Goal: Task Accomplishment & Management: Complete application form

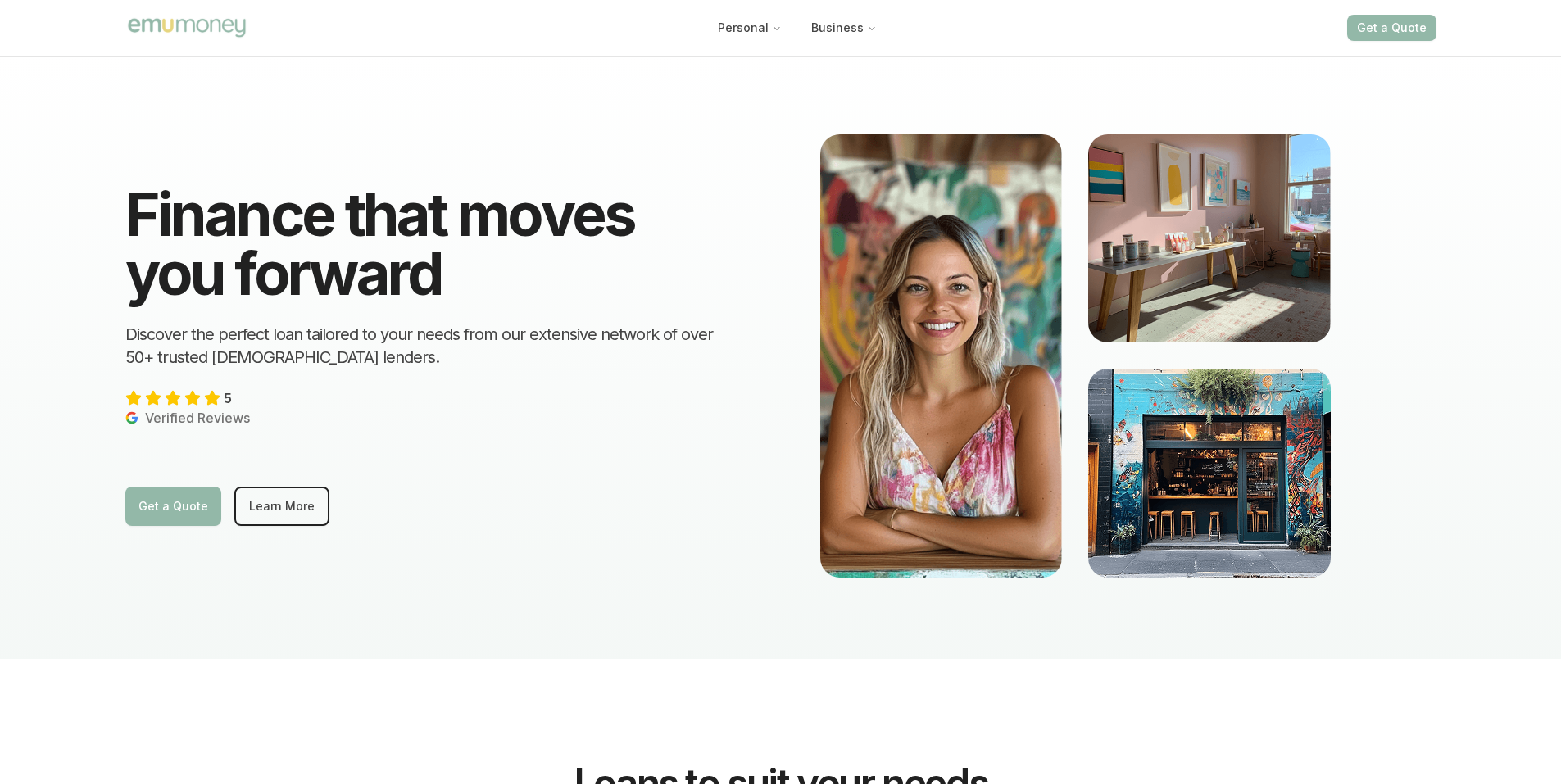
click at [638, 481] on div "Finance that moves you forward Discover the perfect loan tailored to your needs…" at bounding box center [434, 355] width 616 height 341
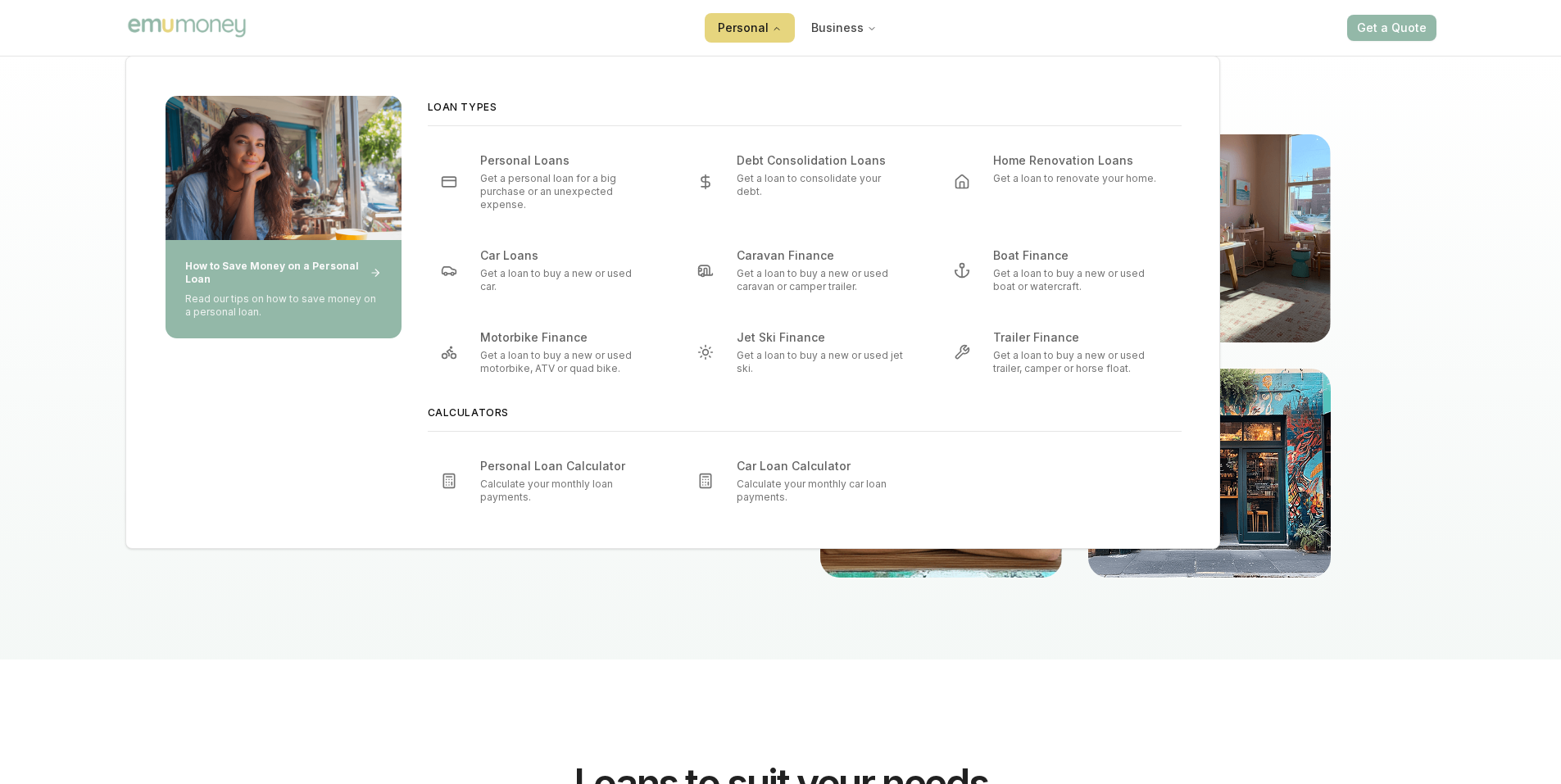
click at [780, 30] on icon "Main" at bounding box center [777, 28] width 10 height 10
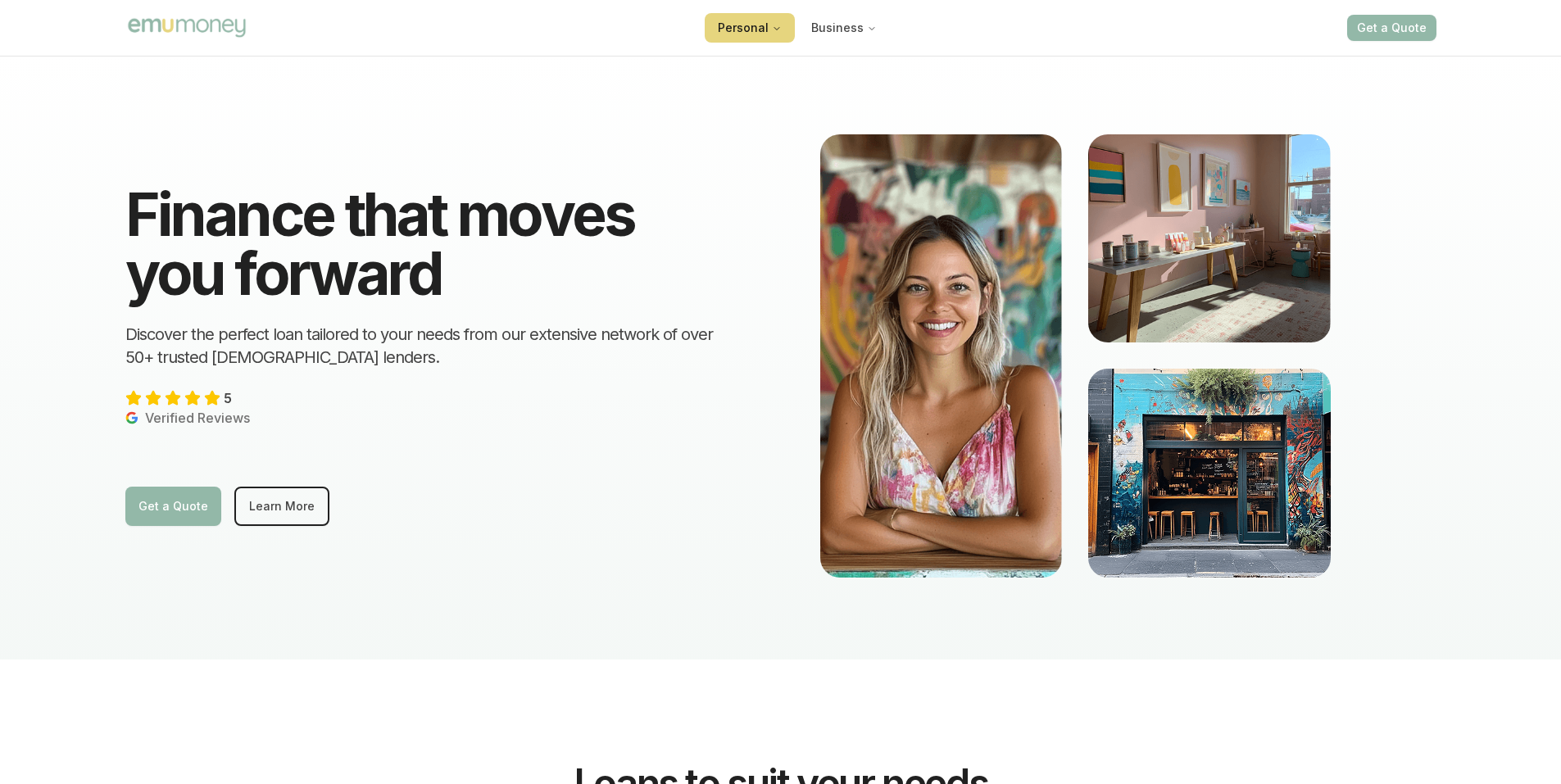
click at [779, 30] on icon "Main" at bounding box center [777, 29] width 5 height 3
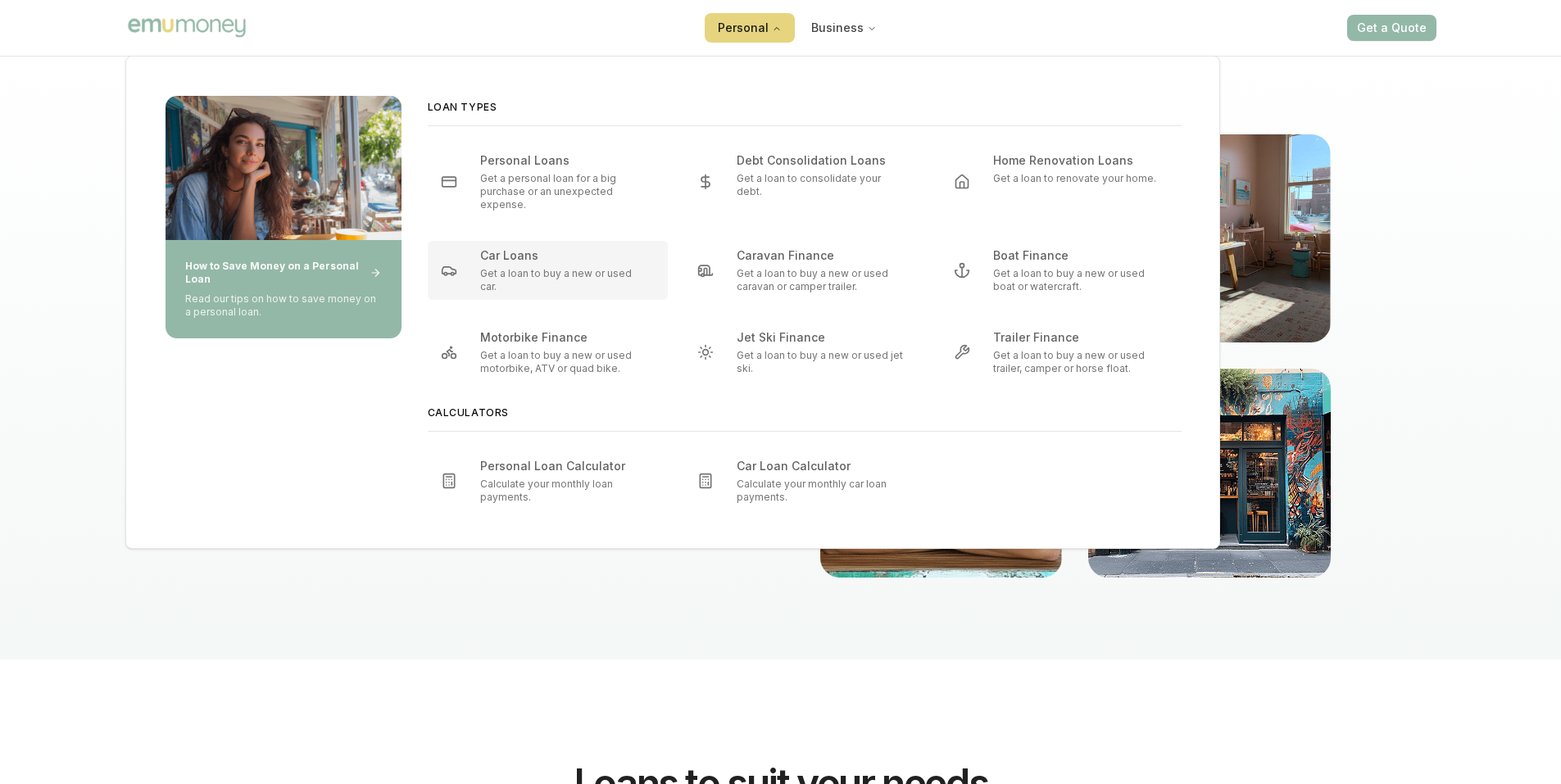
click at [531, 267] on p "Get a loan to buy a new or used car." at bounding box center [564, 280] width 168 height 26
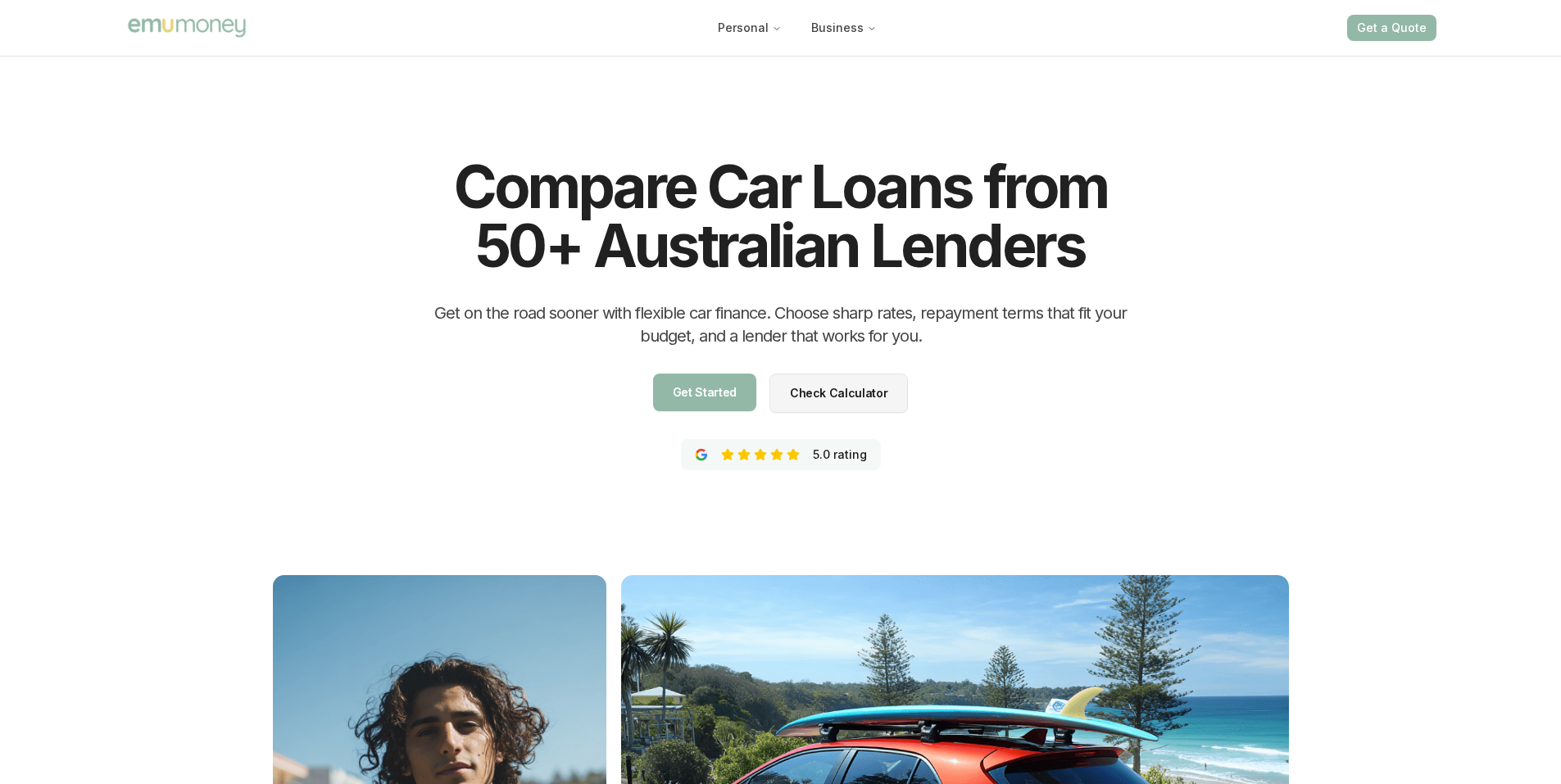
click at [710, 421] on span "Get Started" at bounding box center [704, 426] width 64 height 11
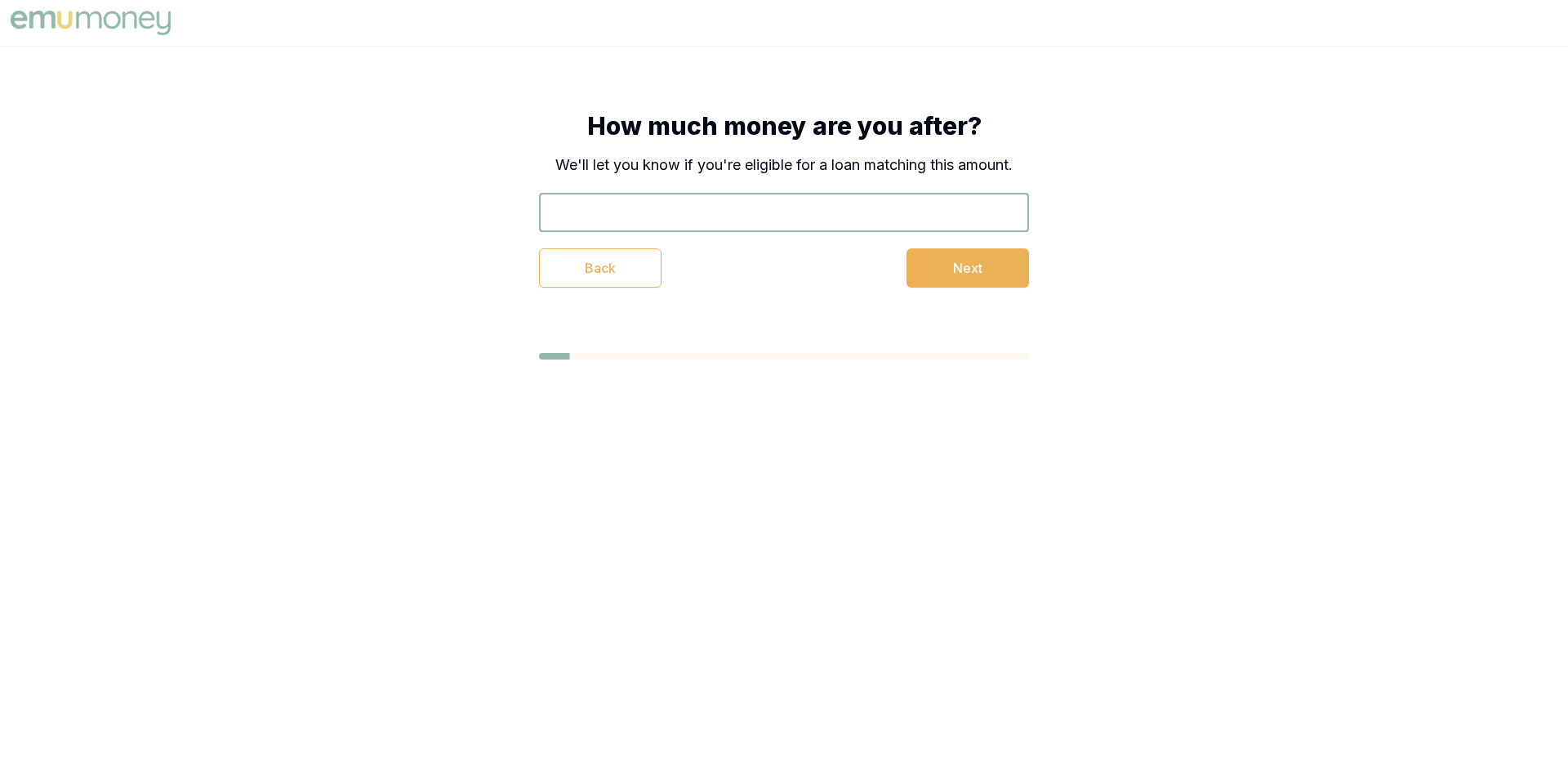
click at [653, 211] on input "text" at bounding box center [784, 212] width 490 height 39
type input "$44,000"
click at [936, 272] on button "Next" at bounding box center [967, 267] width 123 height 39
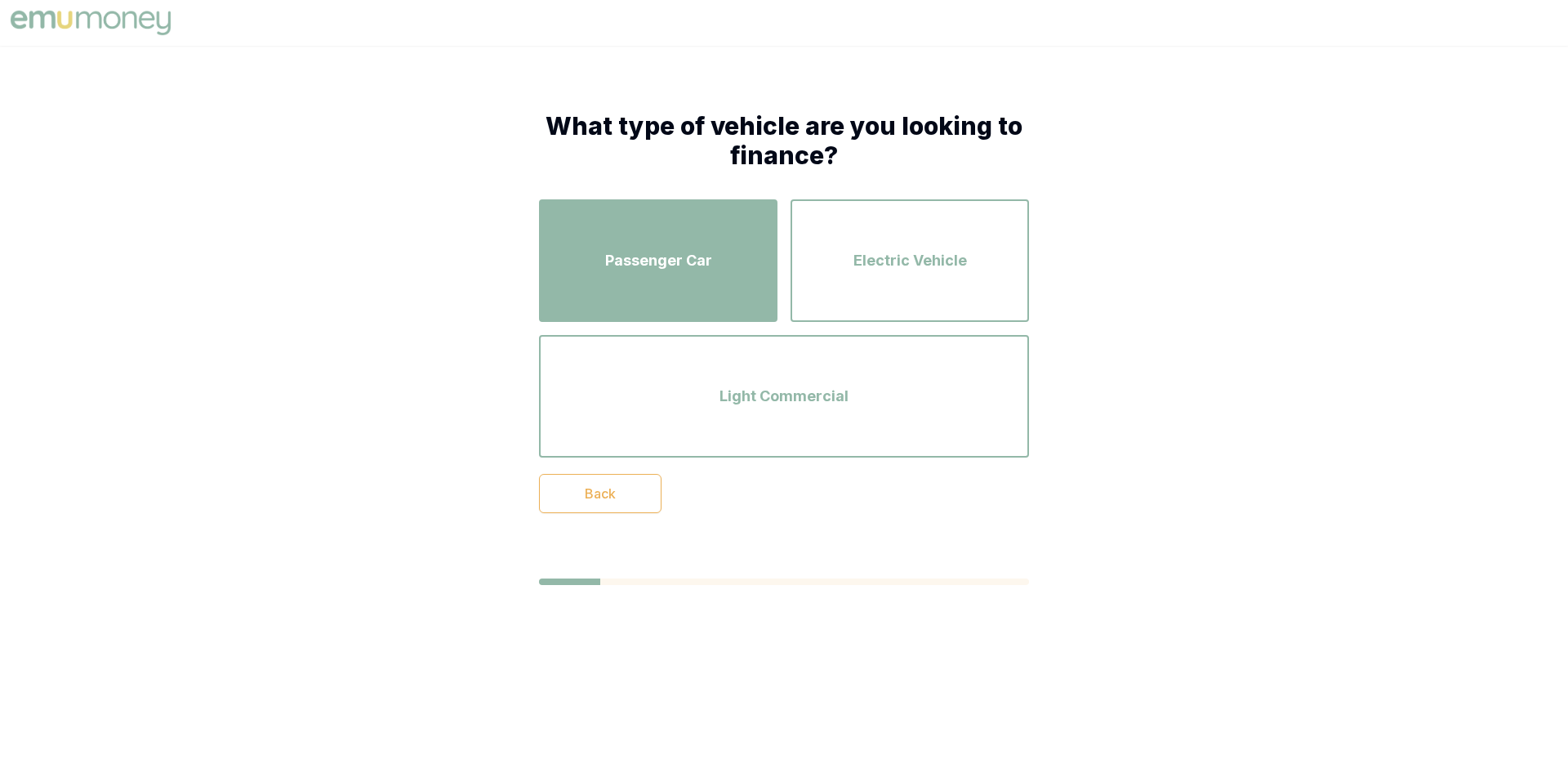
click at [659, 277] on div "Passenger Car" at bounding box center [658, 260] width 209 height 93
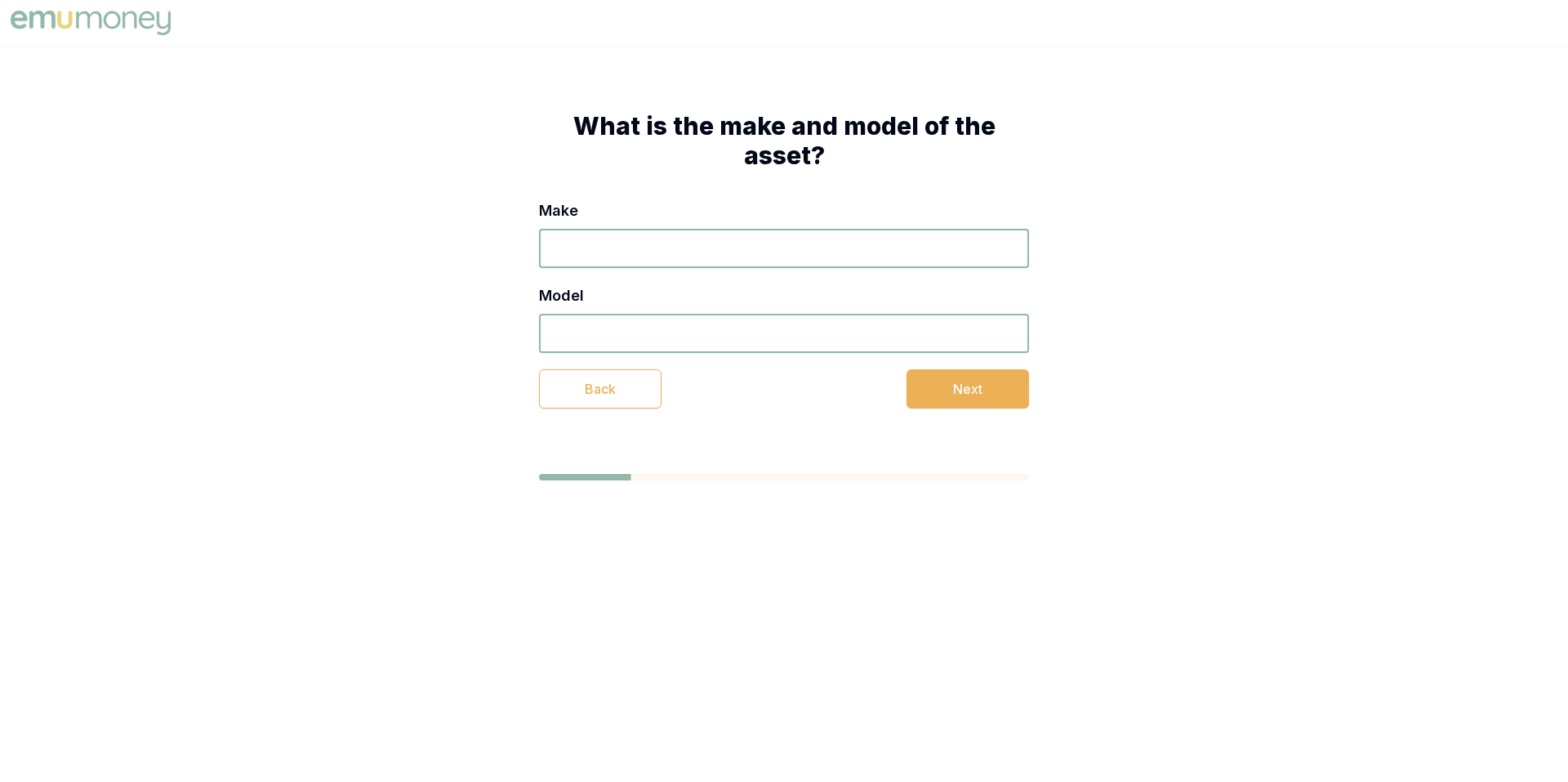
click at [696, 251] on input "Make" at bounding box center [784, 248] width 490 height 39
type input "Toyota"
click at [691, 334] on input "Model" at bounding box center [784, 333] width 490 height 39
type input "Landcruiser Prado"
click at [973, 391] on button "Next" at bounding box center [967, 388] width 123 height 39
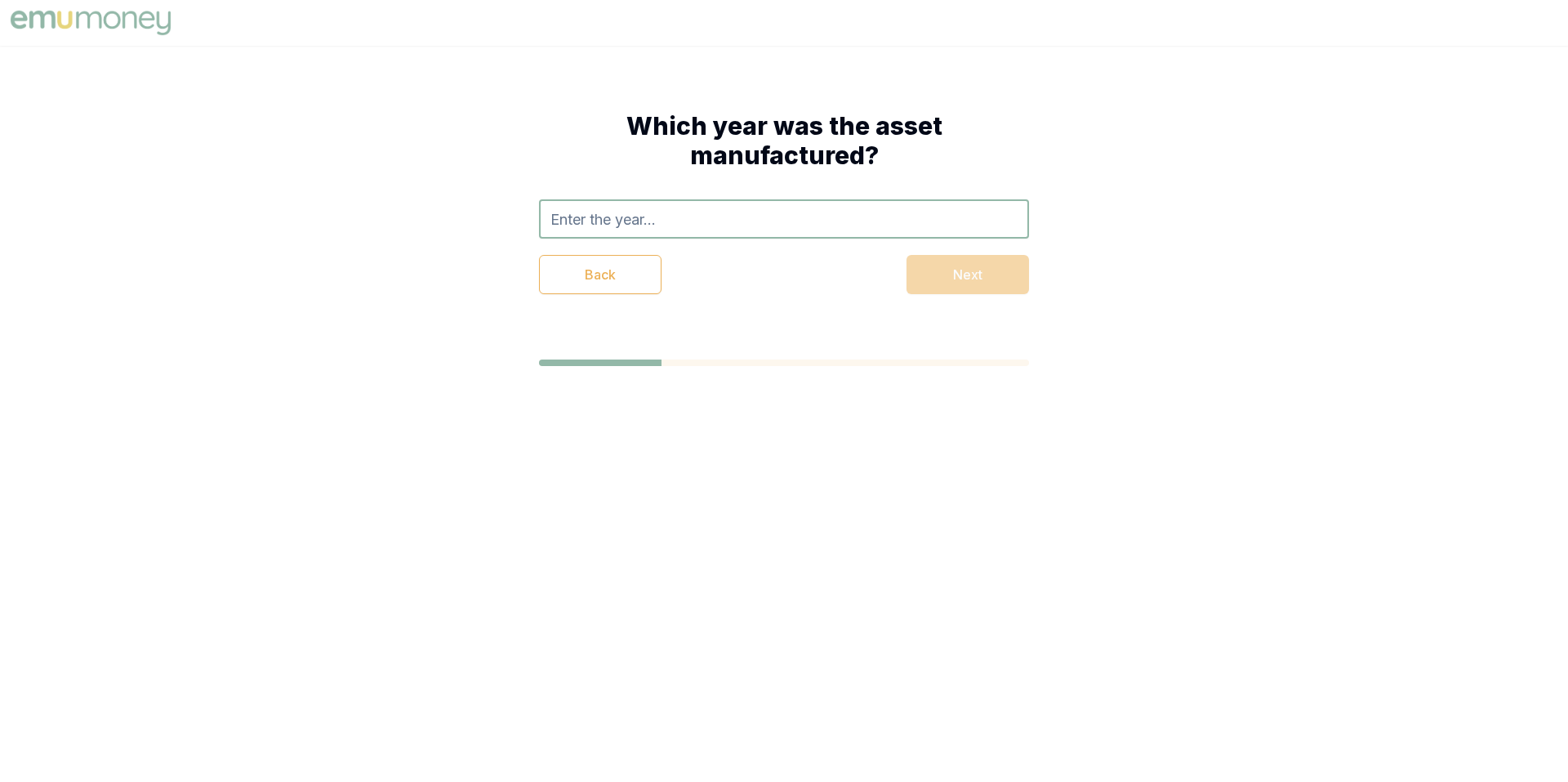
click at [700, 217] on input "text" at bounding box center [784, 218] width 490 height 39
type input "2019"
click at [712, 524] on body "Which year was the asset manufactured? 2019 2019 Back Next" at bounding box center [784, 391] width 1568 height 782
click at [1225, 536] on body "Which year was the asset manufactured? 2019 2019 Back Next" at bounding box center [784, 391] width 1568 height 782
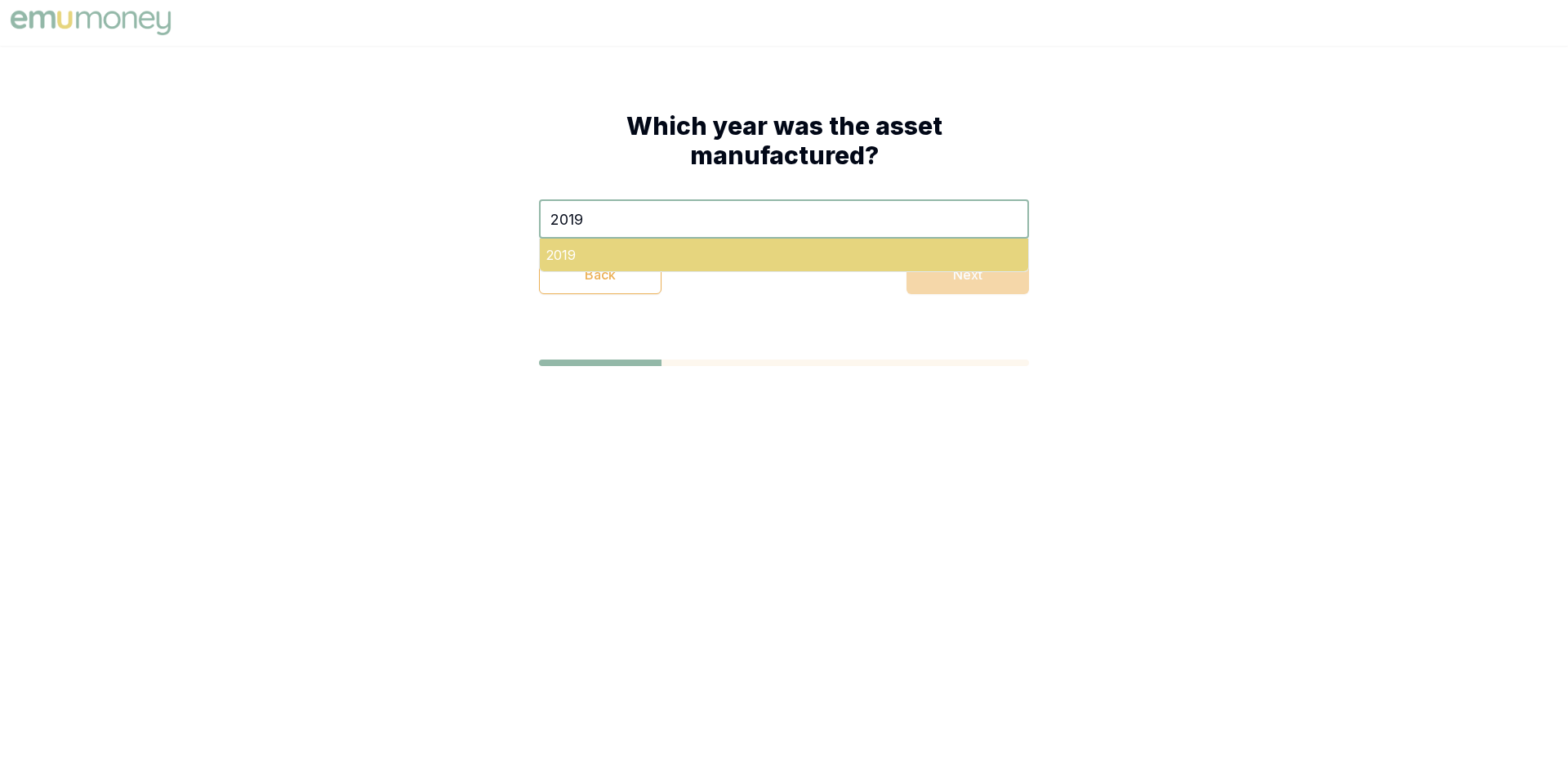
click at [708, 254] on div "2019" at bounding box center [784, 255] width 489 height 33
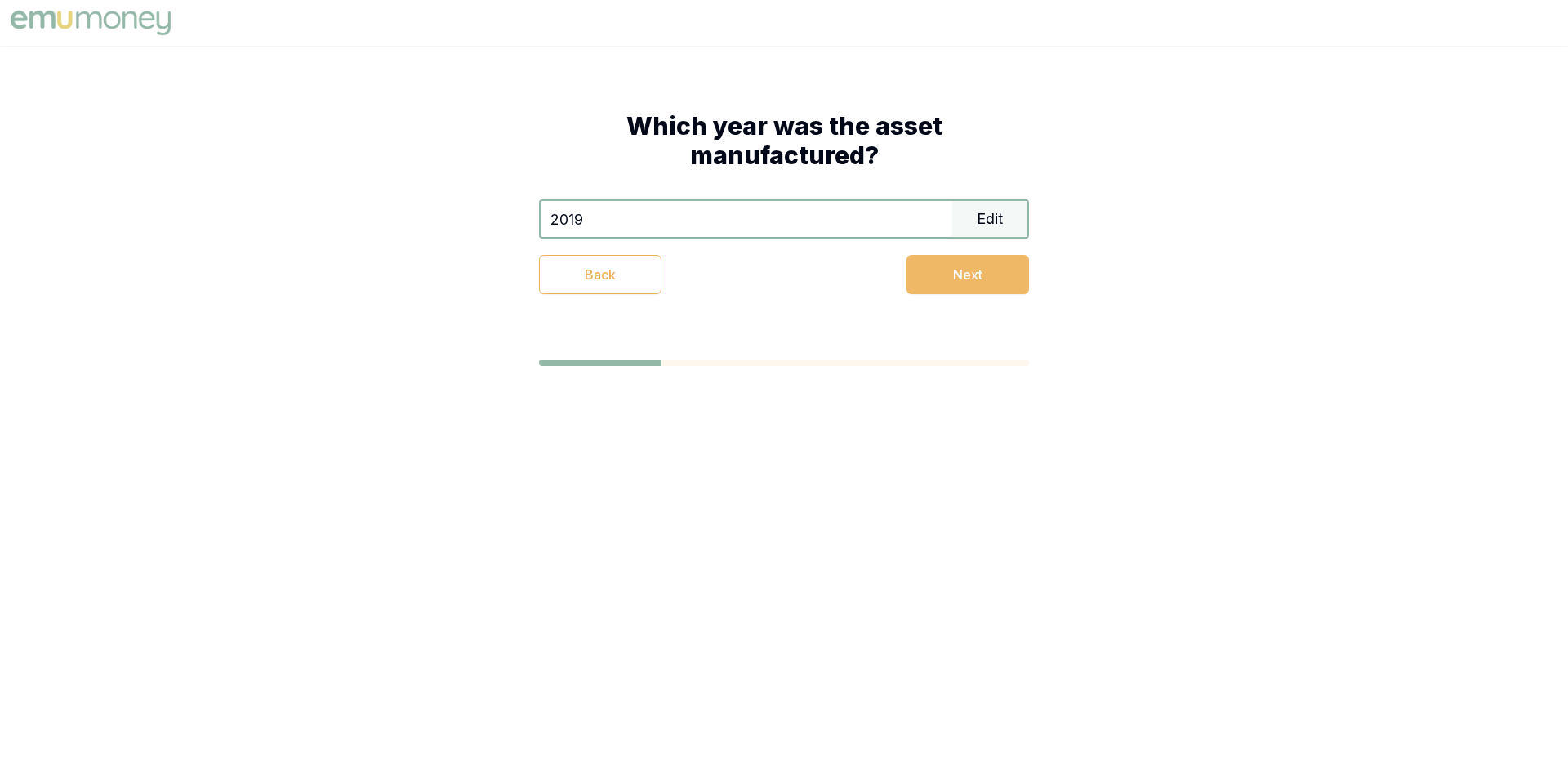
click at [976, 279] on button "Next" at bounding box center [967, 274] width 123 height 39
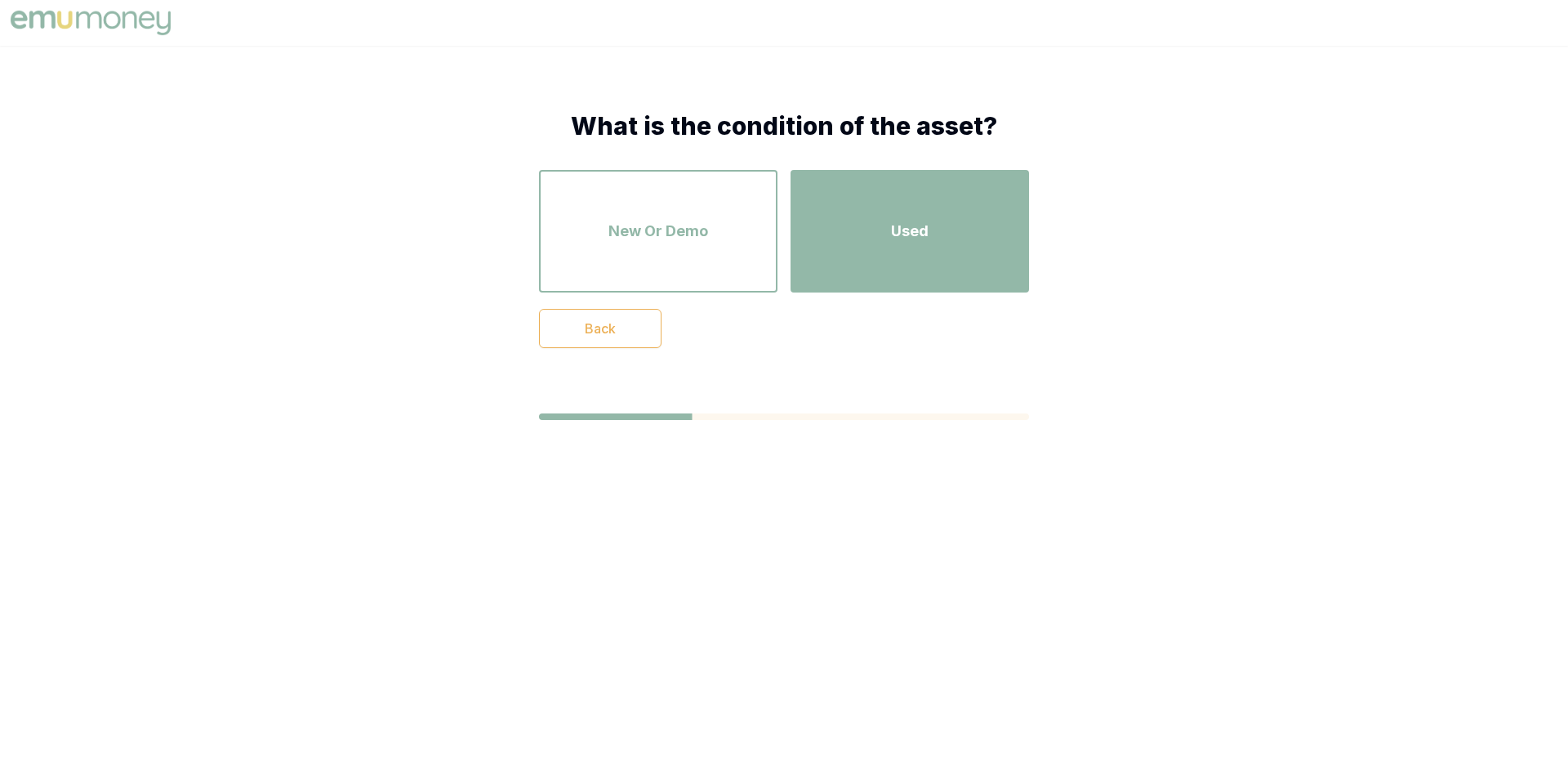
click at [917, 225] on span "Used" at bounding box center [909, 231] width 37 height 23
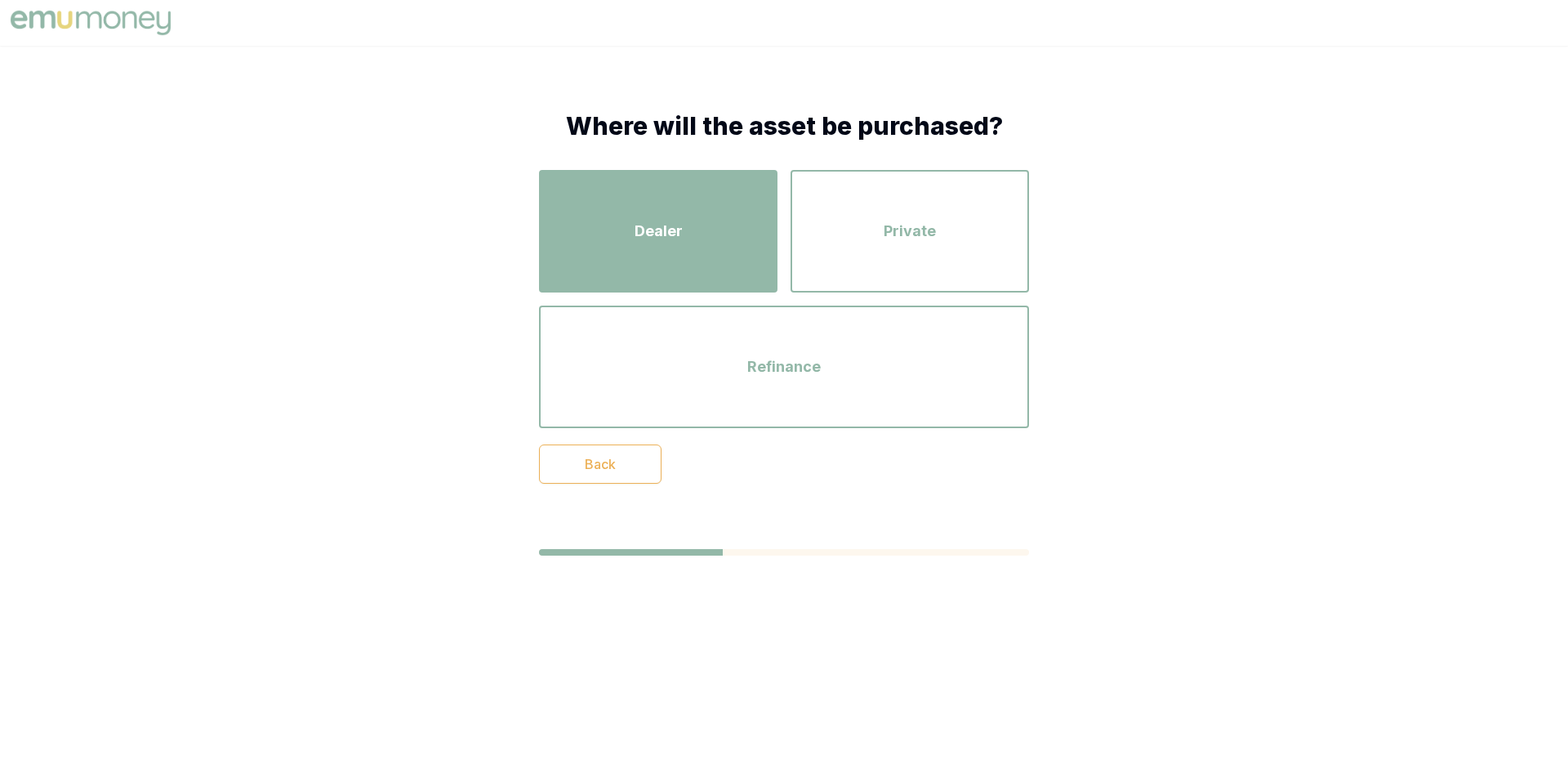
click at [710, 212] on div "Dealer" at bounding box center [658, 231] width 209 height 93
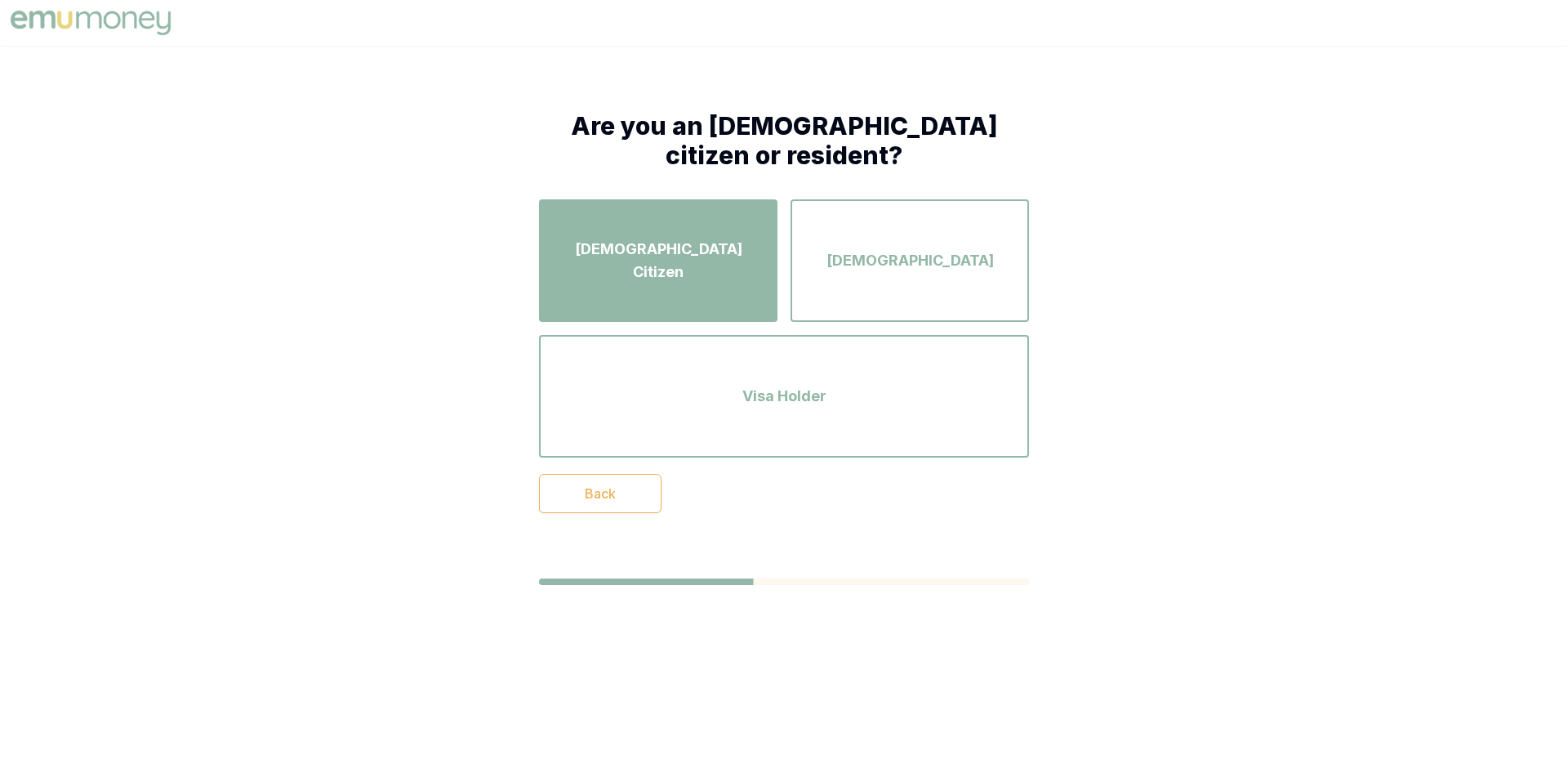
click at [677, 255] on span "Australian Citizen" at bounding box center [658, 260] width 209 height 46
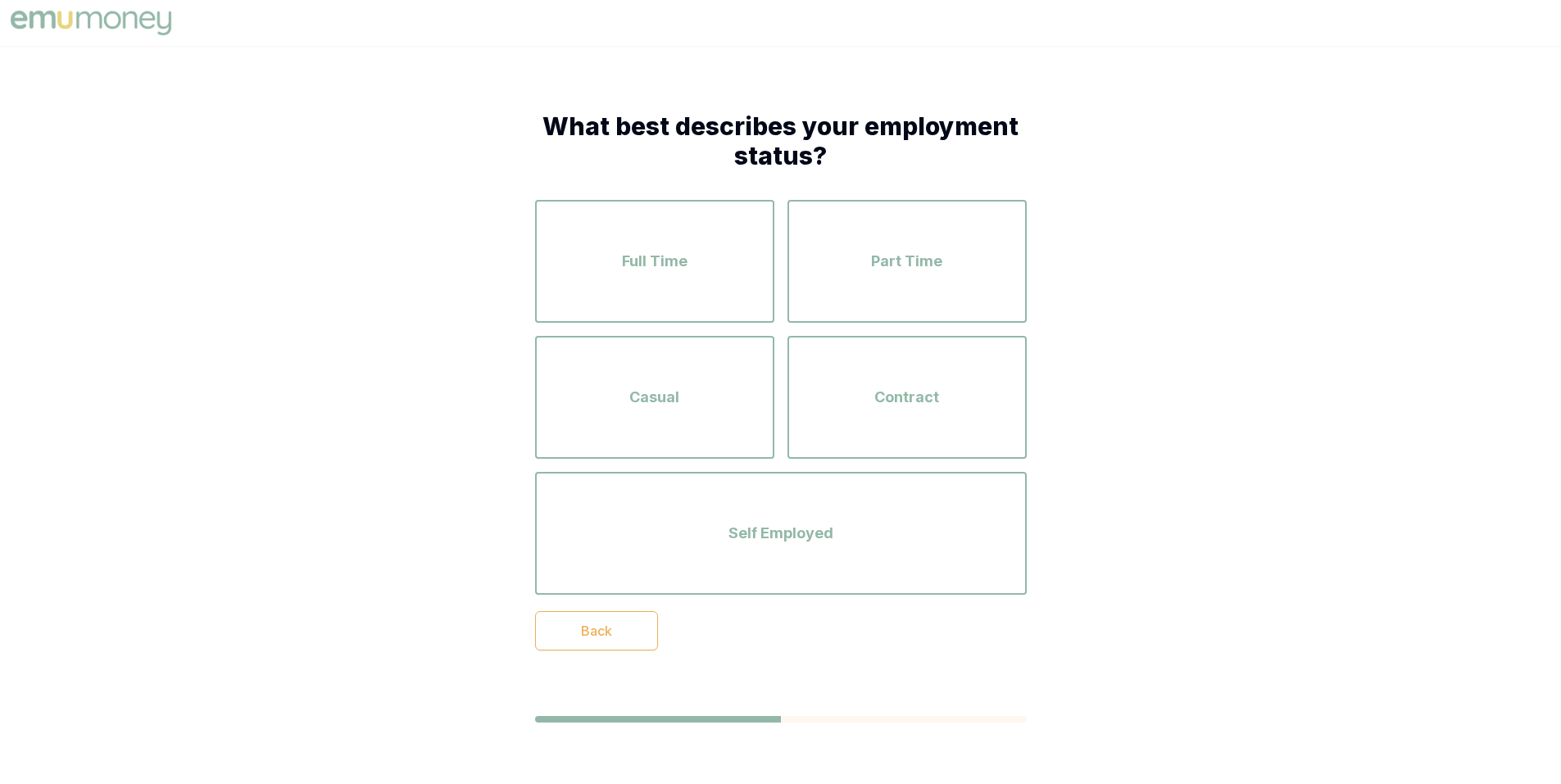
click at [679, 256] on span "Full Time" at bounding box center [654, 261] width 65 height 23
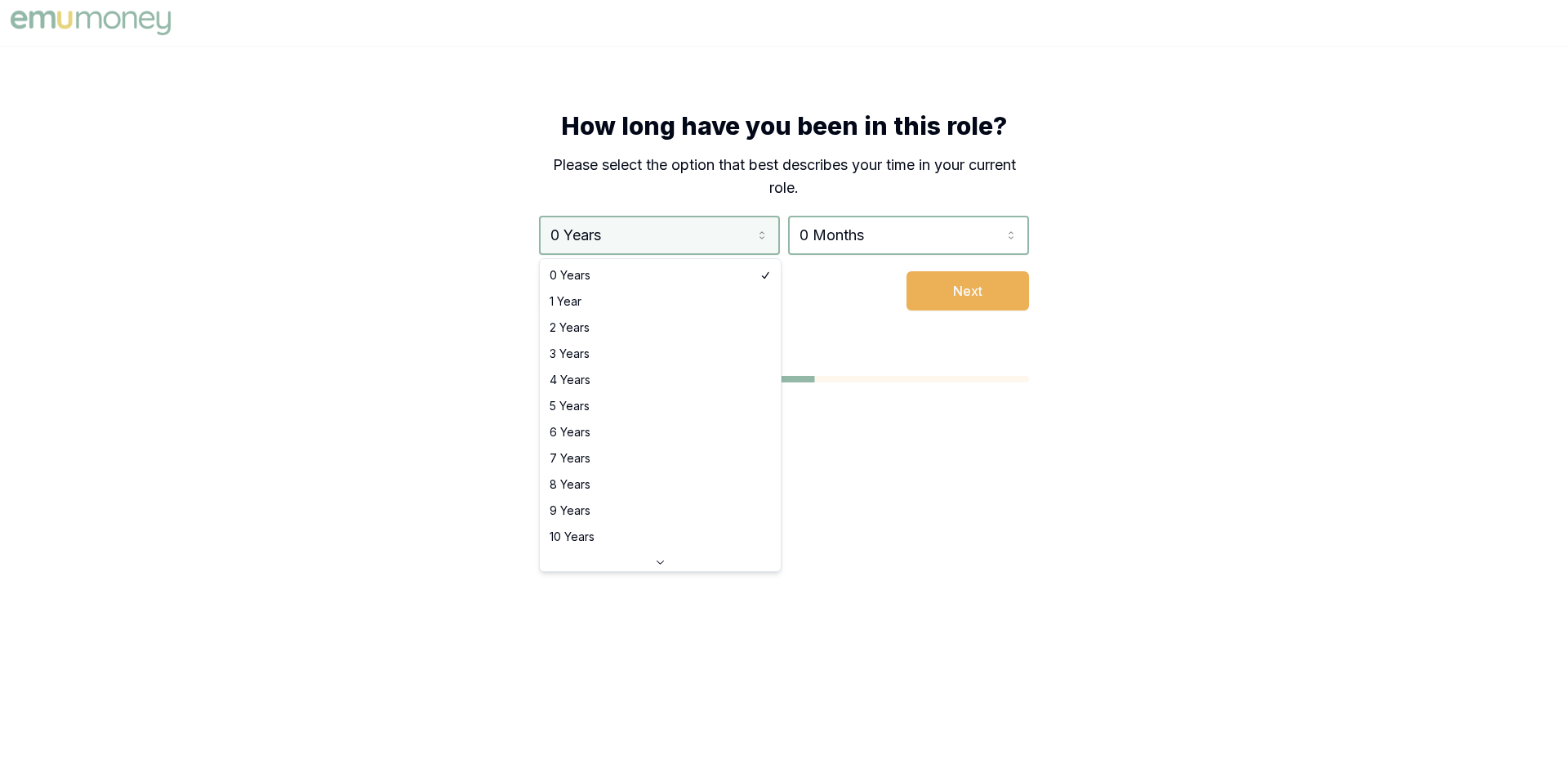
click at [658, 232] on html "How long have you been in this role? Please select the option that best describ…" at bounding box center [784, 391] width 1568 height 782
select select "2"
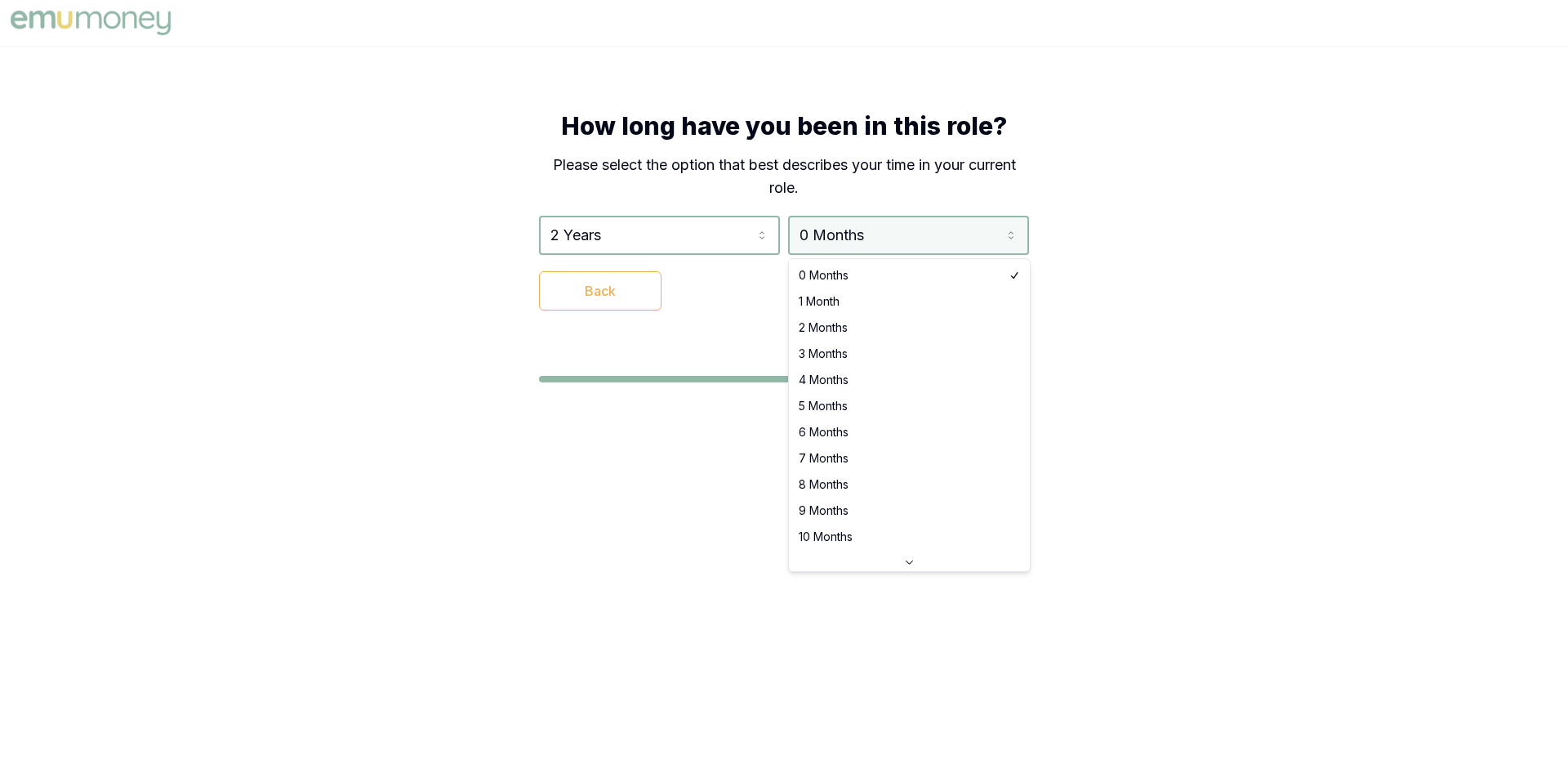
click at [989, 236] on html "How long have you been in this role? Please select the option that best describ…" at bounding box center [784, 391] width 1568 height 782
select select "3"
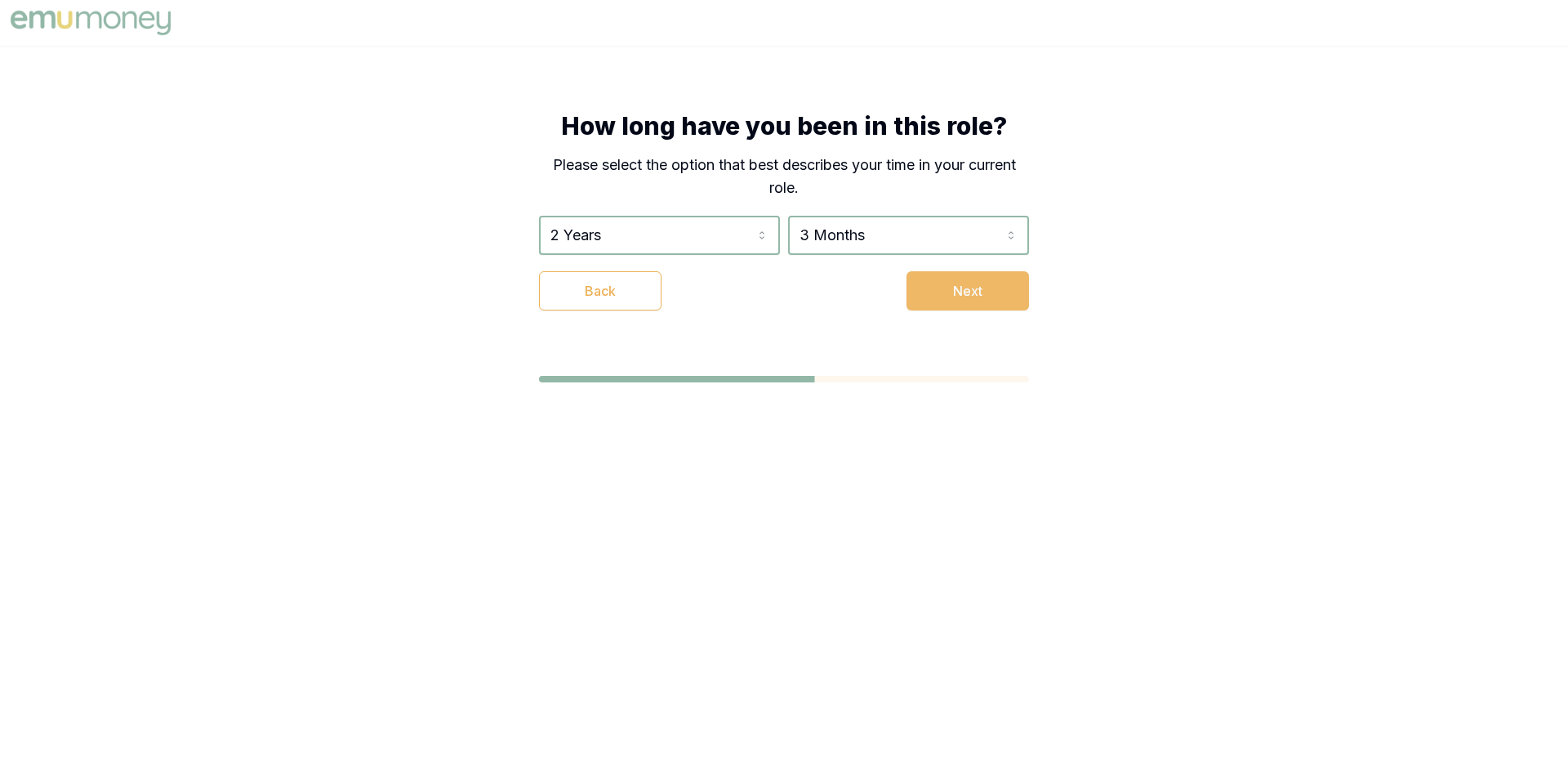
click at [970, 293] on button "Next" at bounding box center [967, 291] width 123 height 39
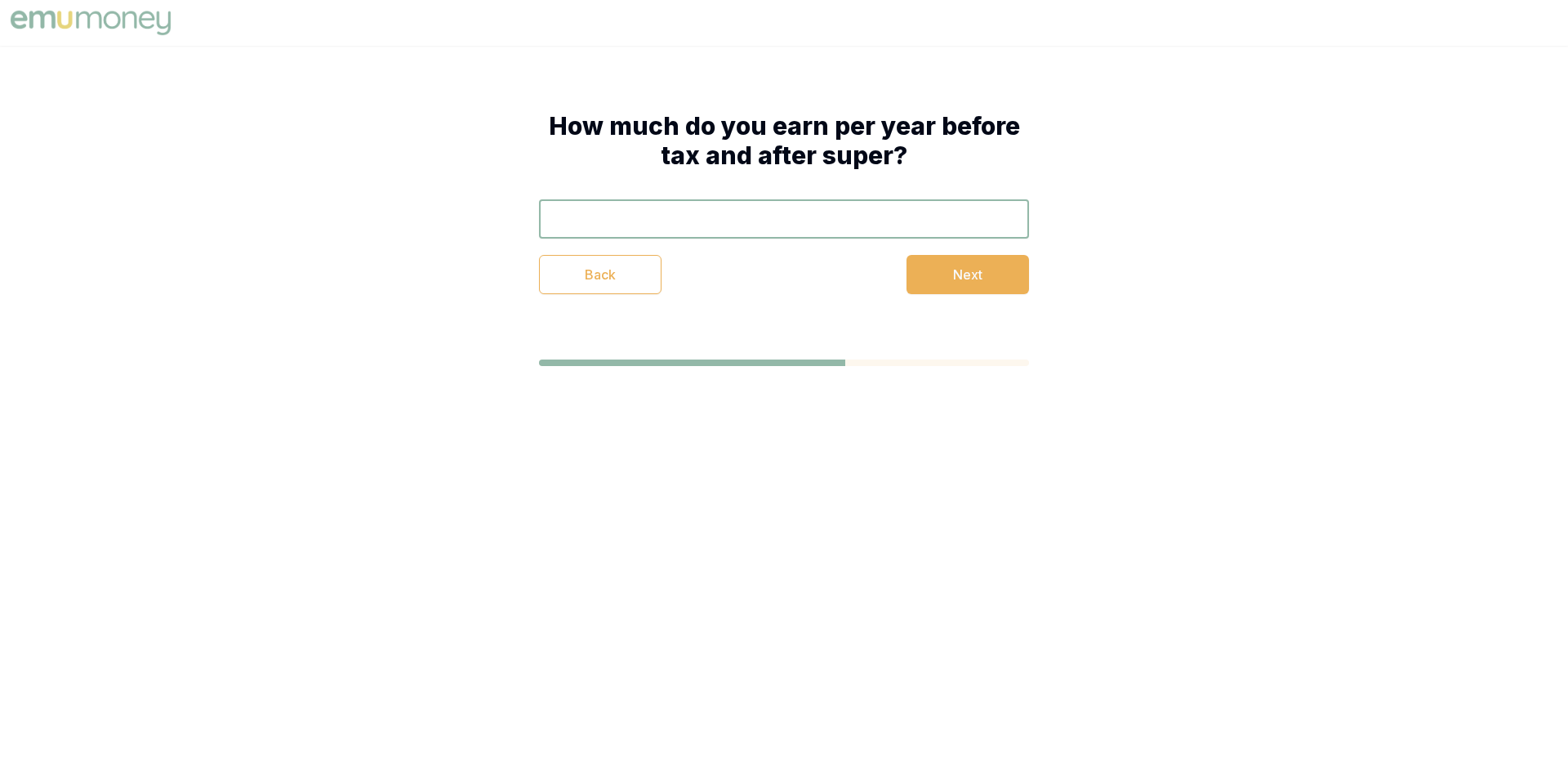
click at [690, 221] on input "text" at bounding box center [784, 218] width 490 height 39
type input "$160,680"
click at [705, 445] on body "How much do you earn per year before tax and after super? $160,680 Back Next" at bounding box center [784, 391] width 1568 height 782
click at [980, 288] on button "Next" at bounding box center [967, 274] width 123 height 39
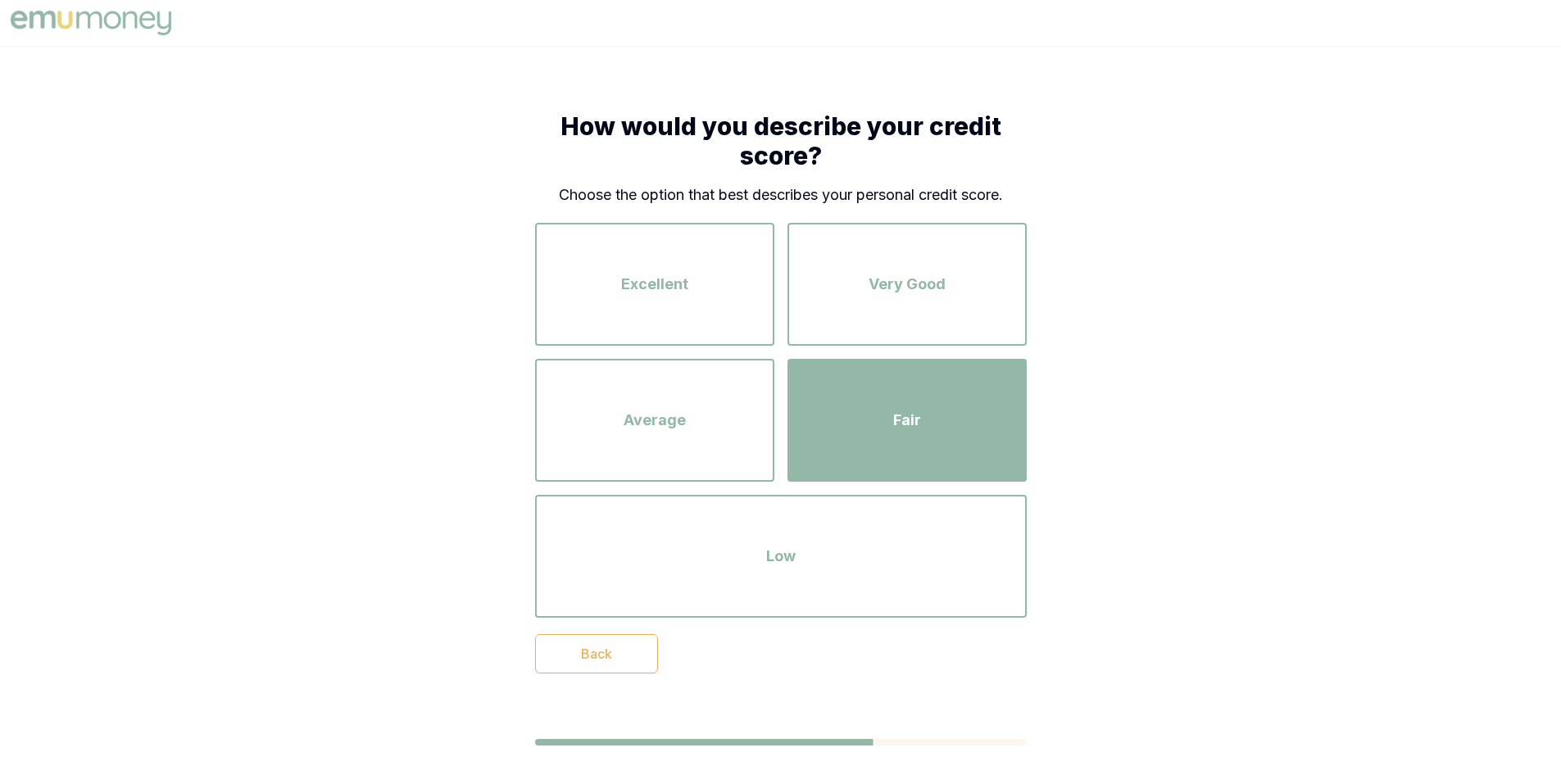
click at [923, 427] on div "Fair" at bounding box center [907, 419] width 209 height 93
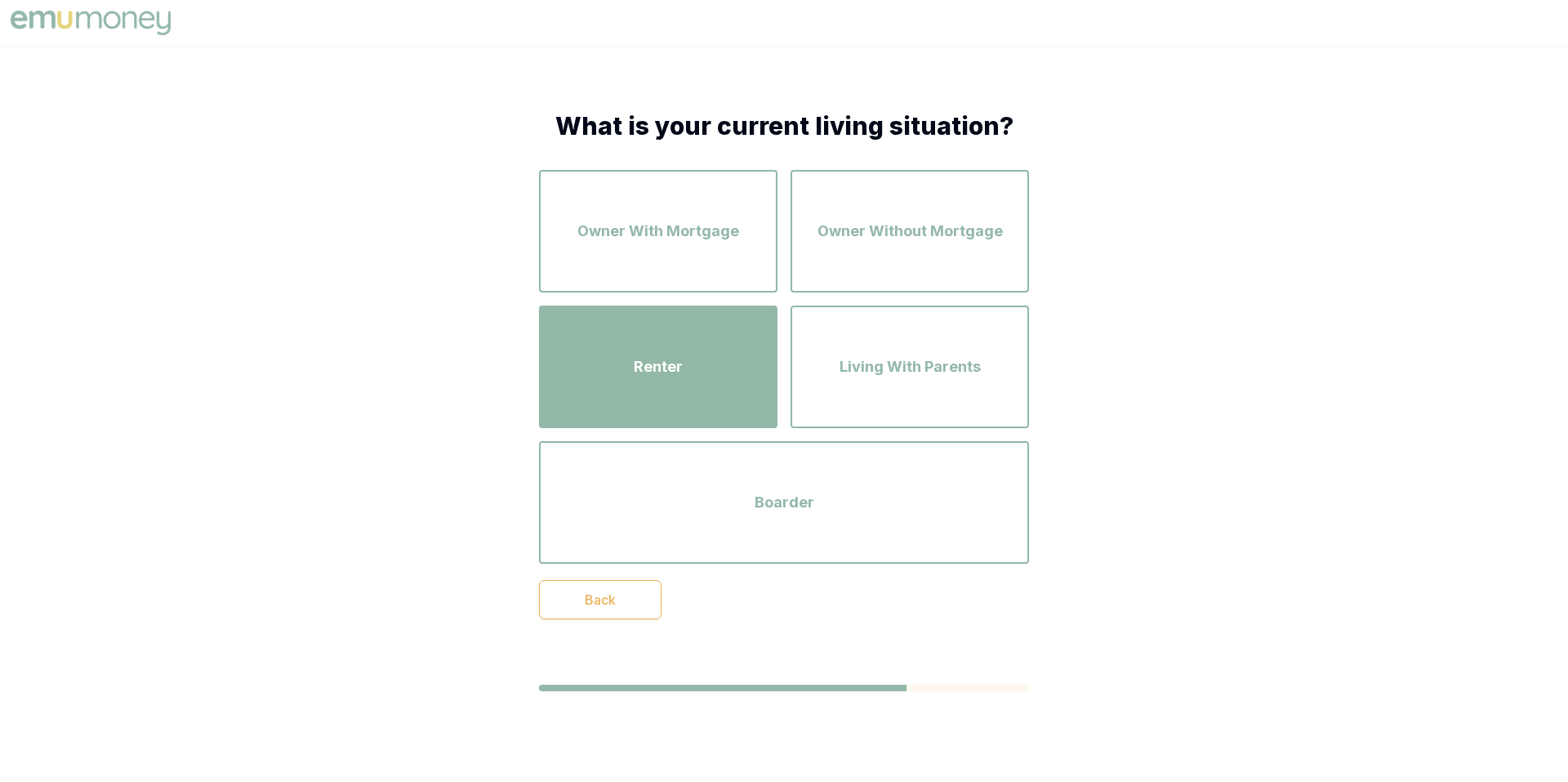
click at [622, 346] on div "Renter" at bounding box center [658, 366] width 209 height 93
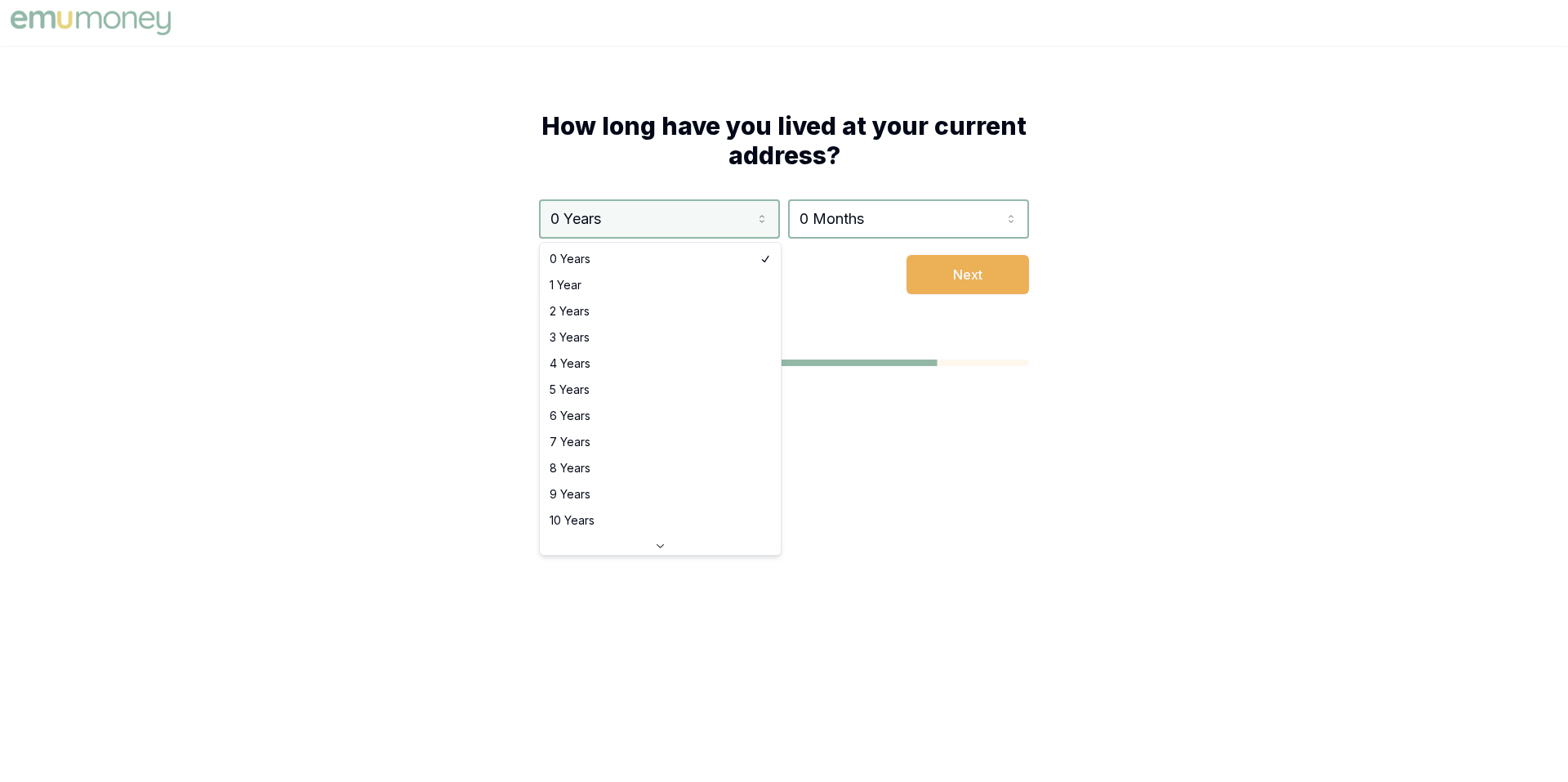
click at [698, 217] on html "How long have you lived at your current address? 0 Years 0 Years 1 Year 2 Years…" at bounding box center [784, 391] width 1568 height 782
select select "2"
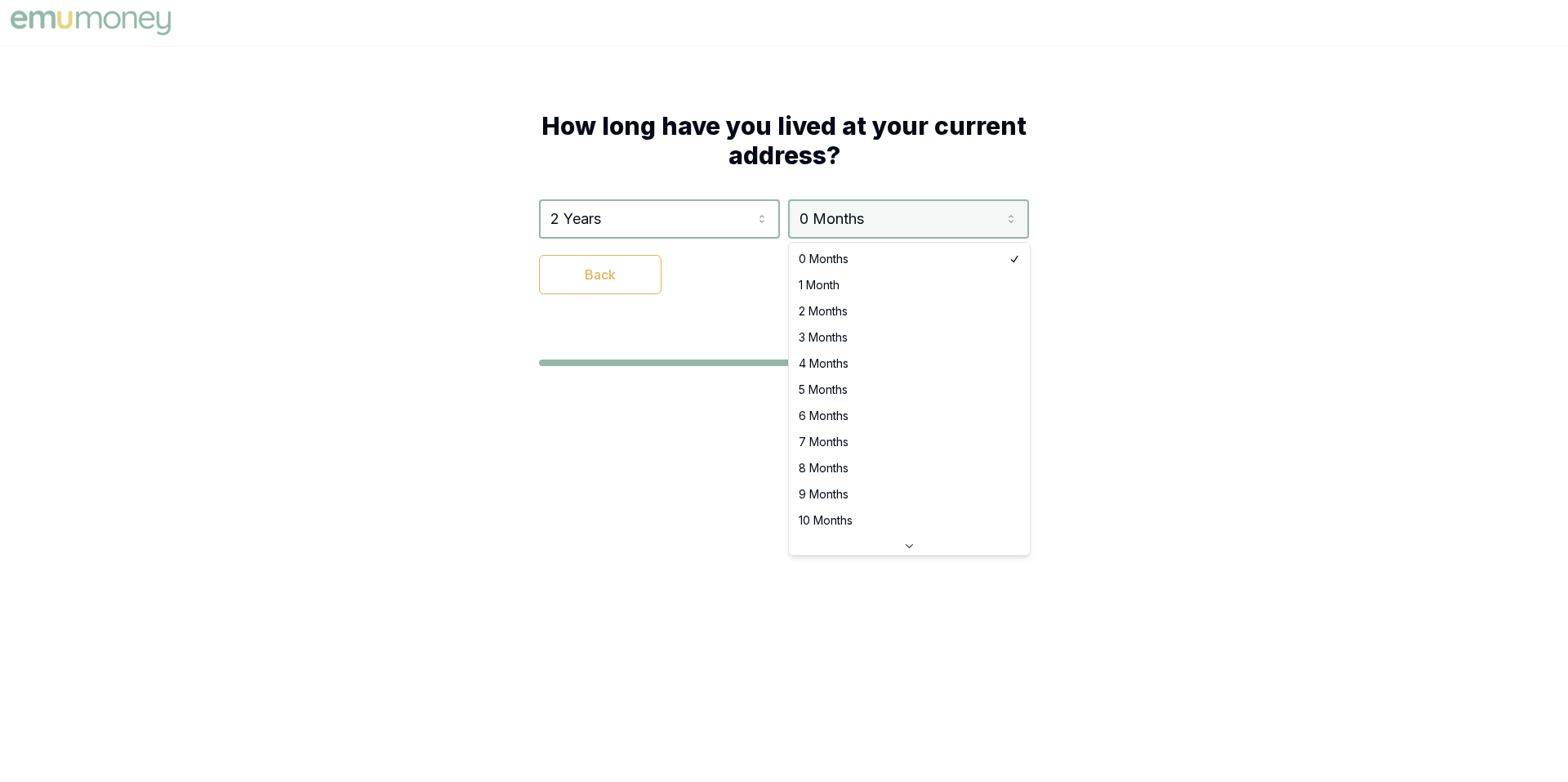
click at [1008, 218] on html "How long have you lived at your current address? 2 Years 0 Years 1 Year 2 Years…" at bounding box center [784, 391] width 1568 height 782
select select "2"
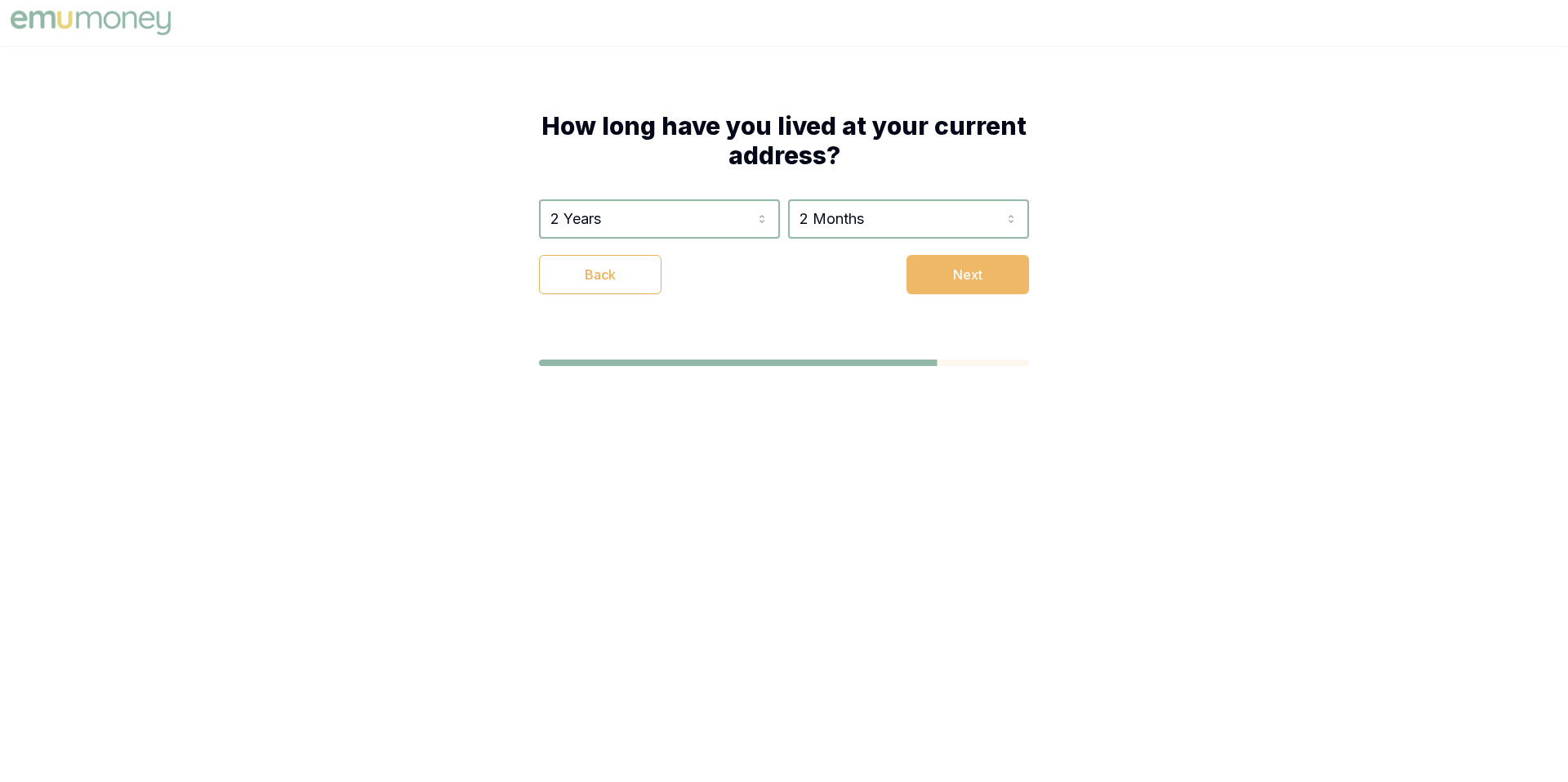
click at [971, 278] on button "Next" at bounding box center [967, 274] width 123 height 39
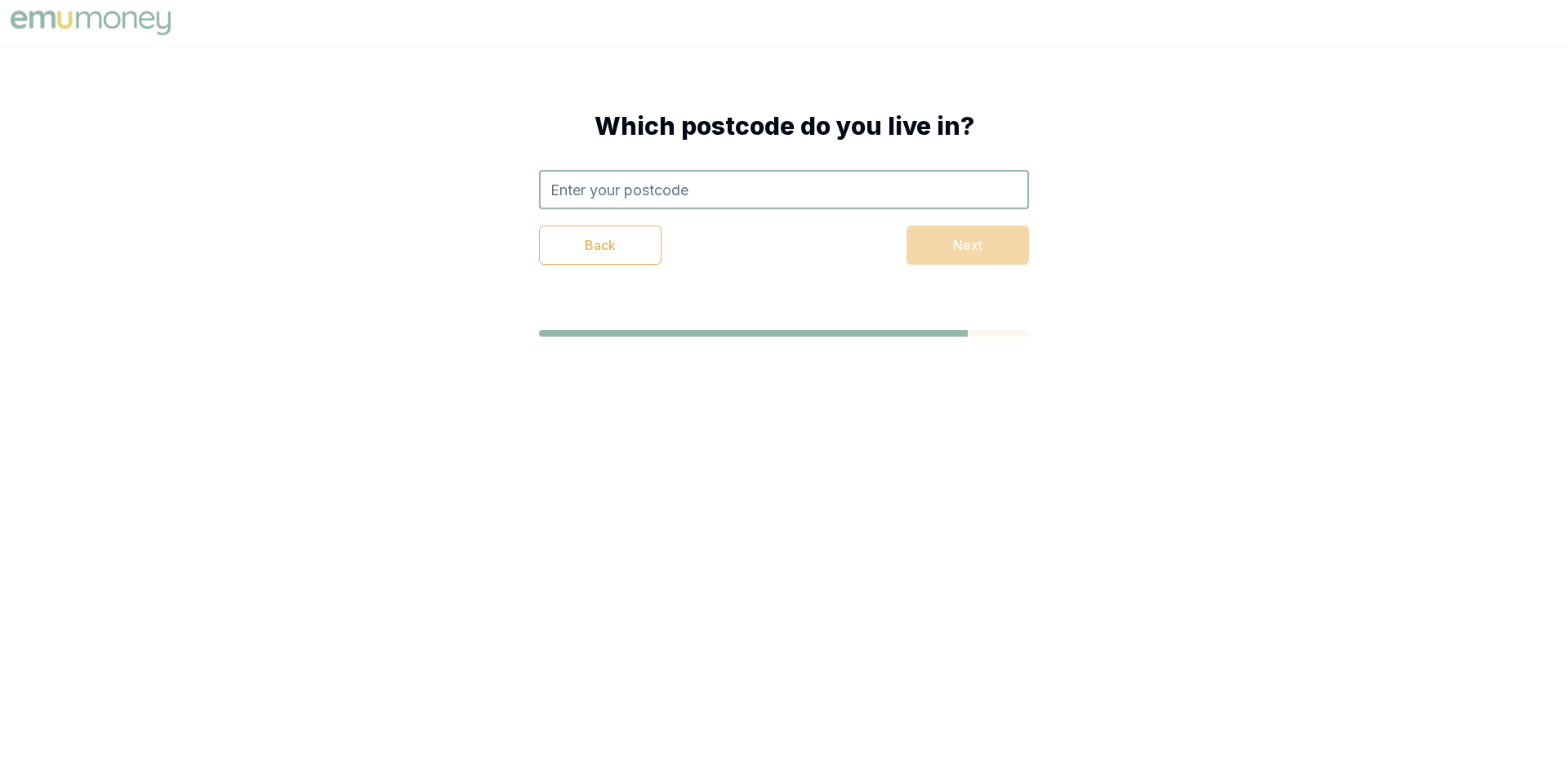
click at [786, 180] on input "text" at bounding box center [784, 189] width 490 height 39
type input "3178"
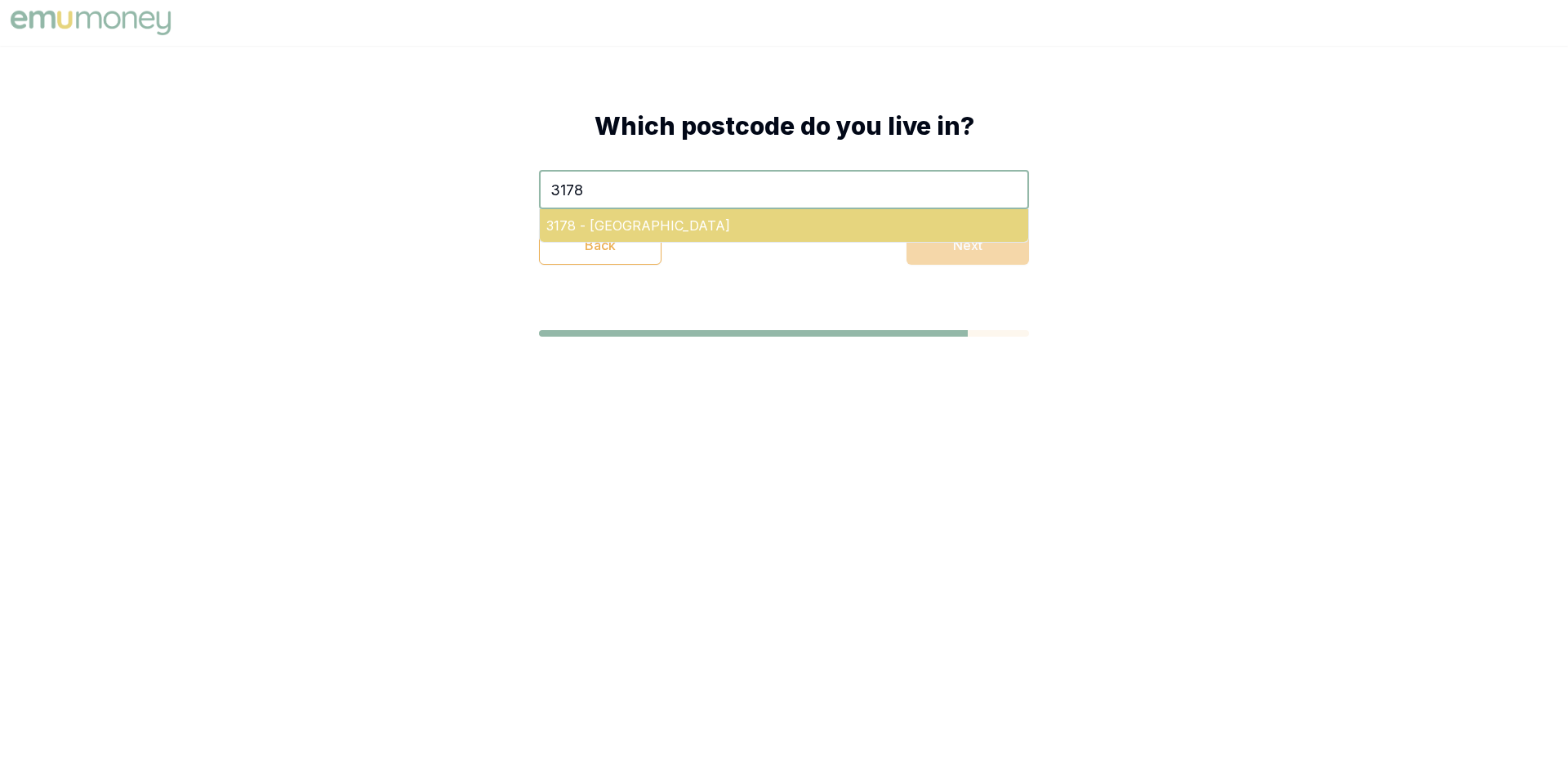
click at [749, 220] on div "3178 - Rowville" at bounding box center [784, 225] width 489 height 33
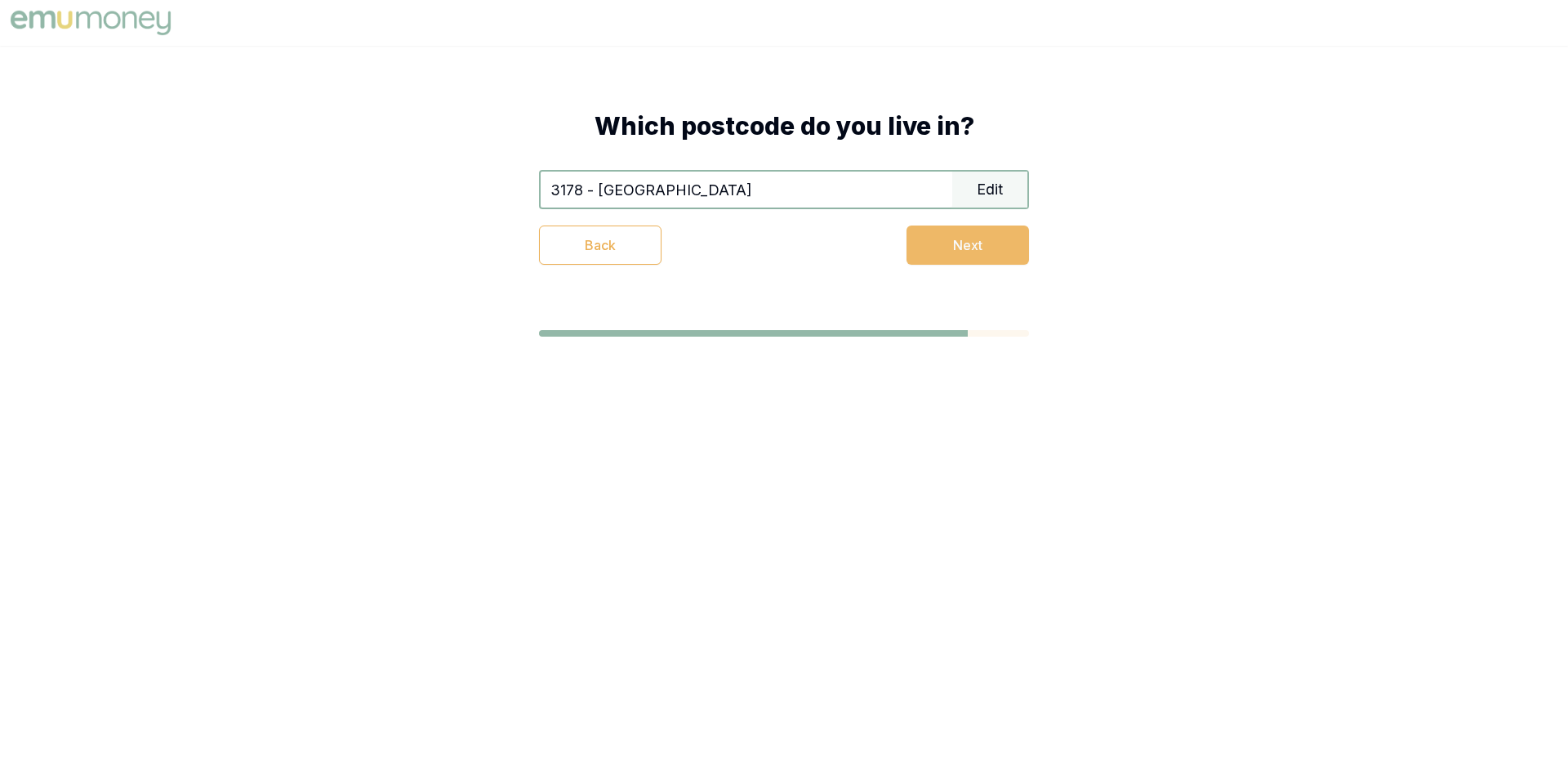
click at [971, 251] on button "Next" at bounding box center [967, 244] width 123 height 39
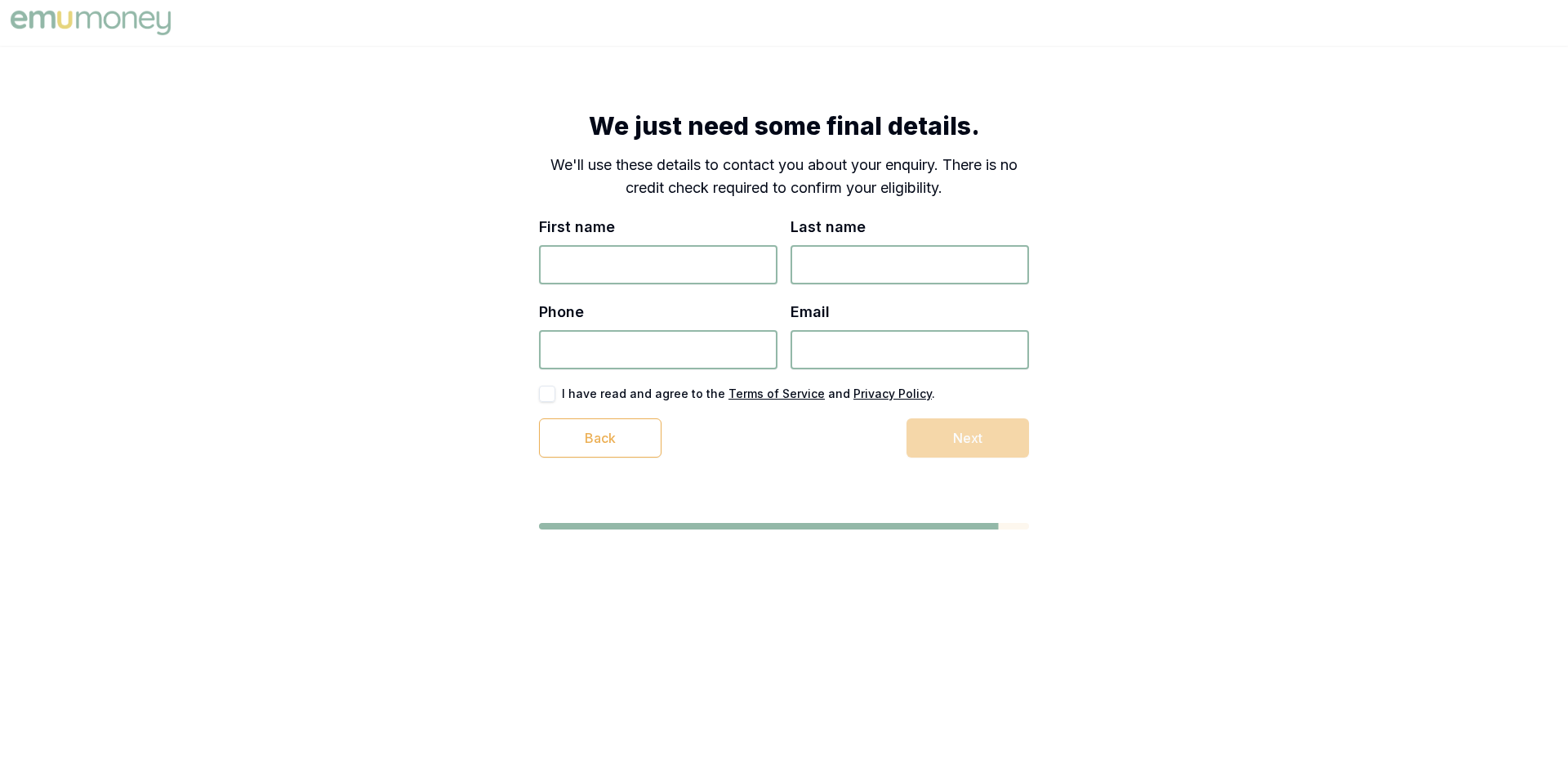
click at [656, 263] on input "First name" at bounding box center [658, 264] width 238 height 39
type input "[PERSON_NAME]"
type input "[GEOGRAPHIC_DATA]"
type input "0468 364 166"
type input "[EMAIL_ADDRESS][DOMAIN_NAME]"
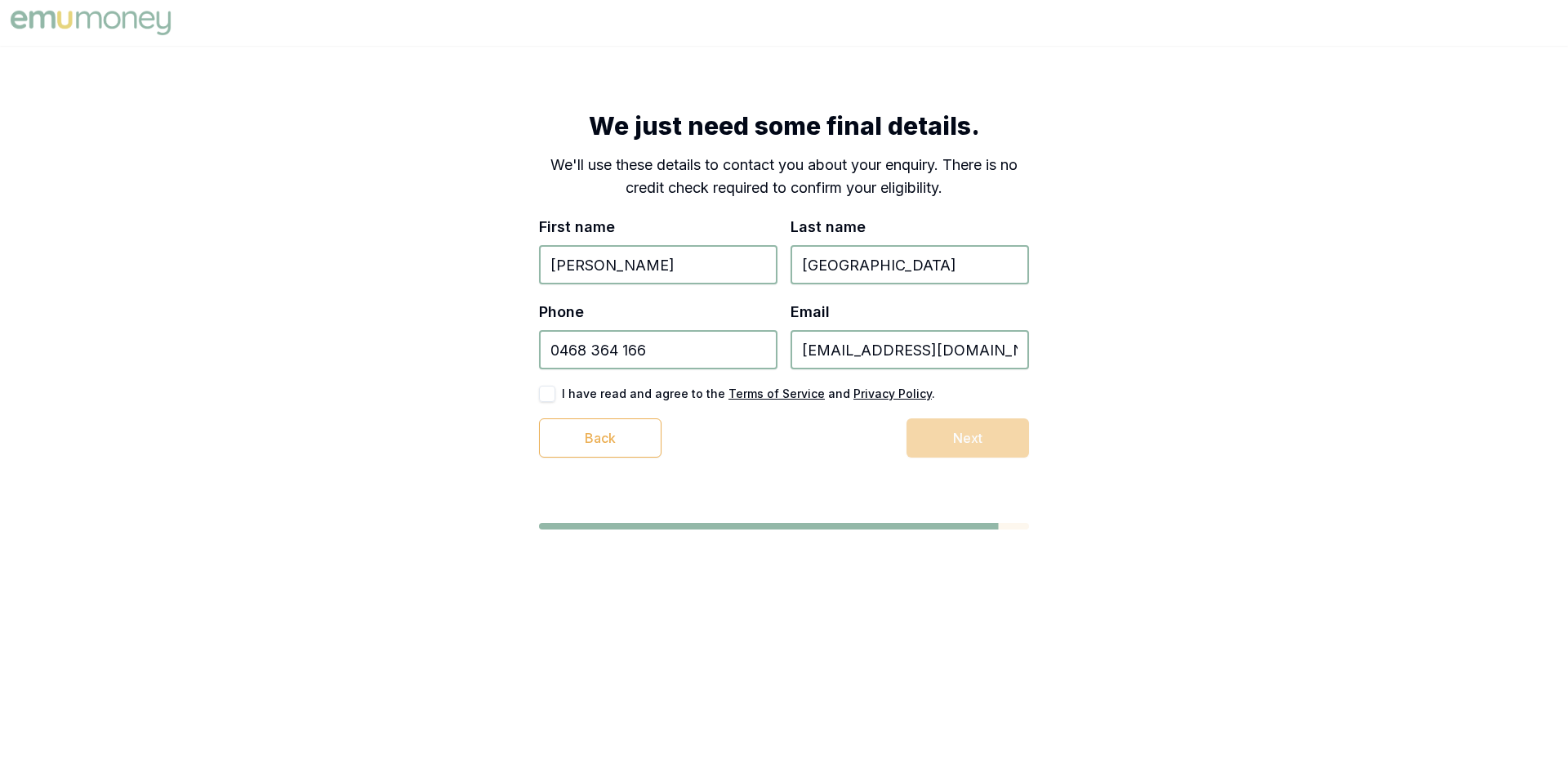
click at [790, 615] on body "We just need some final details. We'll use these details to contact you about y…" at bounding box center [784, 391] width 1568 height 782
click at [544, 391] on button "button" at bounding box center [547, 393] width 17 height 17
click at [950, 450] on button "Next" at bounding box center [967, 438] width 123 height 39
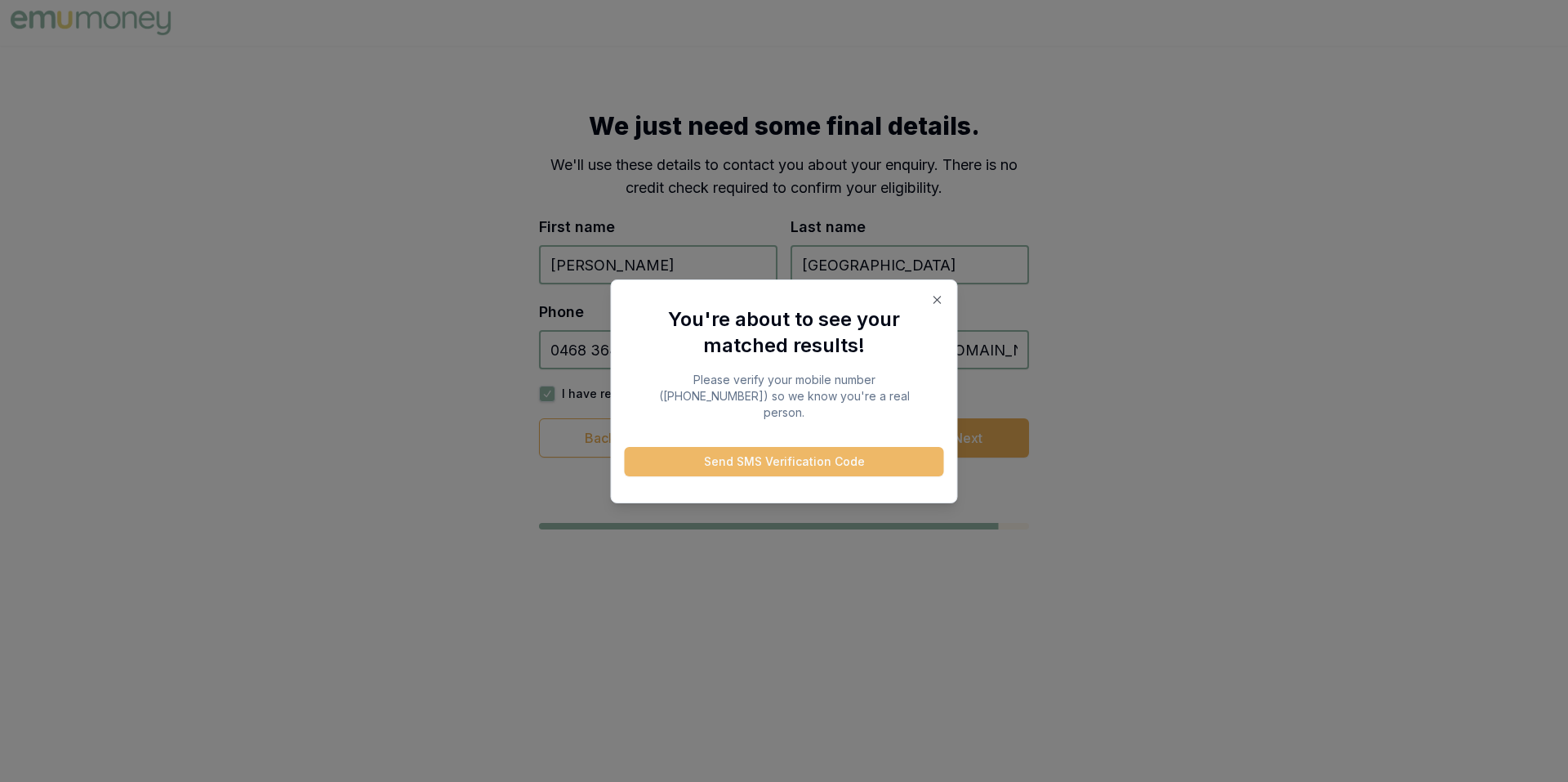
click at [810, 453] on button "Send SMS Verification Code" at bounding box center [784, 462] width 319 height 30
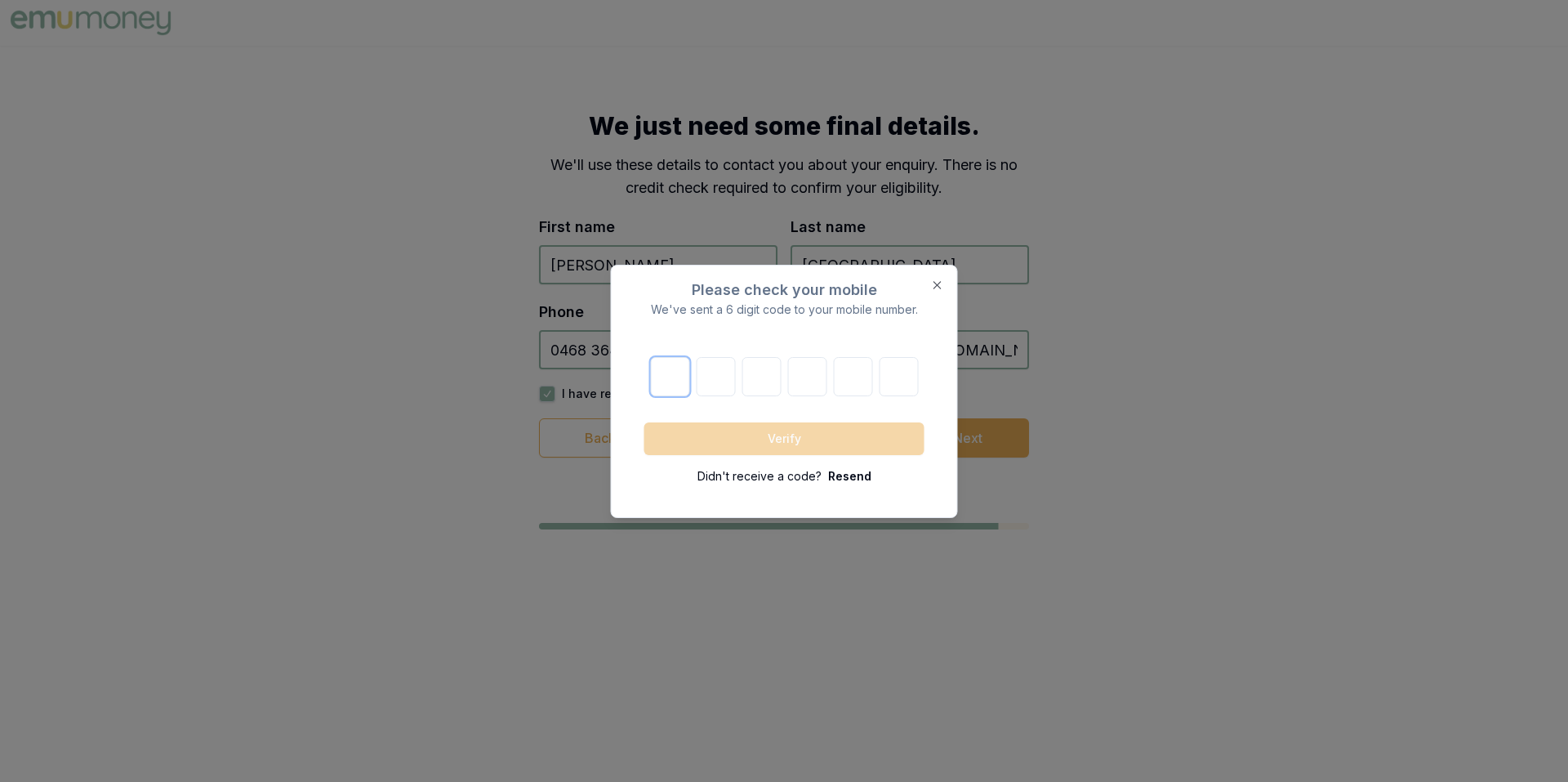
click at [668, 382] on input "number" at bounding box center [669, 376] width 39 height 39
type input "9"
type input "4"
type input "8"
type input "0"
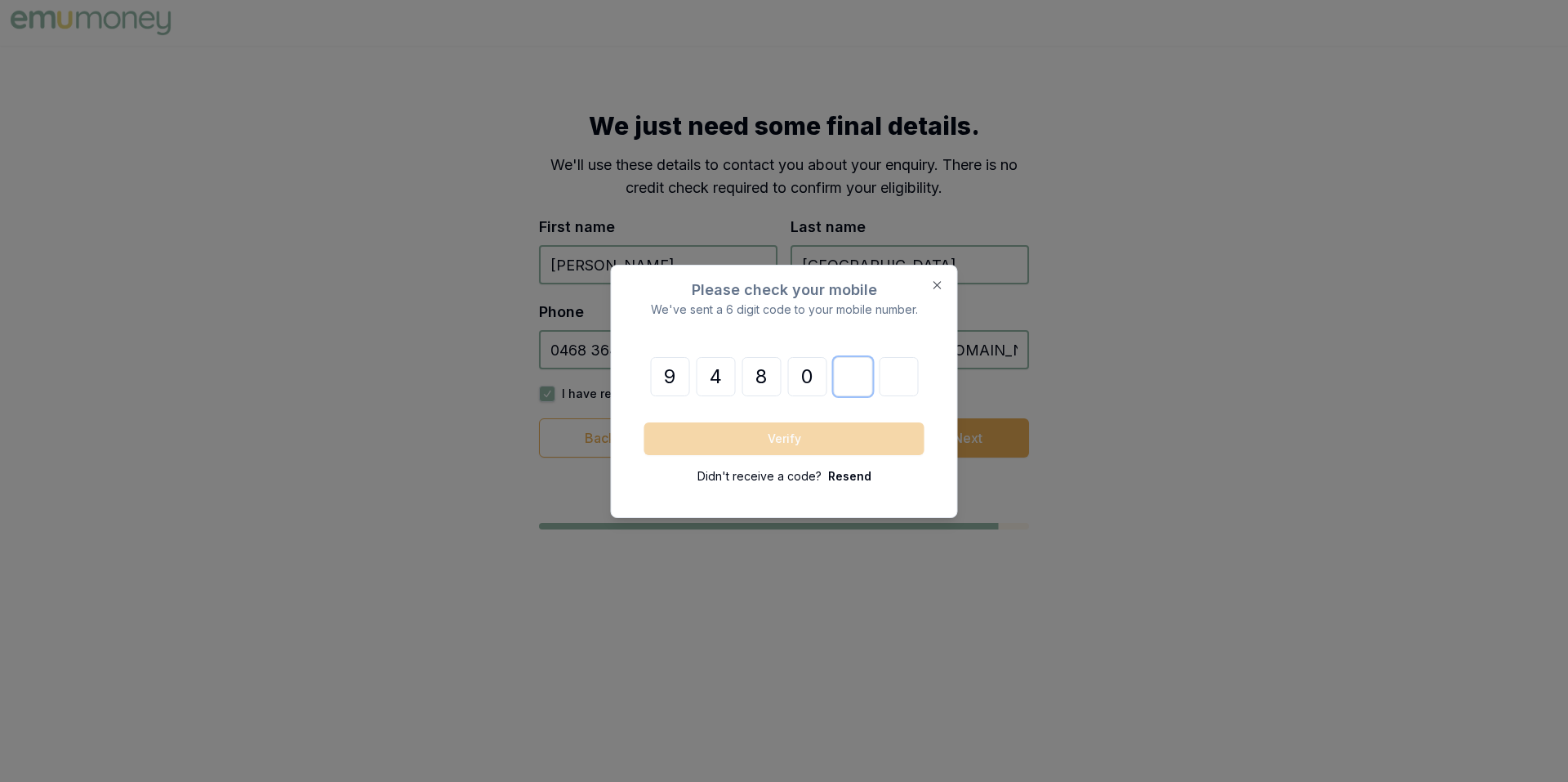
type input "2"
type input "9"
click at [738, 436] on button "Verify" at bounding box center [784, 438] width 280 height 33
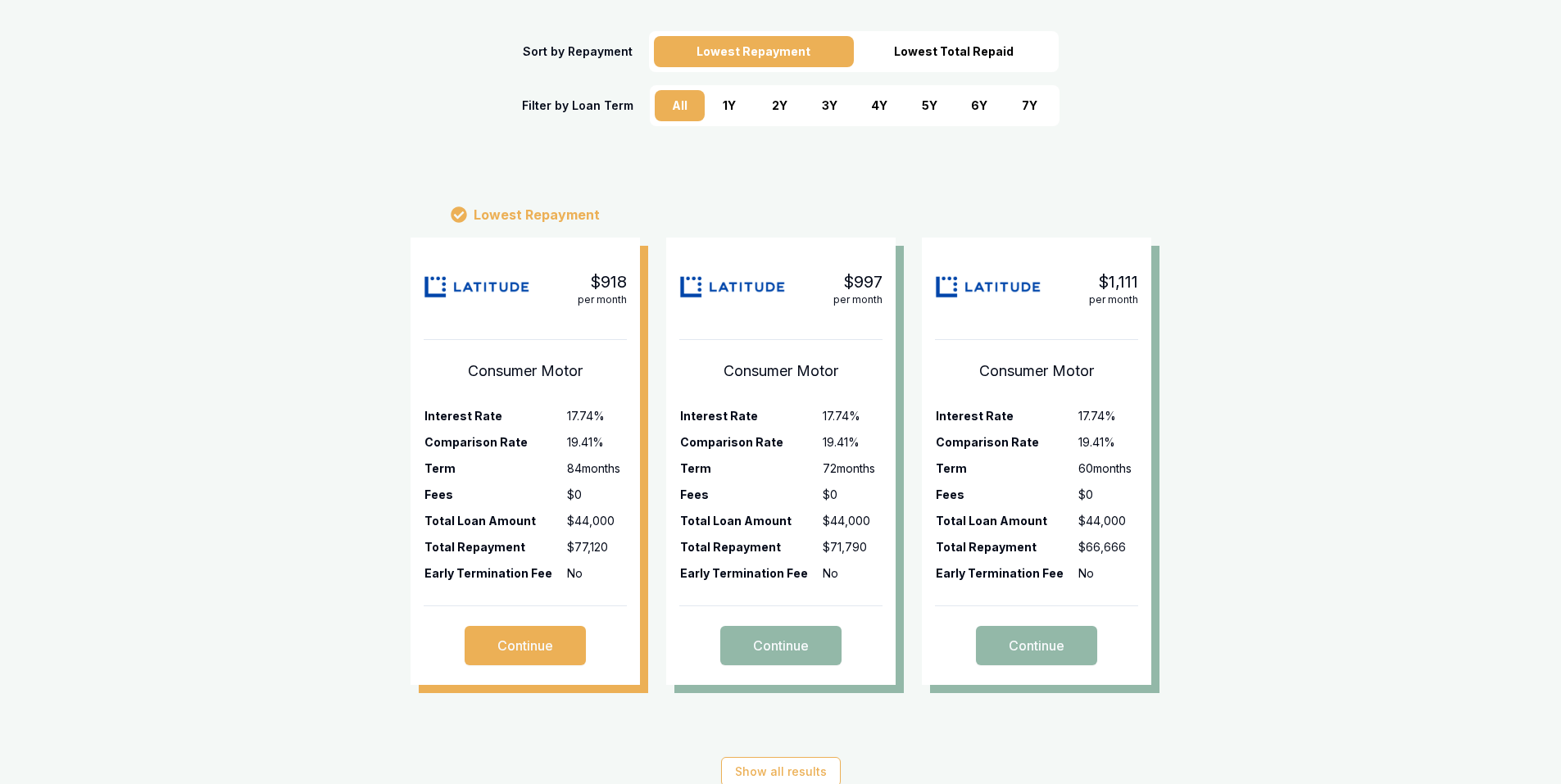
scroll to position [286, 0]
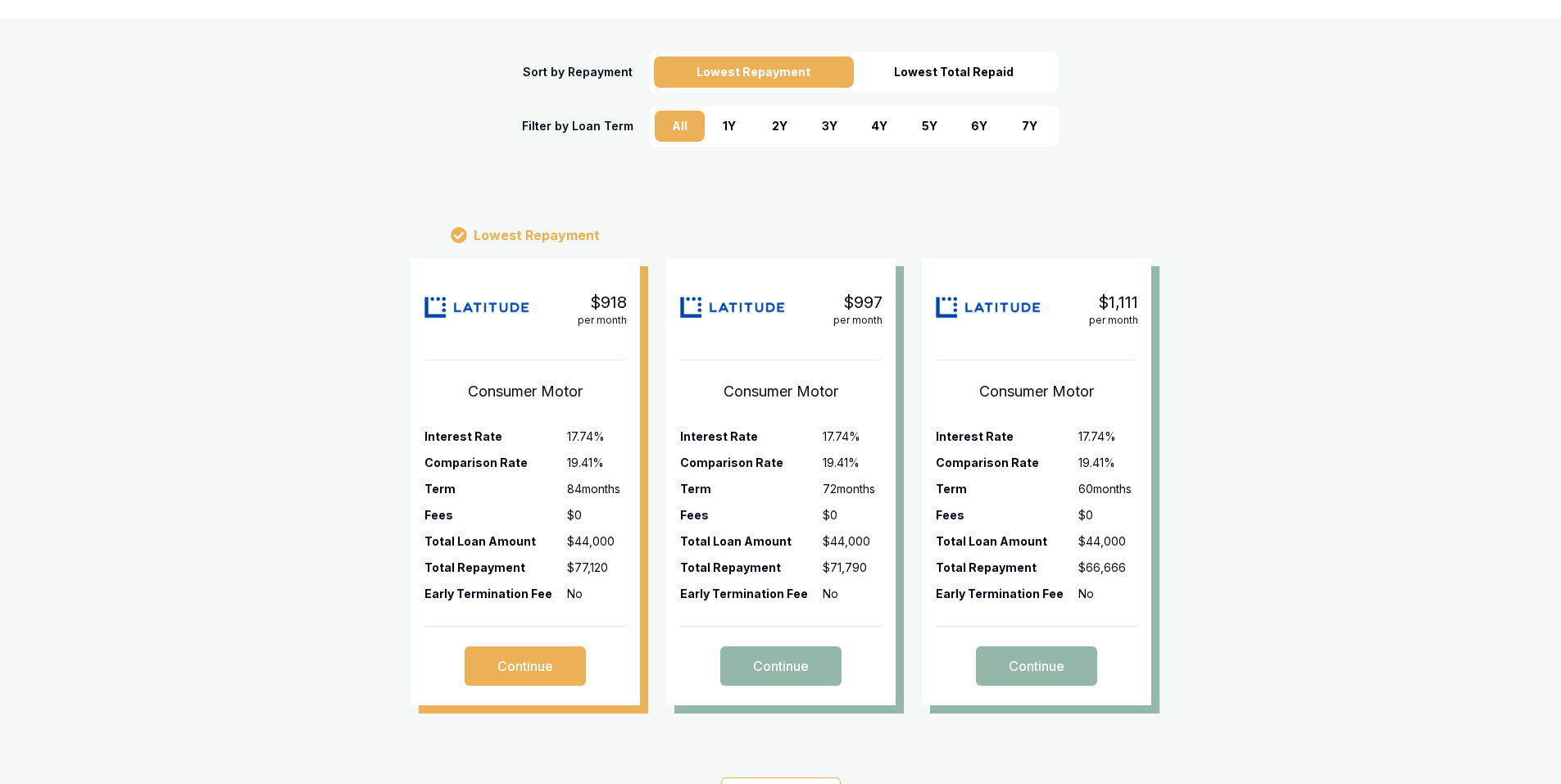
click at [1029, 127] on div "7 Y" at bounding box center [1029, 126] width 50 height 31
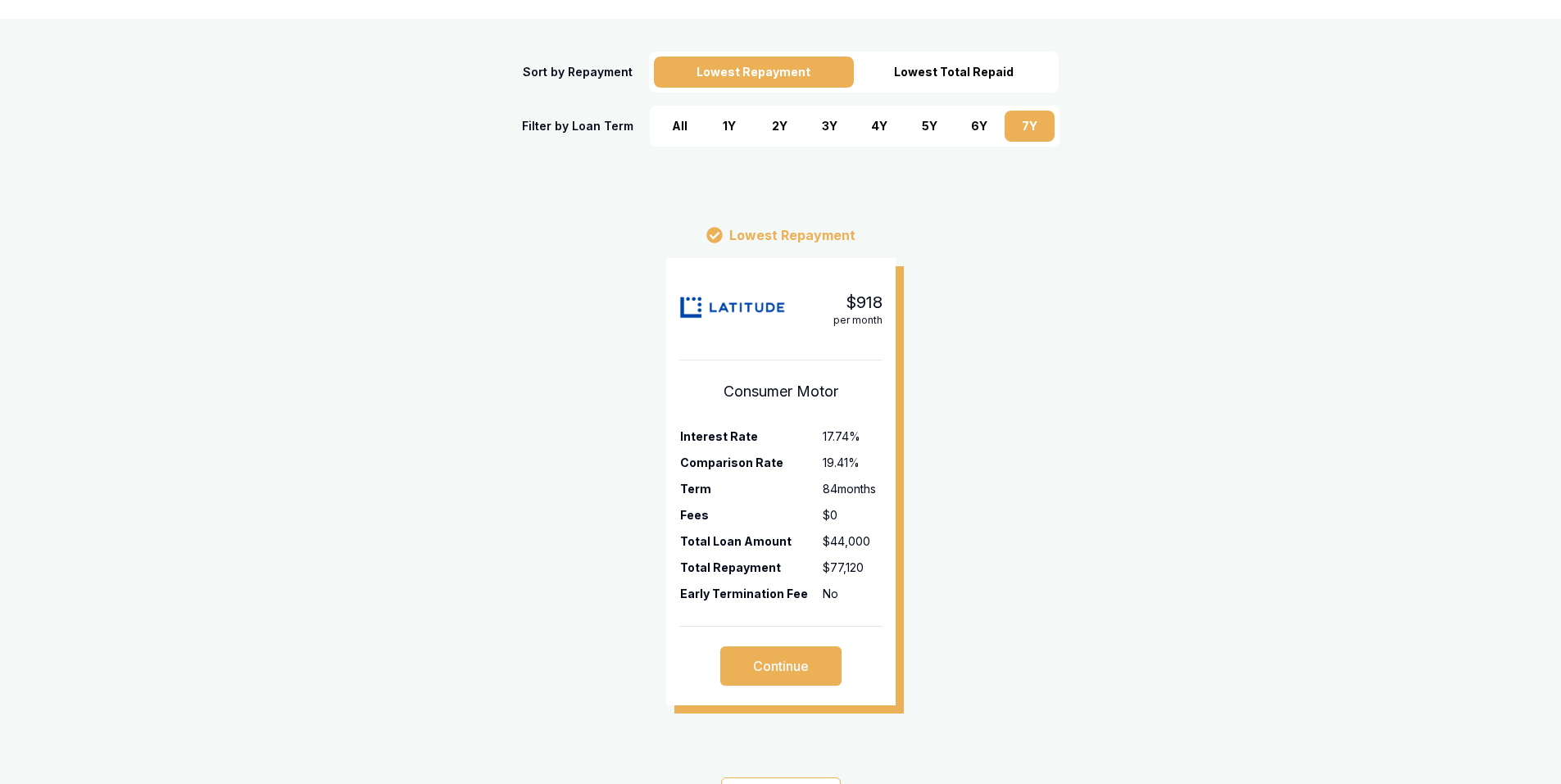
click at [975, 125] on div "6 Y" at bounding box center [979, 126] width 50 height 31
click at [924, 125] on div "5 Y" at bounding box center [929, 126] width 50 height 31
click at [873, 125] on div "4 Y" at bounding box center [879, 126] width 50 height 31
click at [827, 124] on div "3 Y" at bounding box center [829, 126] width 50 height 31
click at [770, 122] on div "2 Y" at bounding box center [779, 126] width 50 height 31
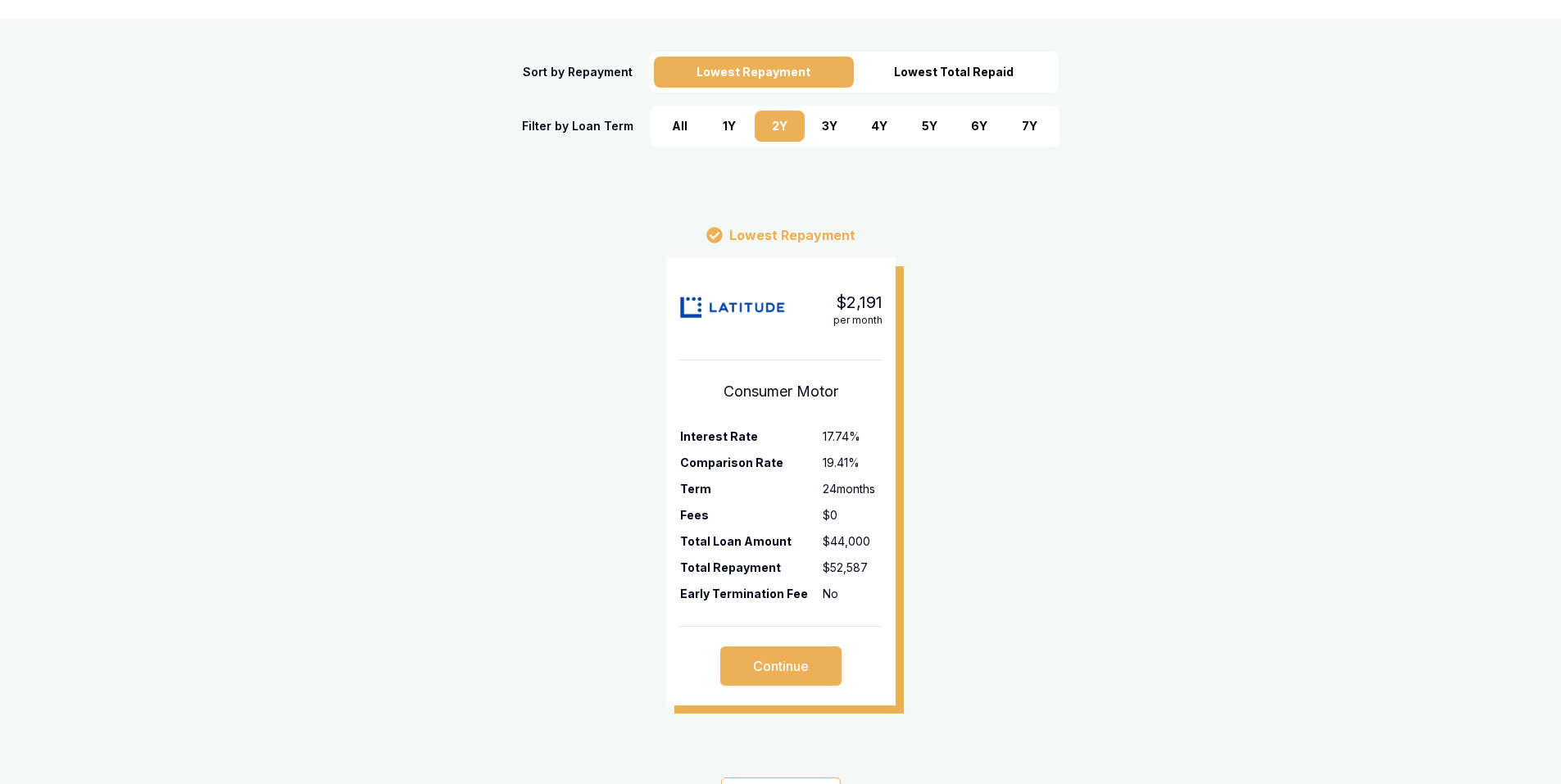
click at [722, 119] on div "1 Y" at bounding box center [729, 126] width 50 height 31
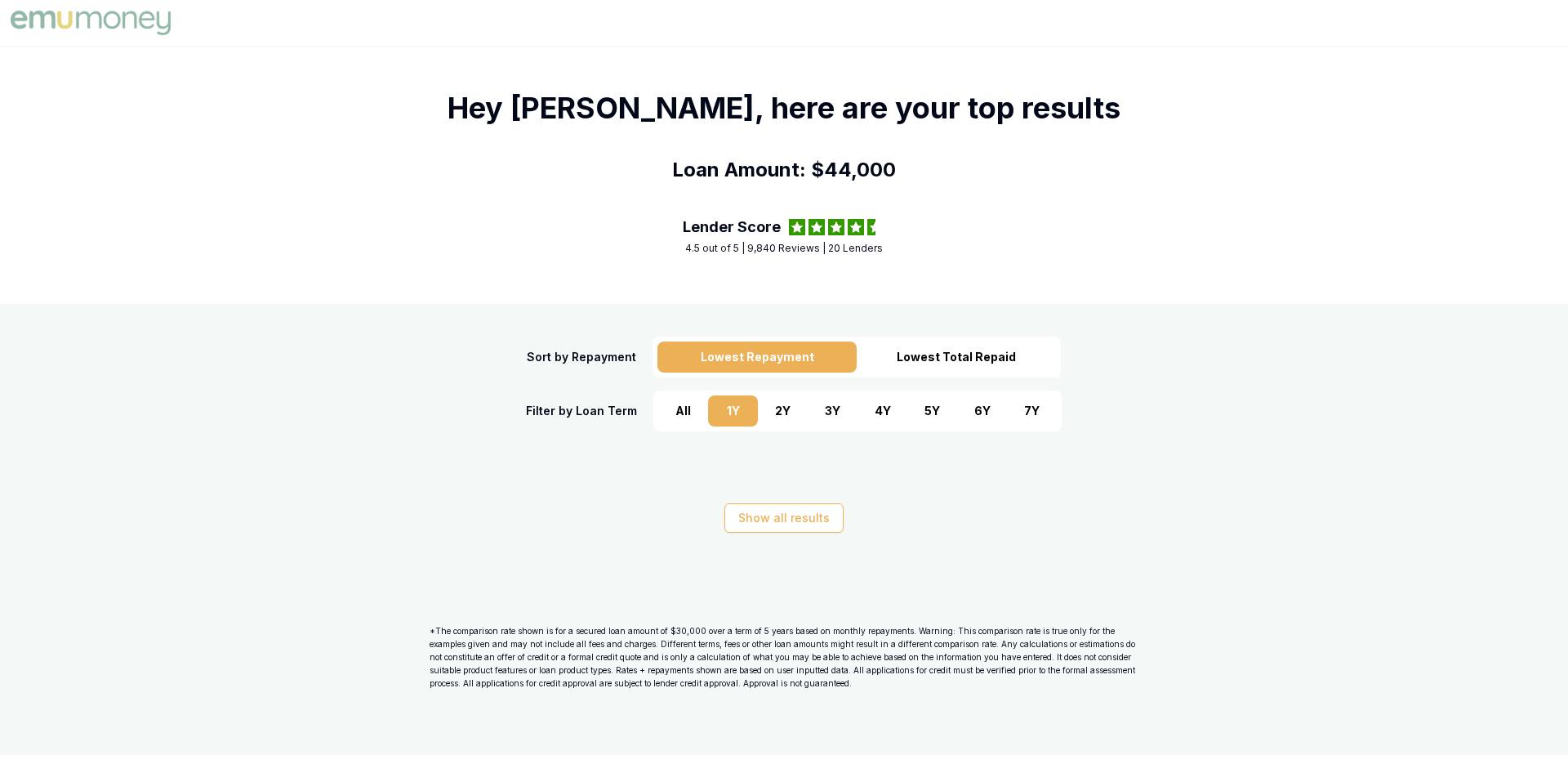
click at [677, 414] on div "All" at bounding box center [683, 411] width 50 height 31
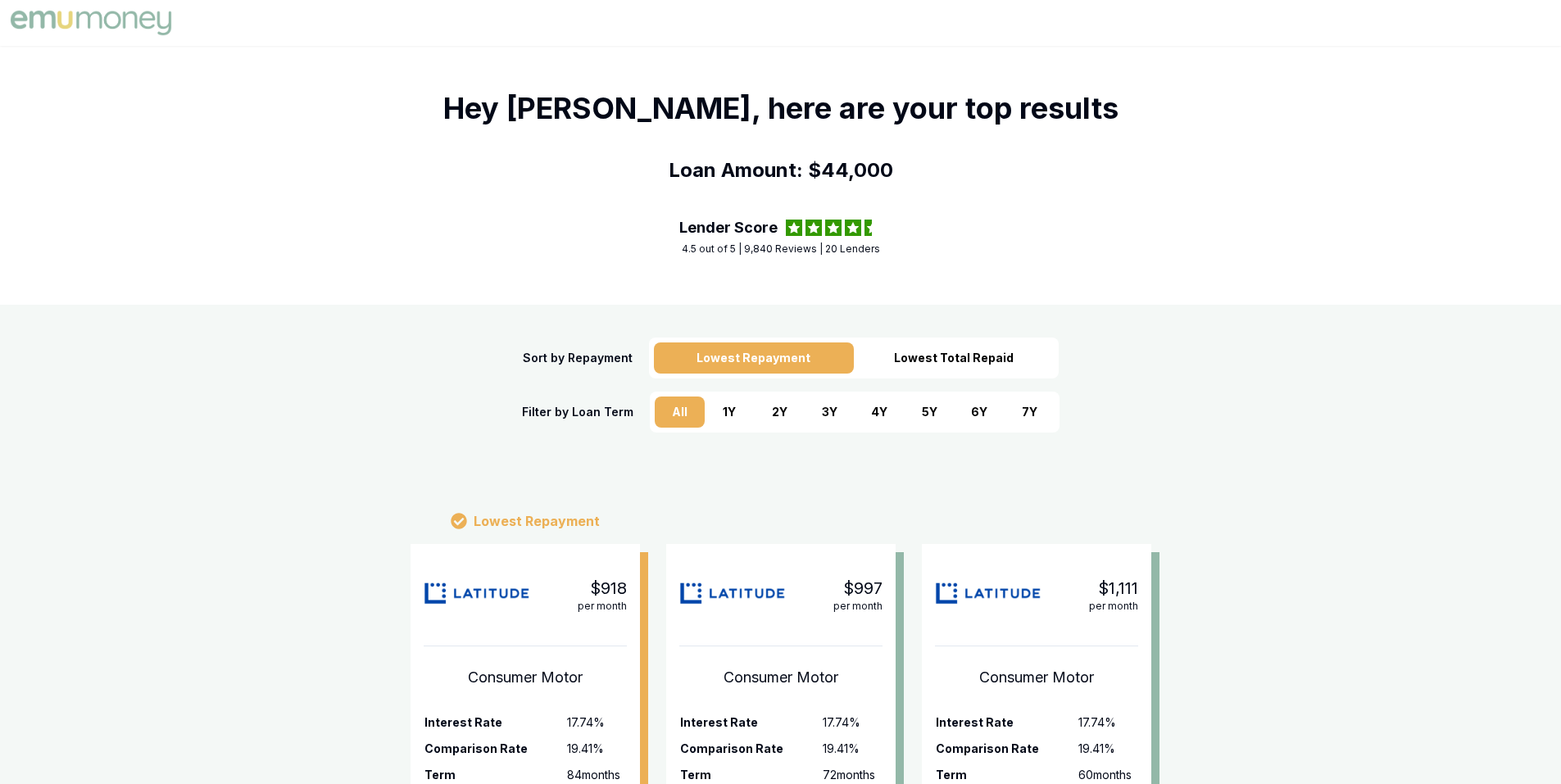
click at [1257, 334] on div "Sort by Repayment Lowest Repayment Lowest Total Repaid Filter by Loan Term All …" at bounding box center [780, 385] width 1561 height 160
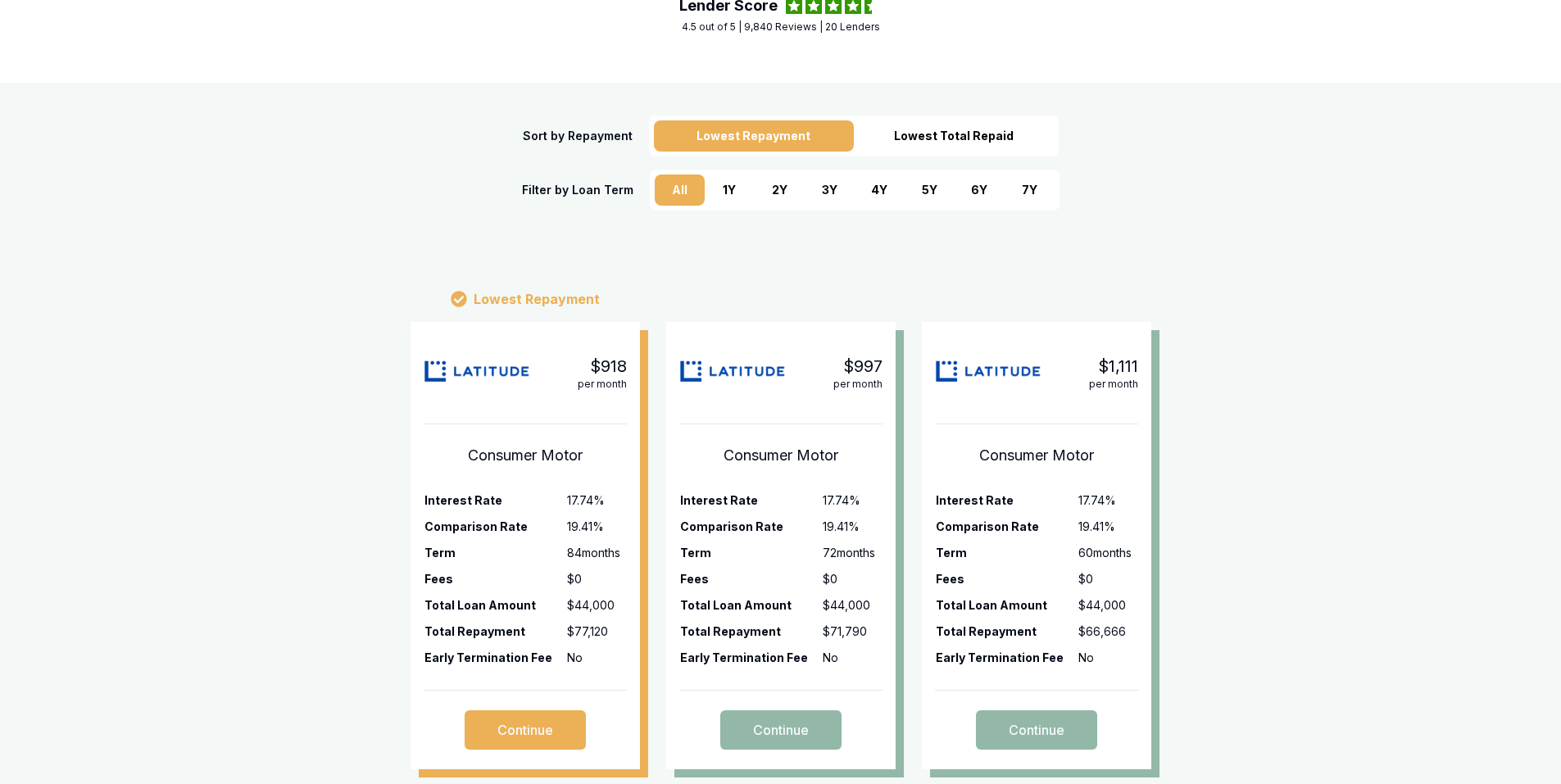
scroll to position [246, 0]
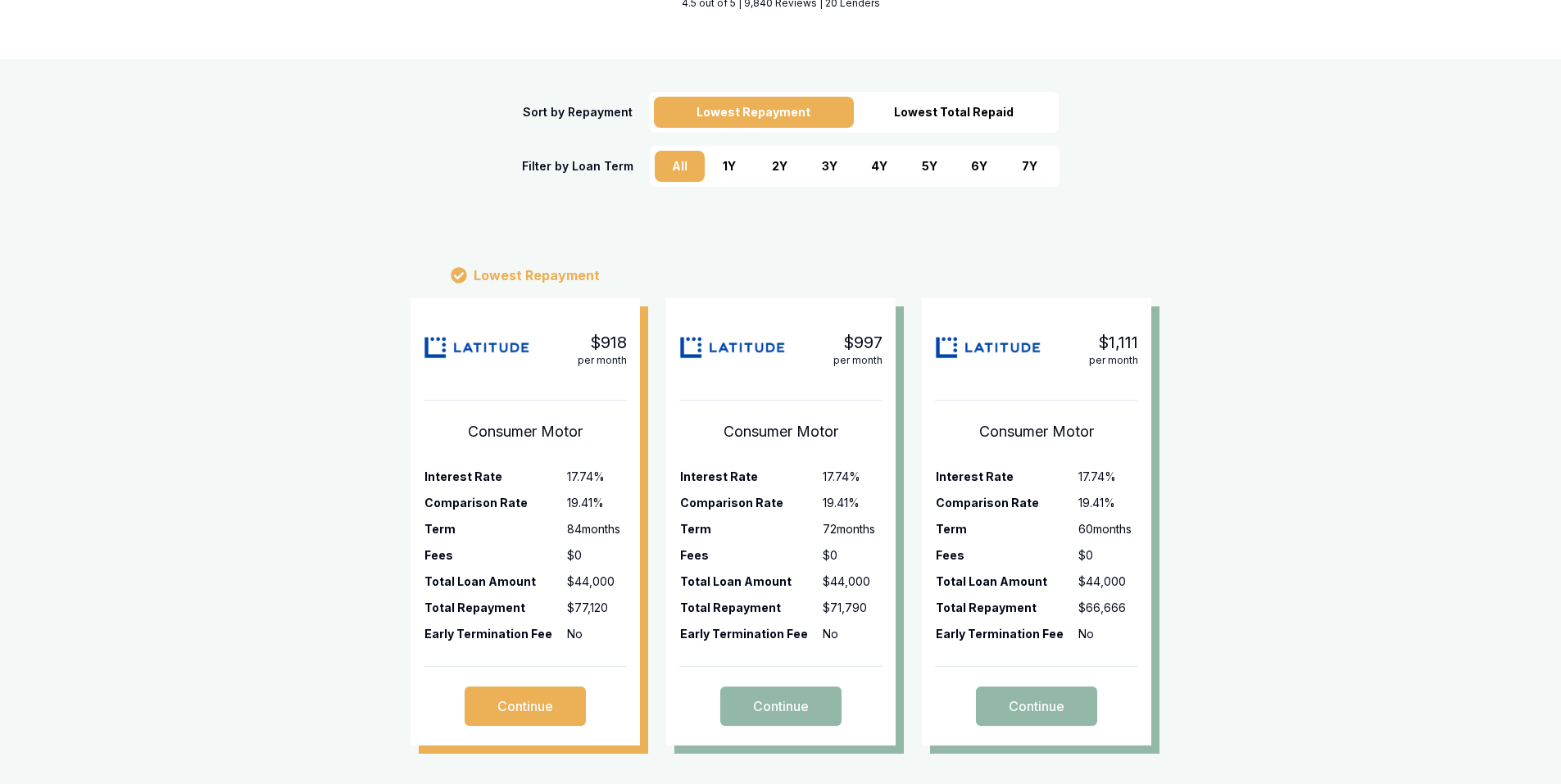
click at [1365, 441] on div "Lowest Repayment $918 per month Consumer Motor Interest Rate 17.74 % Comparison…" at bounding box center [780, 499] width 1561 height 558
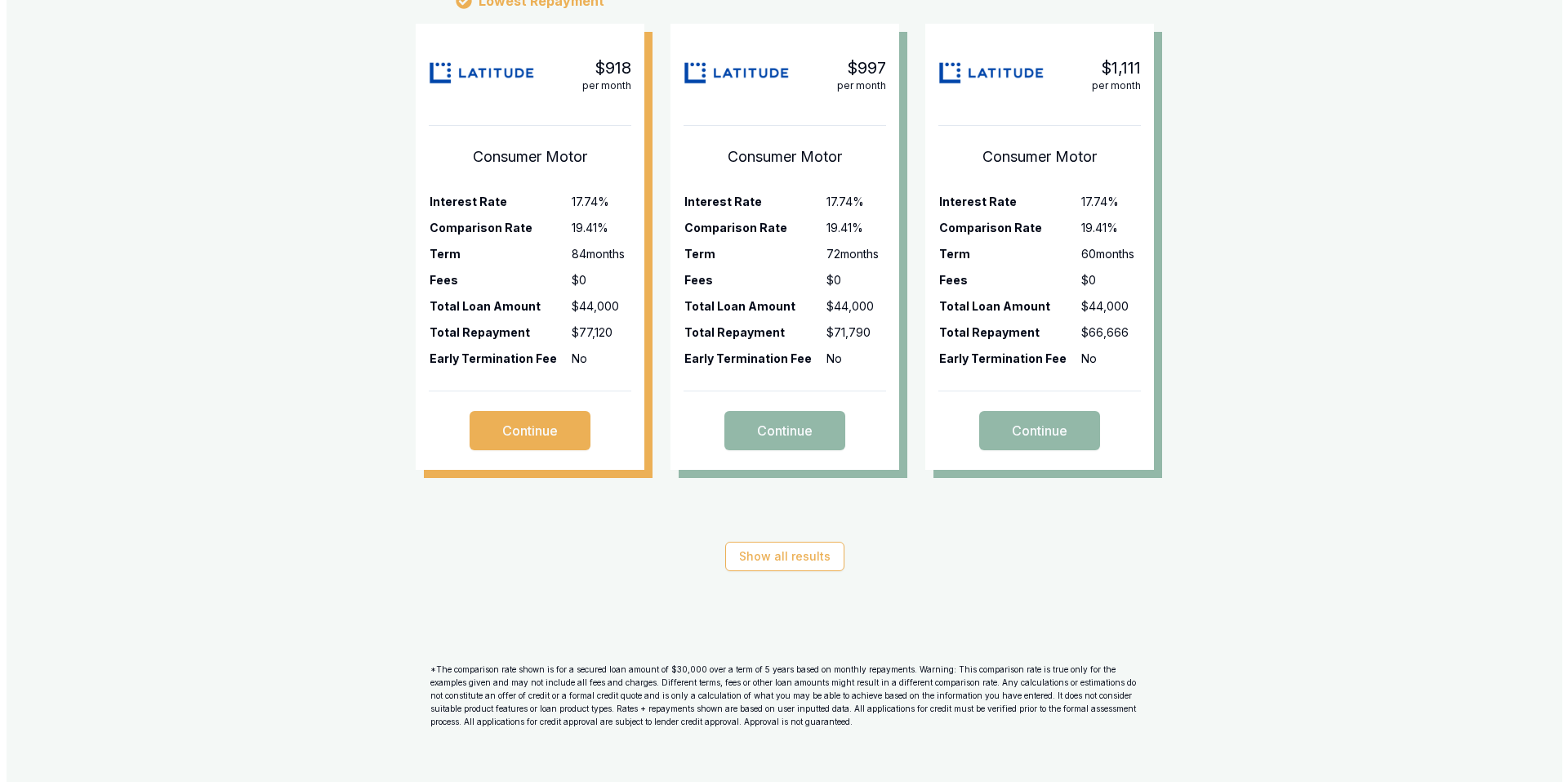
scroll to position [530, 0]
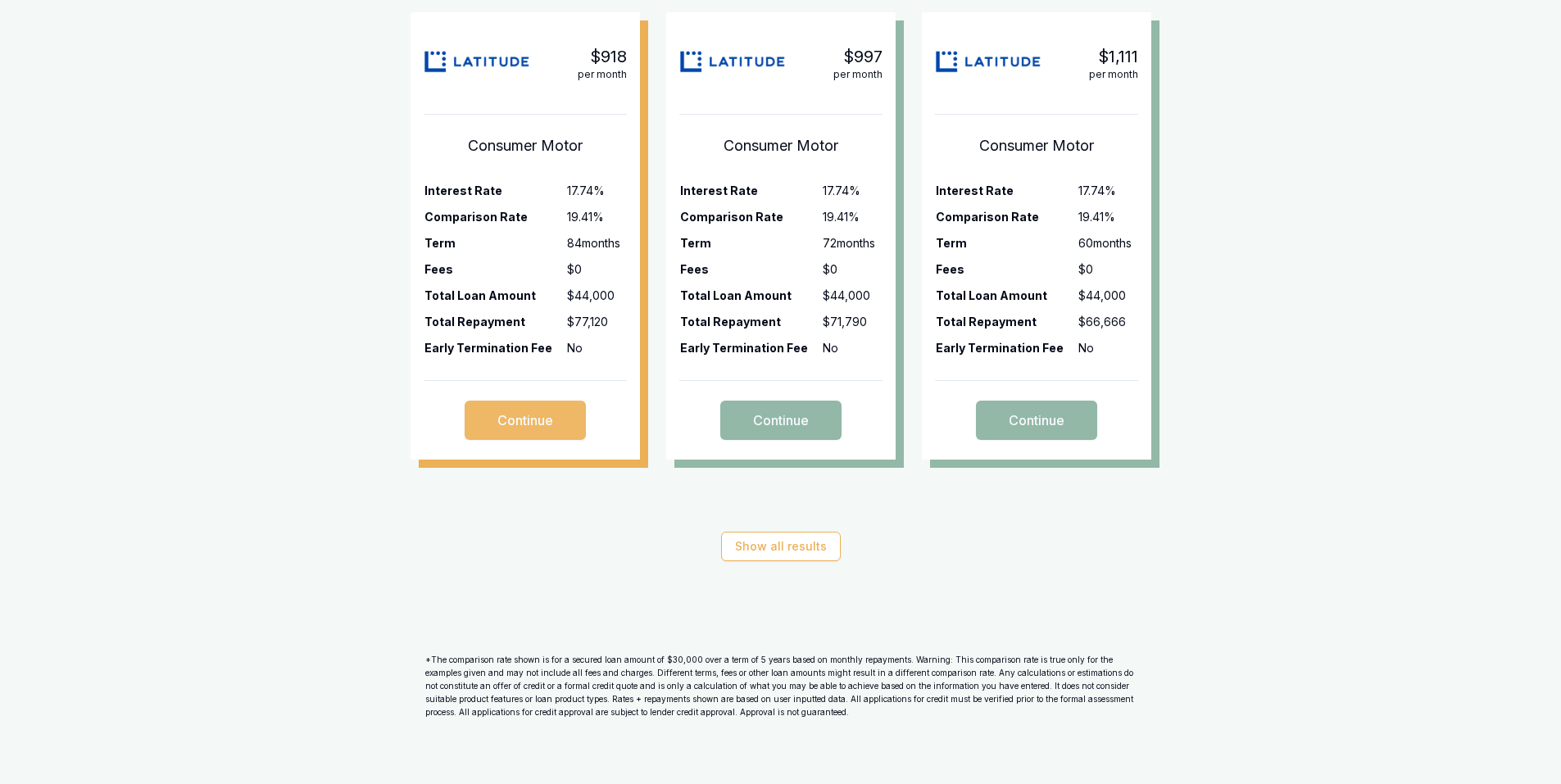
click at [520, 426] on button "Continue" at bounding box center [524, 419] width 121 height 39
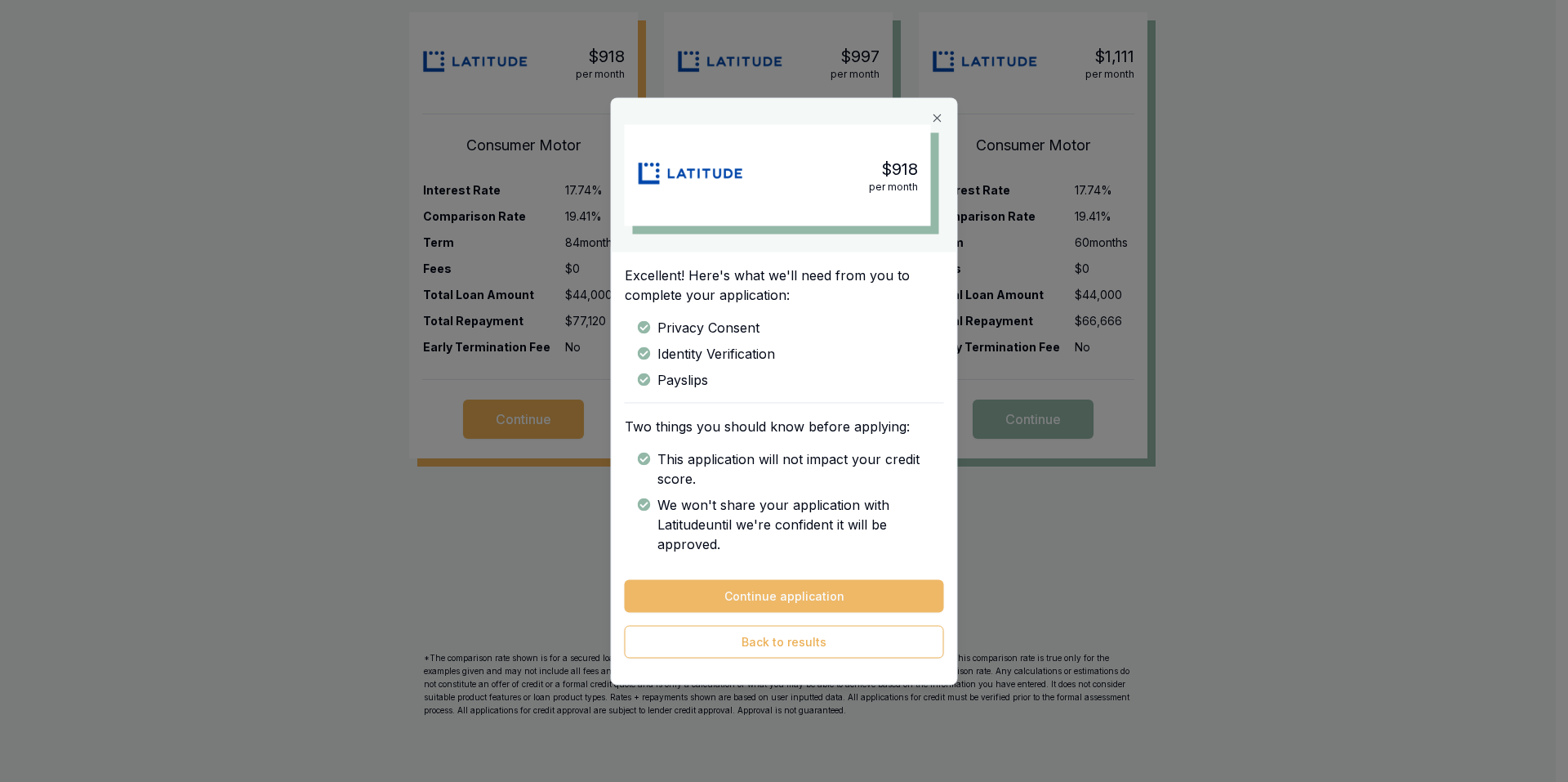
click at [788, 585] on button "Continue application" at bounding box center [784, 596] width 319 height 33
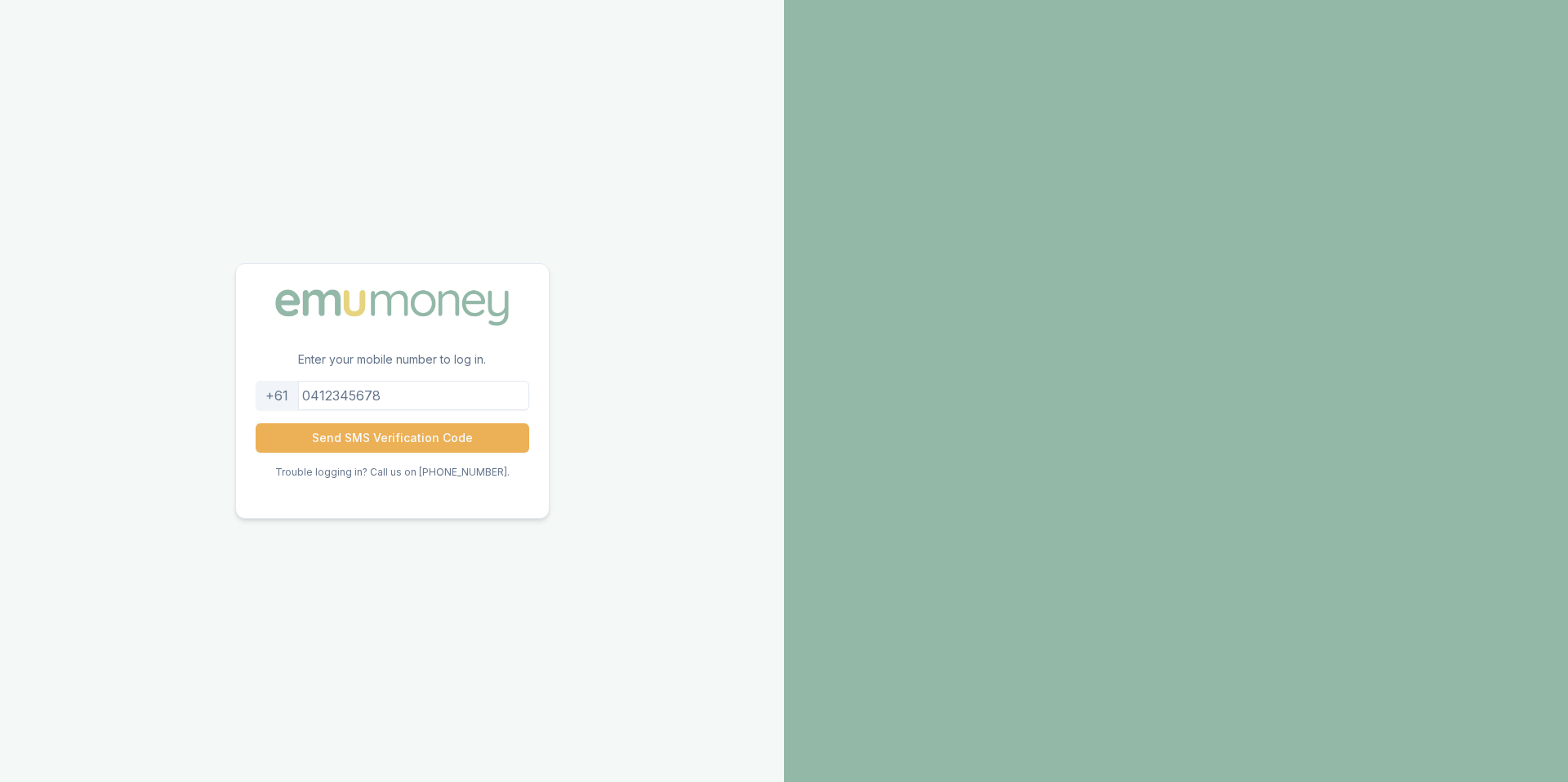
click at [430, 398] on input "tel" at bounding box center [392, 396] width 274 height 30
type input "0468364166"
click at [426, 450] on button "Send SMS Verification Code" at bounding box center [392, 438] width 274 height 30
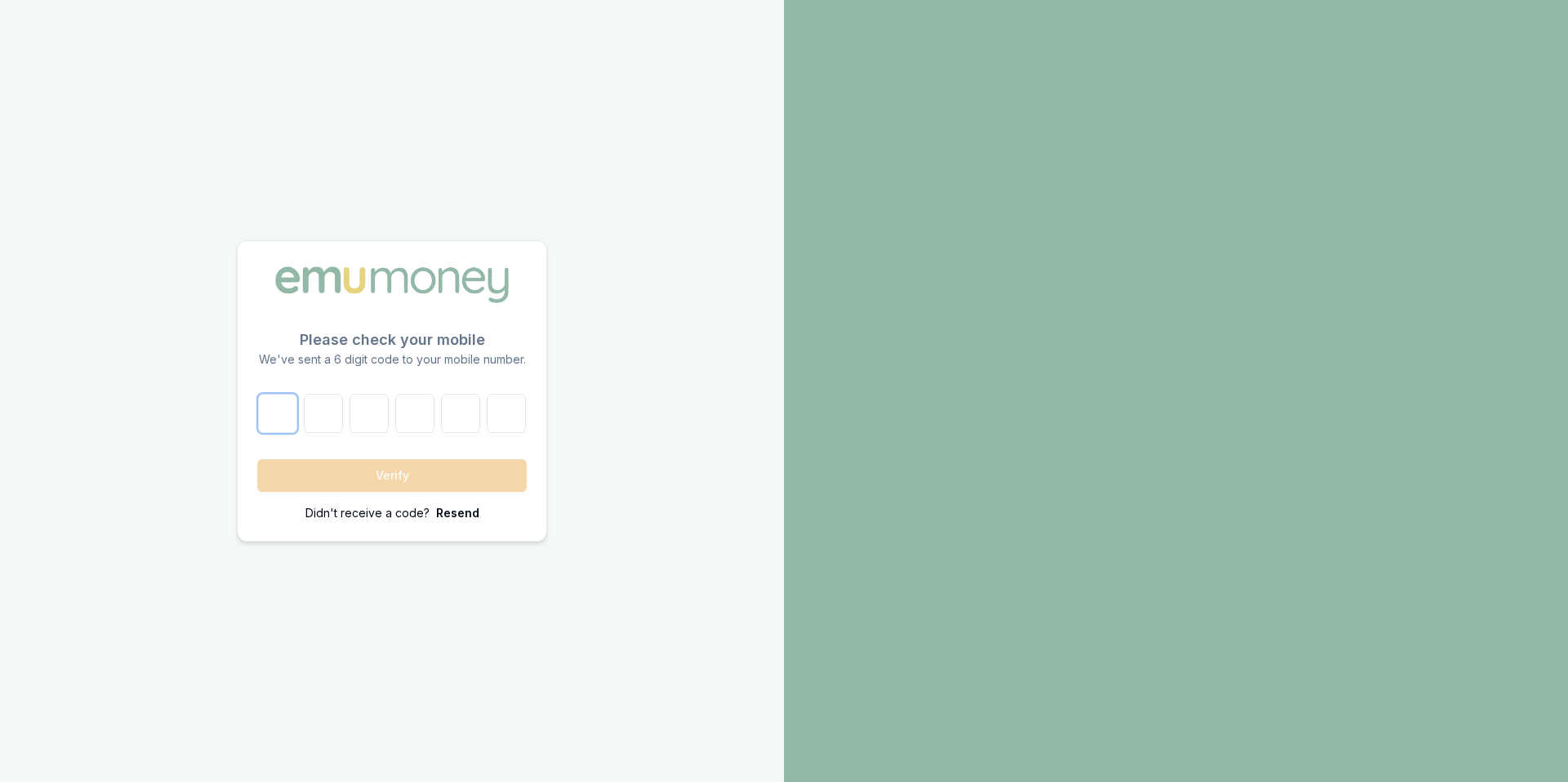
click at [283, 410] on input "number" at bounding box center [277, 413] width 39 height 39
type input "1"
type input "6"
type input "1"
type input "2"
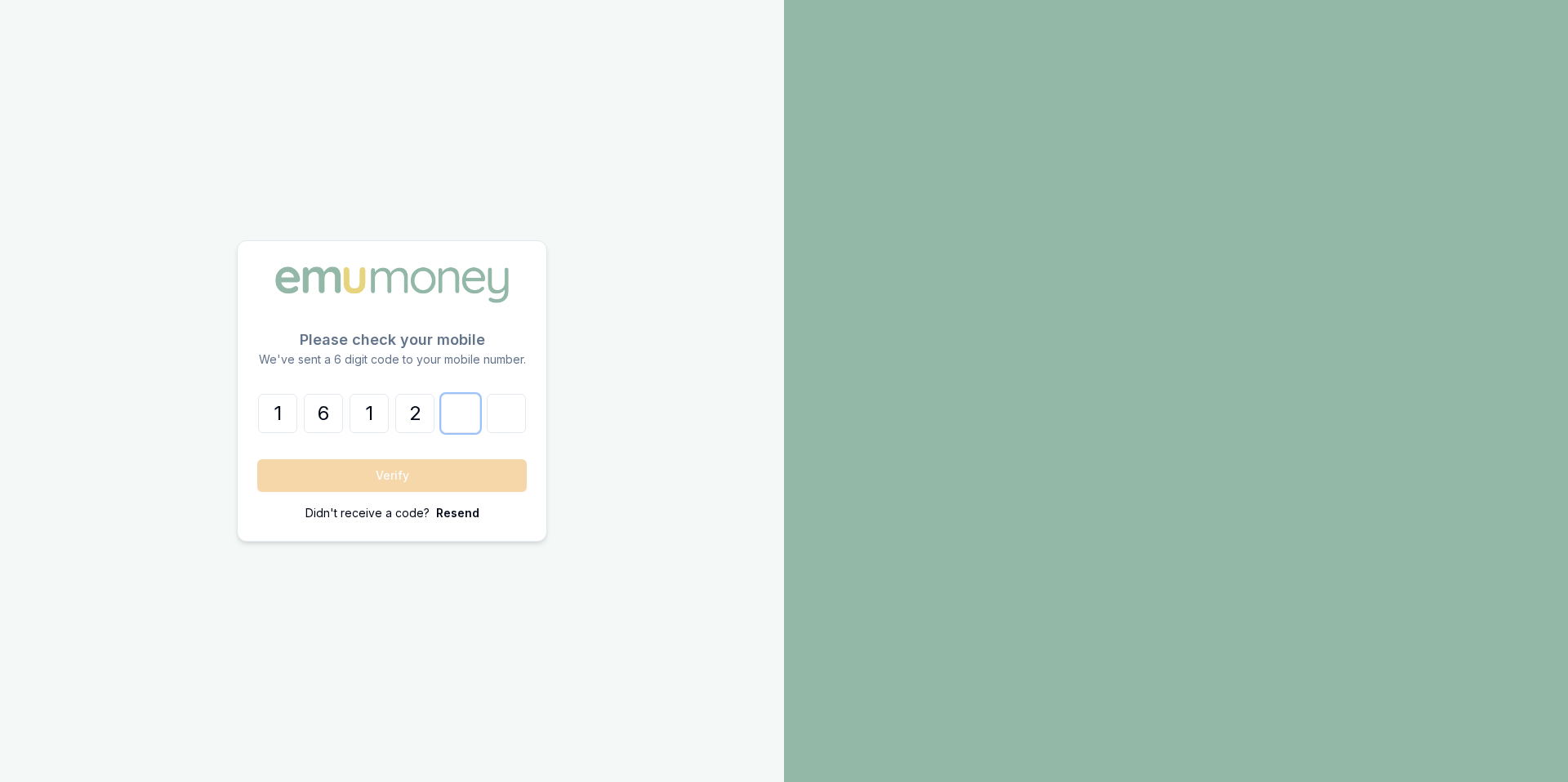
type input "6"
type input "9"
click at [333, 485] on button "Verify" at bounding box center [392, 476] width 270 height 33
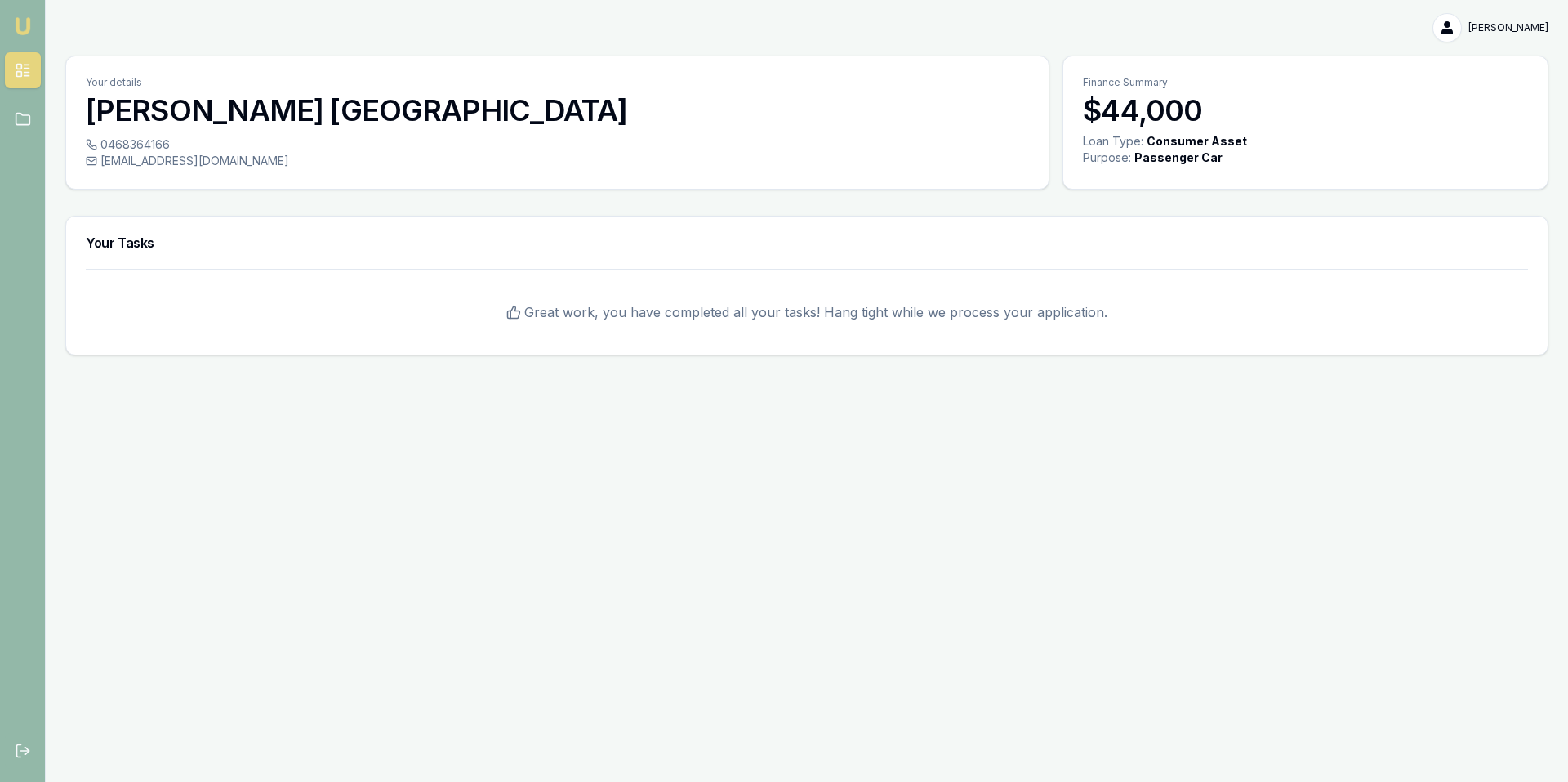
click at [733, 436] on div "Emu Broker [PERSON_NAME] Toggle Menu Your details [PERSON_NAME][GEOGRAPHIC_DATA…" at bounding box center [784, 391] width 1568 height 782
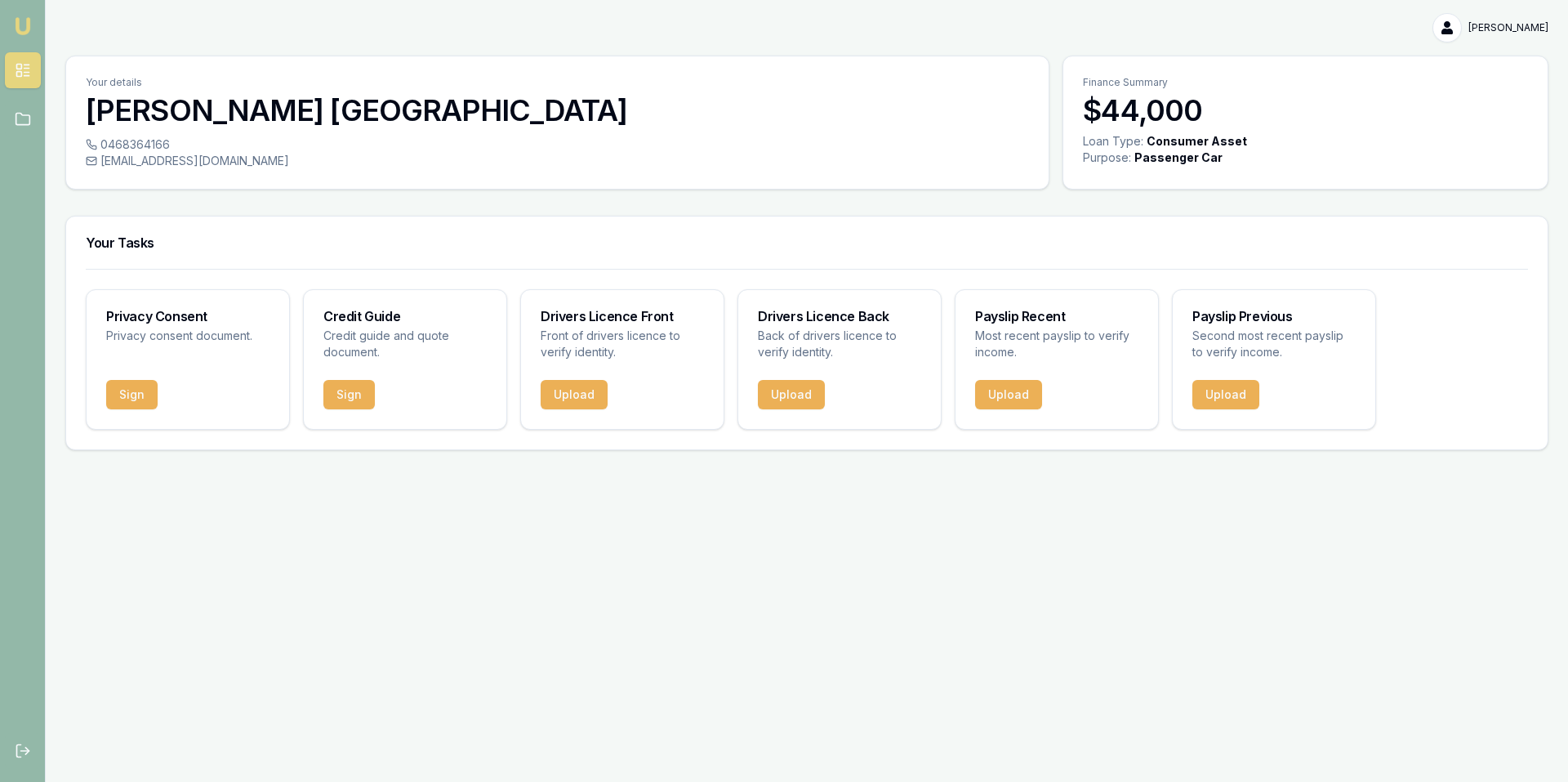
click at [786, 561] on div "Emu Broker Darren Rossborough Toggle Menu Your details Darren Rossborough 04683…" at bounding box center [784, 391] width 1568 height 782
click at [839, 478] on div "Emu Broker Darren Rossborough Toggle Menu Your details Darren Rossborough 04683…" at bounding box center [784, 391] width 1568 height 782
click at [831, 489] on div "Emu Broker Darren Rossborough Toggle Menu Your details Darren Rossborough 04683…" at bounding box center [784, 391] width 1568 height 782
click at [621, 474] on div "Emu Broker Darren Rossborough Toggle Menu Your details Darren Rossborough 04683…" at bounding box center [784, 391] width 1568 height 782
click at [834, 478] on div "Emu Broker Darren Rossborough Toggle Menu Your details Darren Rossborough 04683…" at bounding box center [784, 391] width 1568 height 782
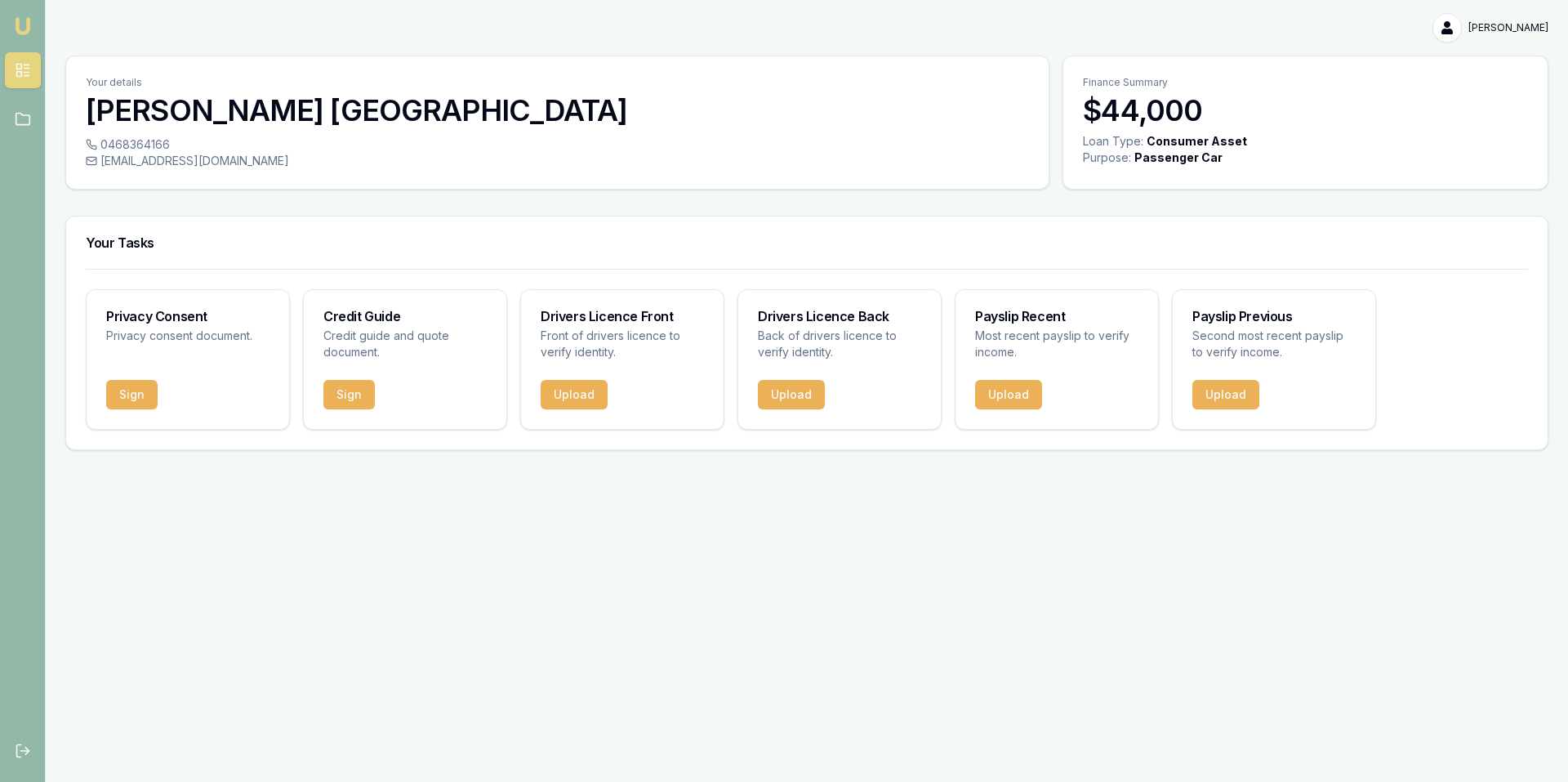
click at [1024, 491] on div "Emu Broker Darren Rossborough Toggle Menu Your details Darren Rossborough 04683…" at bounding box center [784, 391] width 1568 height 782
click at [841, 493] on div "Emu Broker Darren Rossborough Toggle Menu Your details Darren Rossborough 04683…" at bounding box center [784, 391] width 1568 height 782
click at [1070, 489] on div "Emu Broker Darren Rossborough Toggle Menu Your details Darren Rossborough 04683…" at bounding box center [784, 391] width 1568 height 782
click at [842, 483] on div "Emu Broker Darren Rossborough Toggle Menu Your details Darren Rossborough 04683…" at bounding box center [784, 391] width 1568 height 782
click at [930, 626] on div "Emu Broker Darren Rossborough Toggle Menu Your details Darren Rossborough 04683…" at bounding box center [784, 391] width 1568 height 782
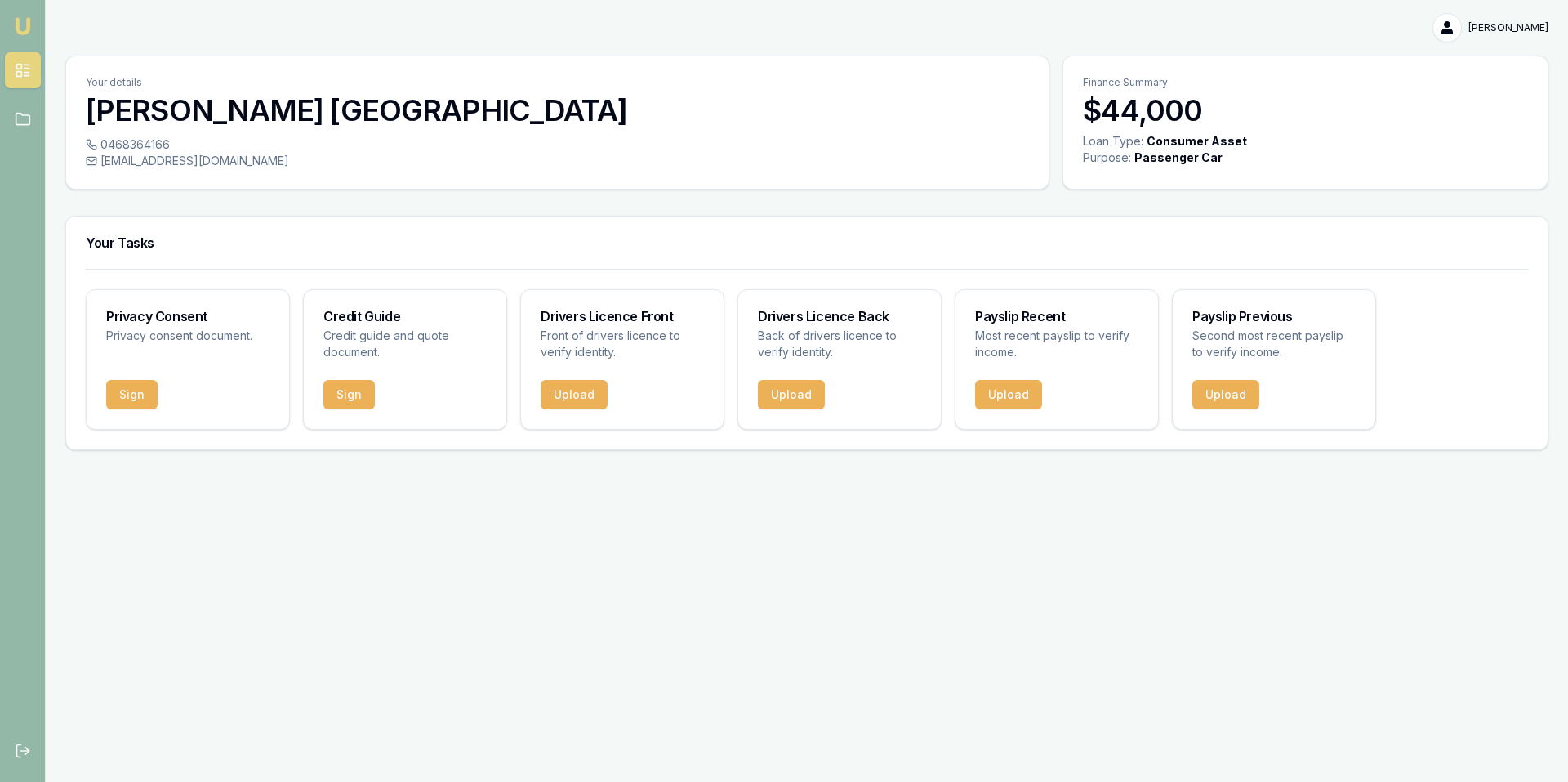
click at [672, 550] on div "Emu Broker [PERSON_NAME] Toggle Menu Your details [PERSON_NAME][GEOGRAPHIC_DATA…" at bounding box center [784, 391] width 1568 height 782
click at [581, 398] on button "Upload" at bounding box center [574, 395] width 67 height 30
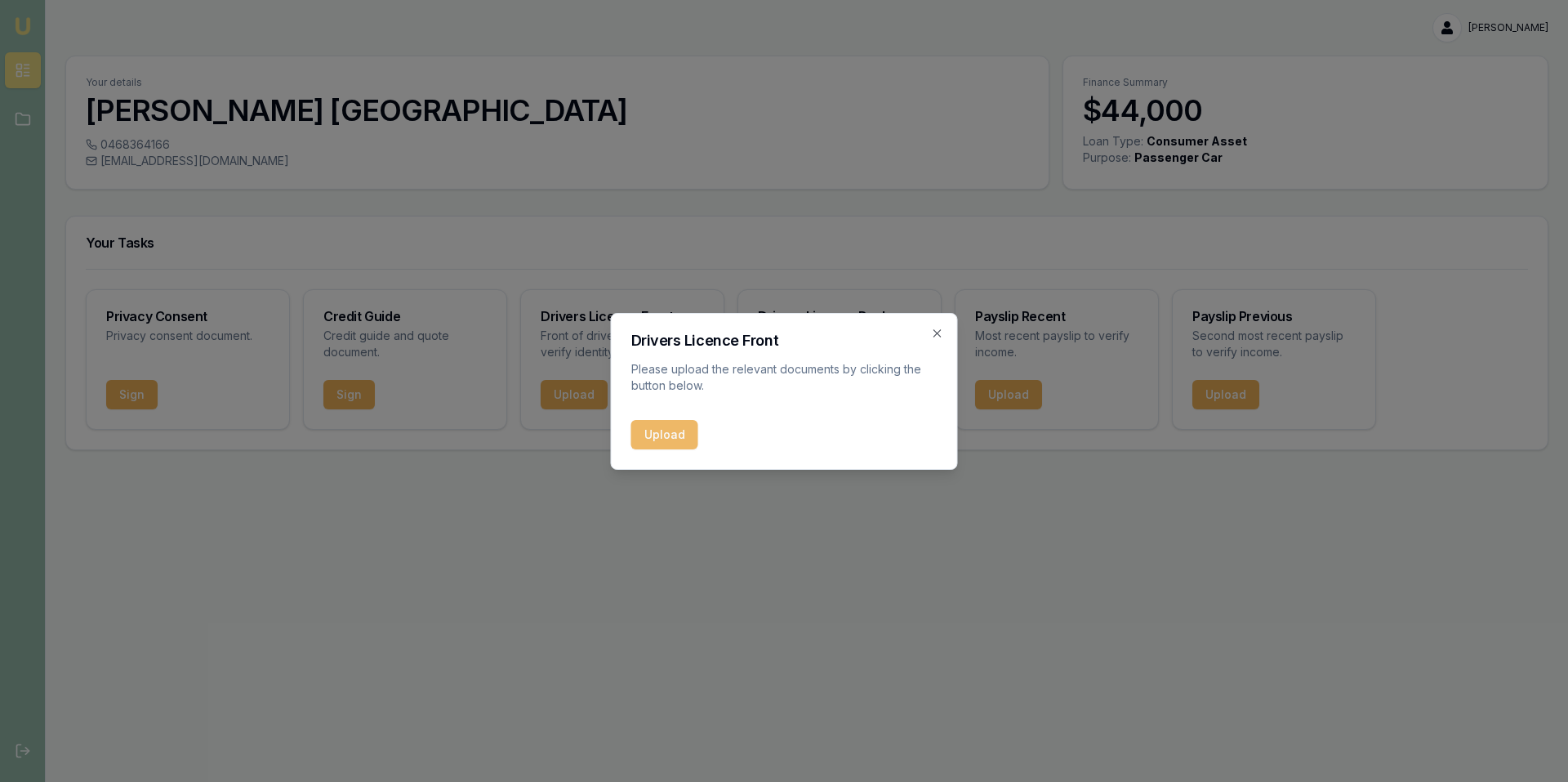
click at [686, 439] on button "Upload" at bounding box center [664, 435] width 67 height 30
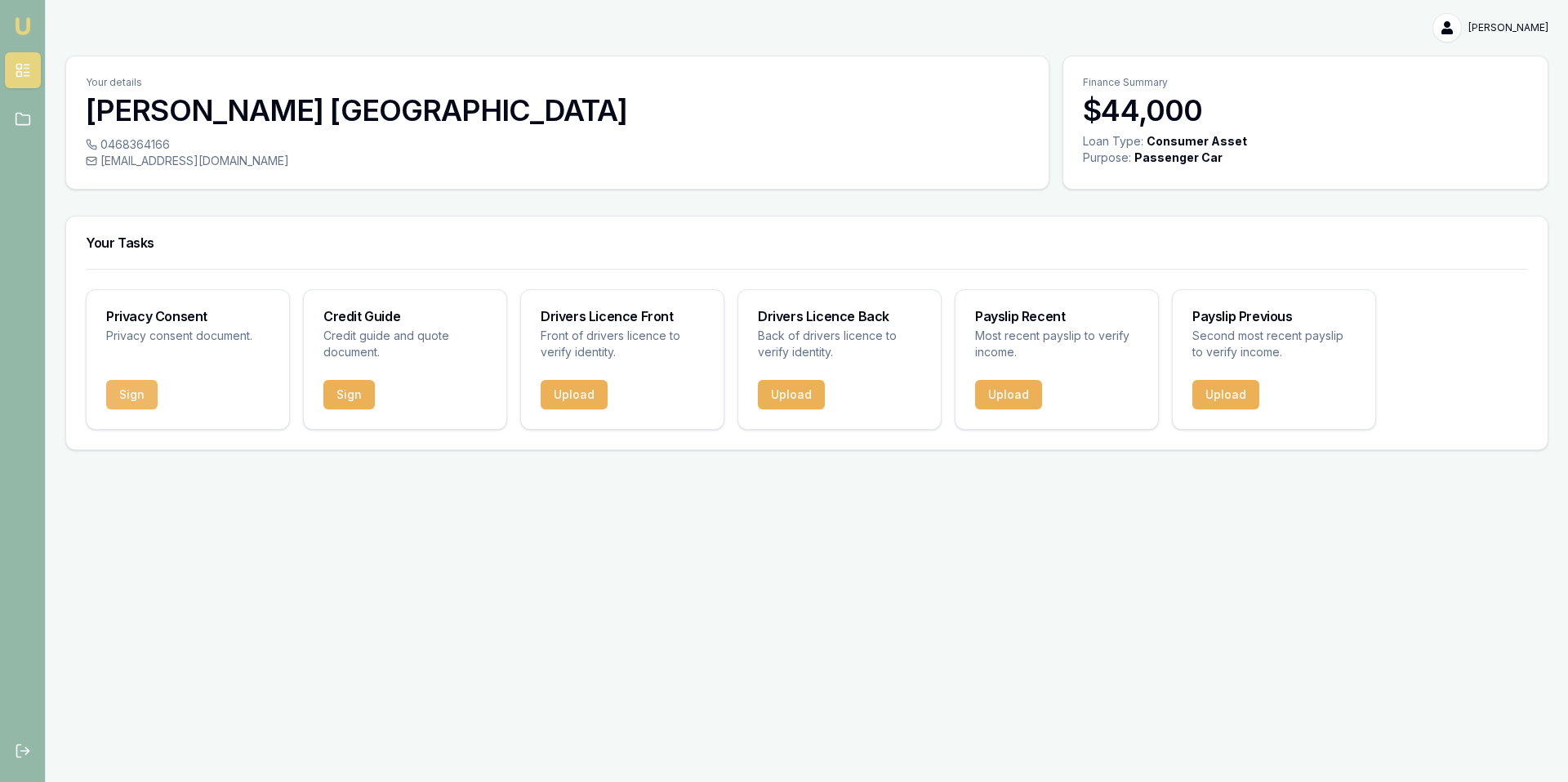
click at [131, 398] on button "Sign" at bounding box center [131, 395] width 51 height 30
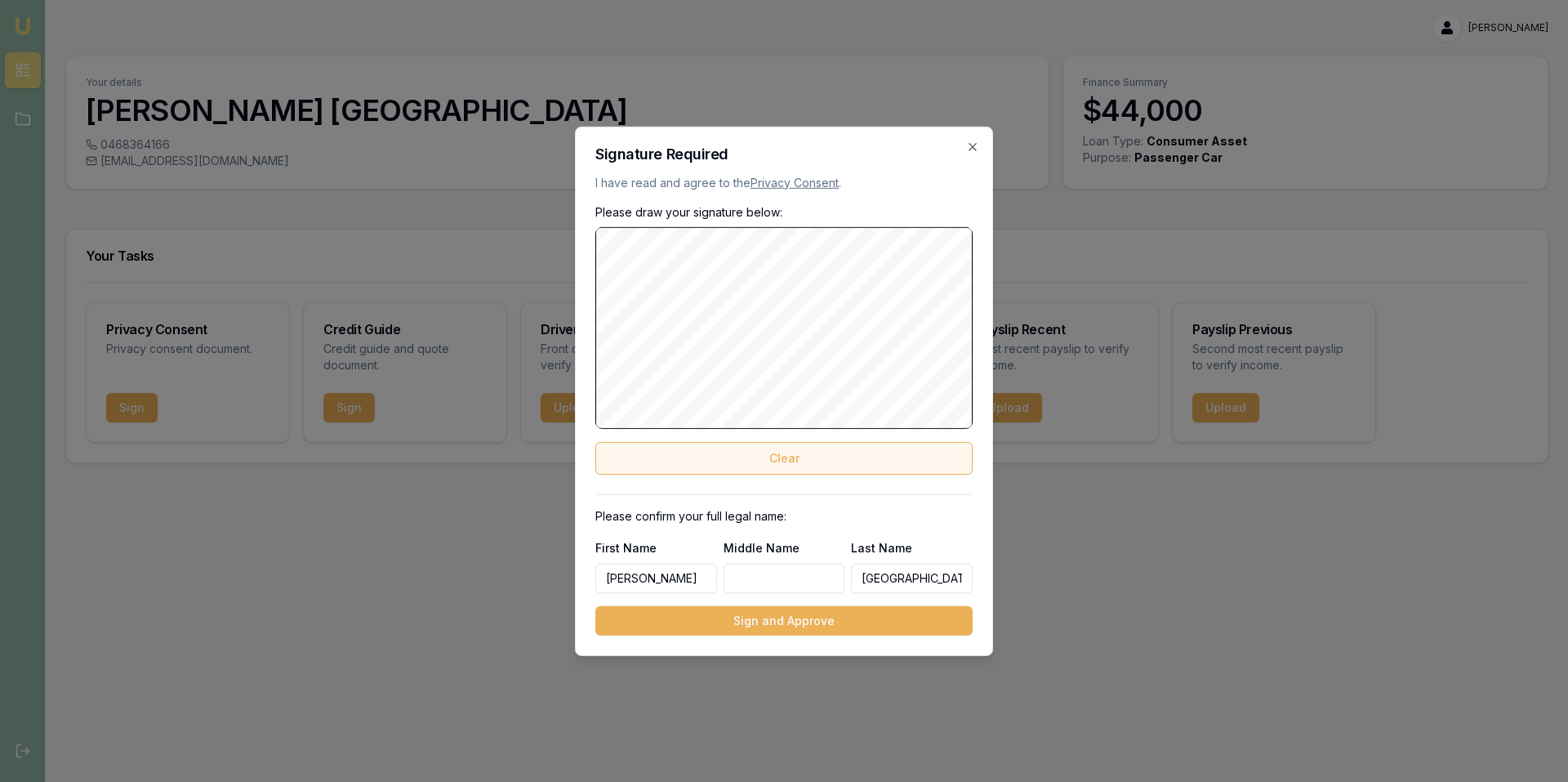
click at [844, 463] on button "Clear" at bounding box center [784, 458] width 377 height 33
click at [817, 460] on button "Clear" at bounding box center [784, 458] width 377 height 33
click at [775, 469] on button "Clear" at bounding box center [784, 458] width 377 height 33
click at [789, 460] on button "Clear" at bounding box center [784, 458] width 377 height 33
click at [786, 463] on button "Clear" at bounding box center [784, 458] width 377 height 33
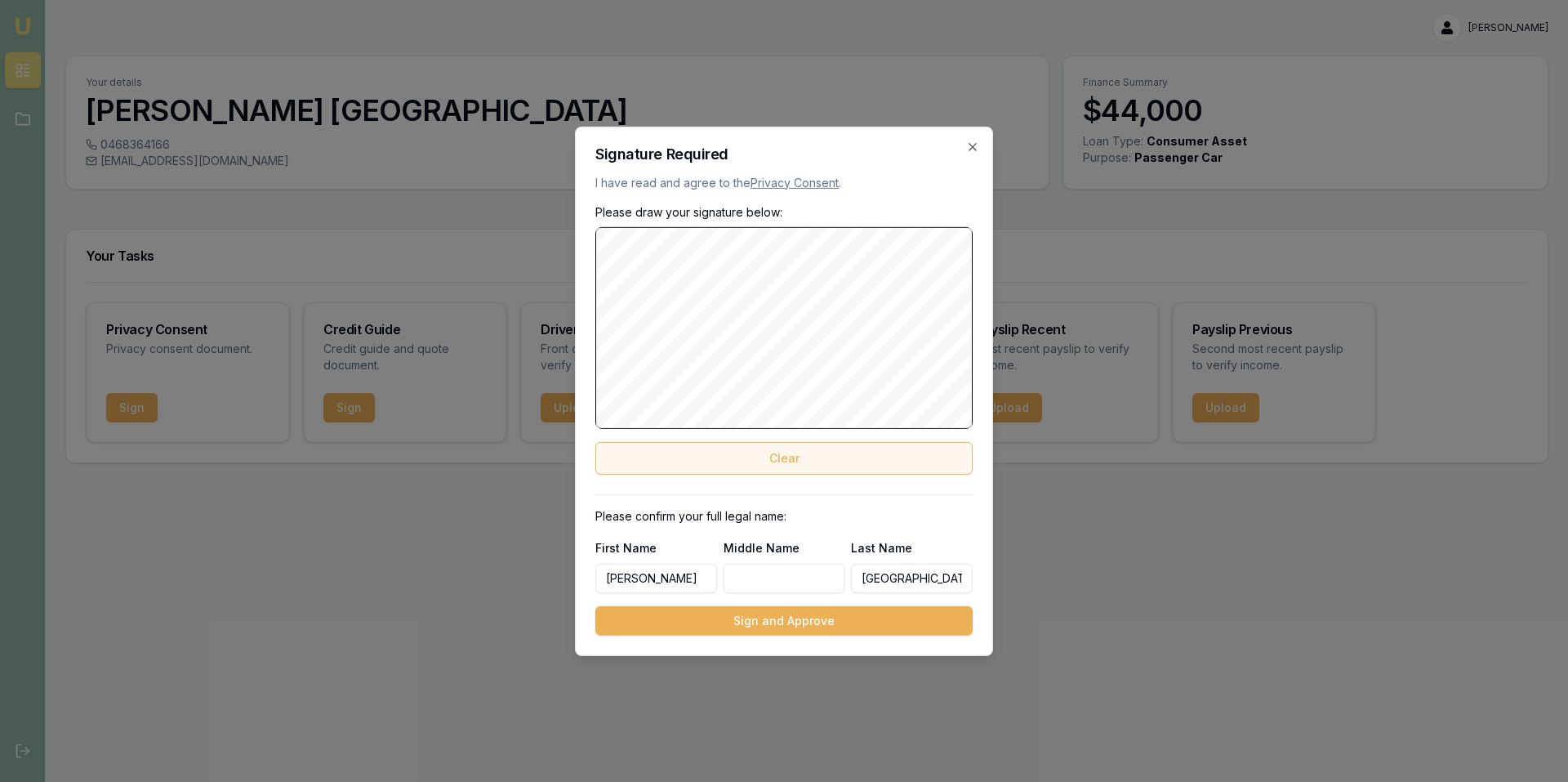
click at [785, 457] on button "Clear" at bounding box center [784, 458] width 377 height 33
click at [592, 373] on div "Signature Required I have read and agree to the Privacy Consent . Please draw y…" at bounding box center [784, 391] width 418 height 529
click at [747, 453] on button "Clear" at bounding box center [784, 458] width 377 height 33
drag, startPoint x: 753, startPoint y: 451, endPoint x: 743, endPoint y: 429, distance: 24.2
click at [753, 450] on button "Clear" at bounding box center [784, 458] width 377 height 33
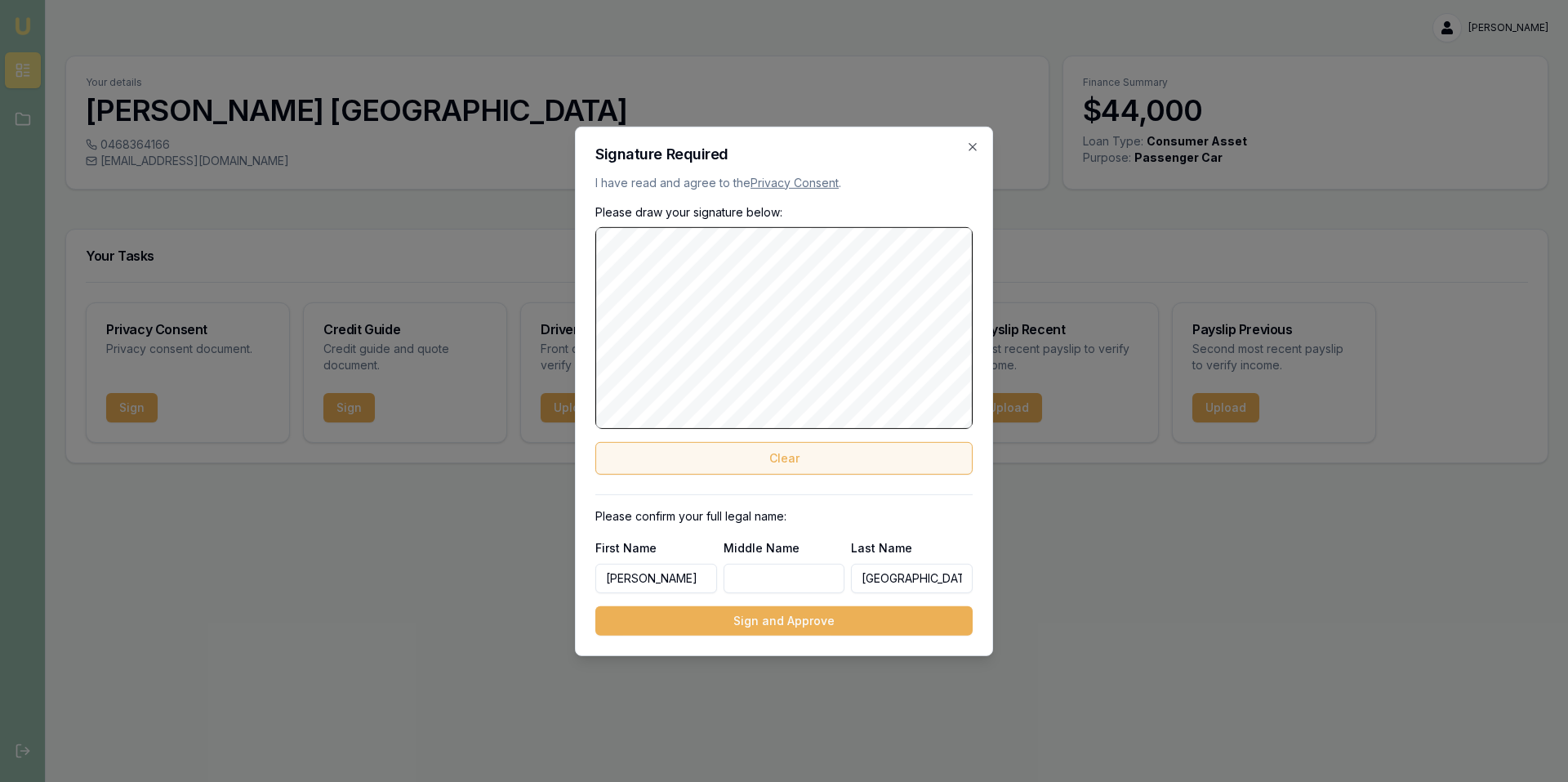
click at [760, 445] on button "Clear" at bounding box center [784, 458] width 377 height 33
click at [764, 446] on button "Clear" at bounding box center [784, 458] width 377 height 33
drag, startPoint x: 721, startPoint y: 460, endPoint x: 713, endPoint y: 442, distance: 19.7
click at [721, 459] on button "Clear" at bounding box center [784, 458] width 377 height 33
click at [811, 454] on button "Clear" at bounding box center [784, 458] width 377 height 33
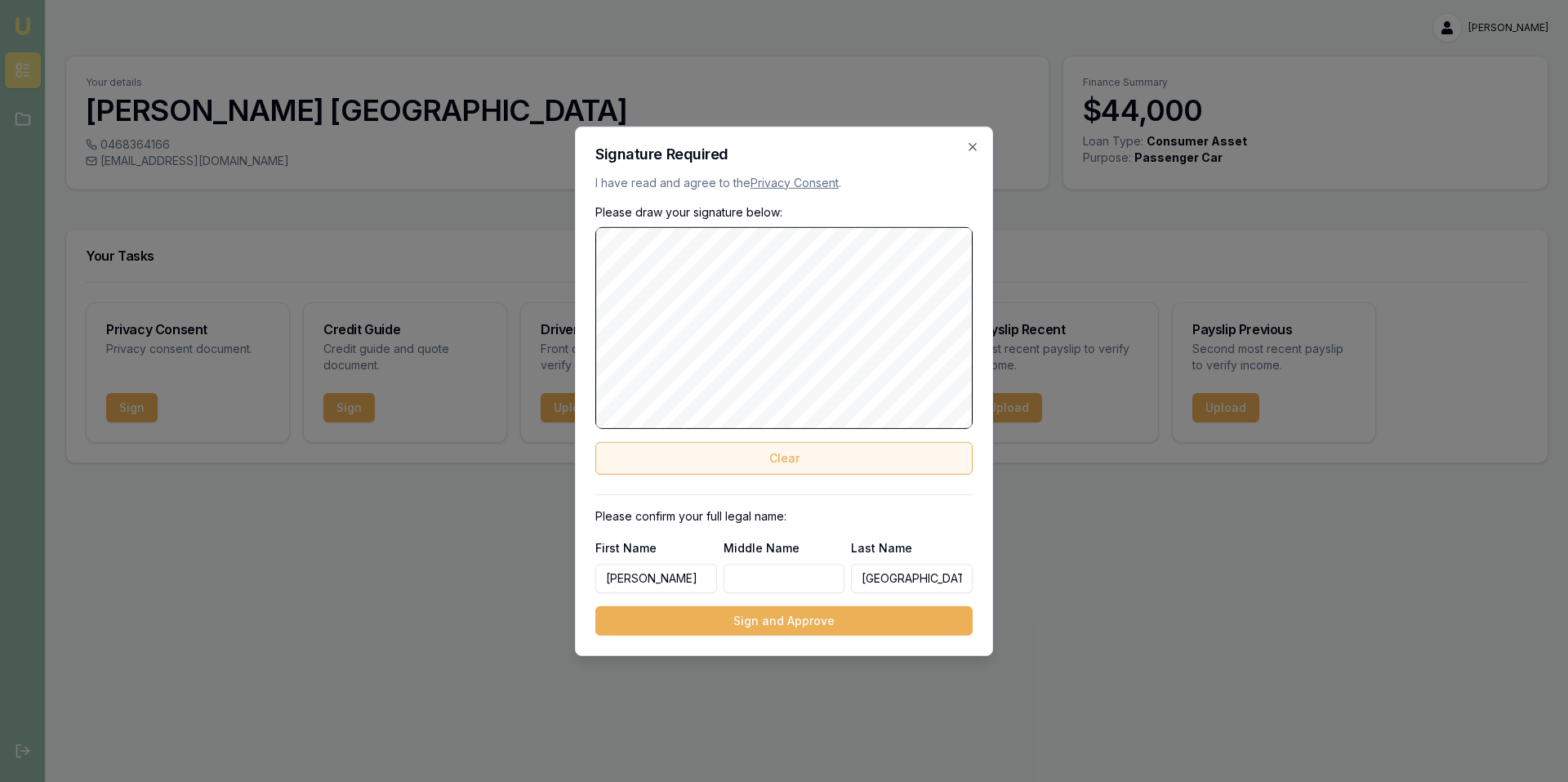
click at [746, 469] on button "Clear" at bounding box center [784, 458] width 377 height 33
click at [752, 451] on button "Clear" at bounding box center [784, 458] width 377 height 33
click at [492, 337] on body "Emu Broker Darren Rossborough Toggle Menu Your details Darren Rossborough 04683…" at bounding box center [784, 391] width 1568 height 782
click at [659, 464] on button "Clear" at bounding box center [784, 458] width 377 height 33
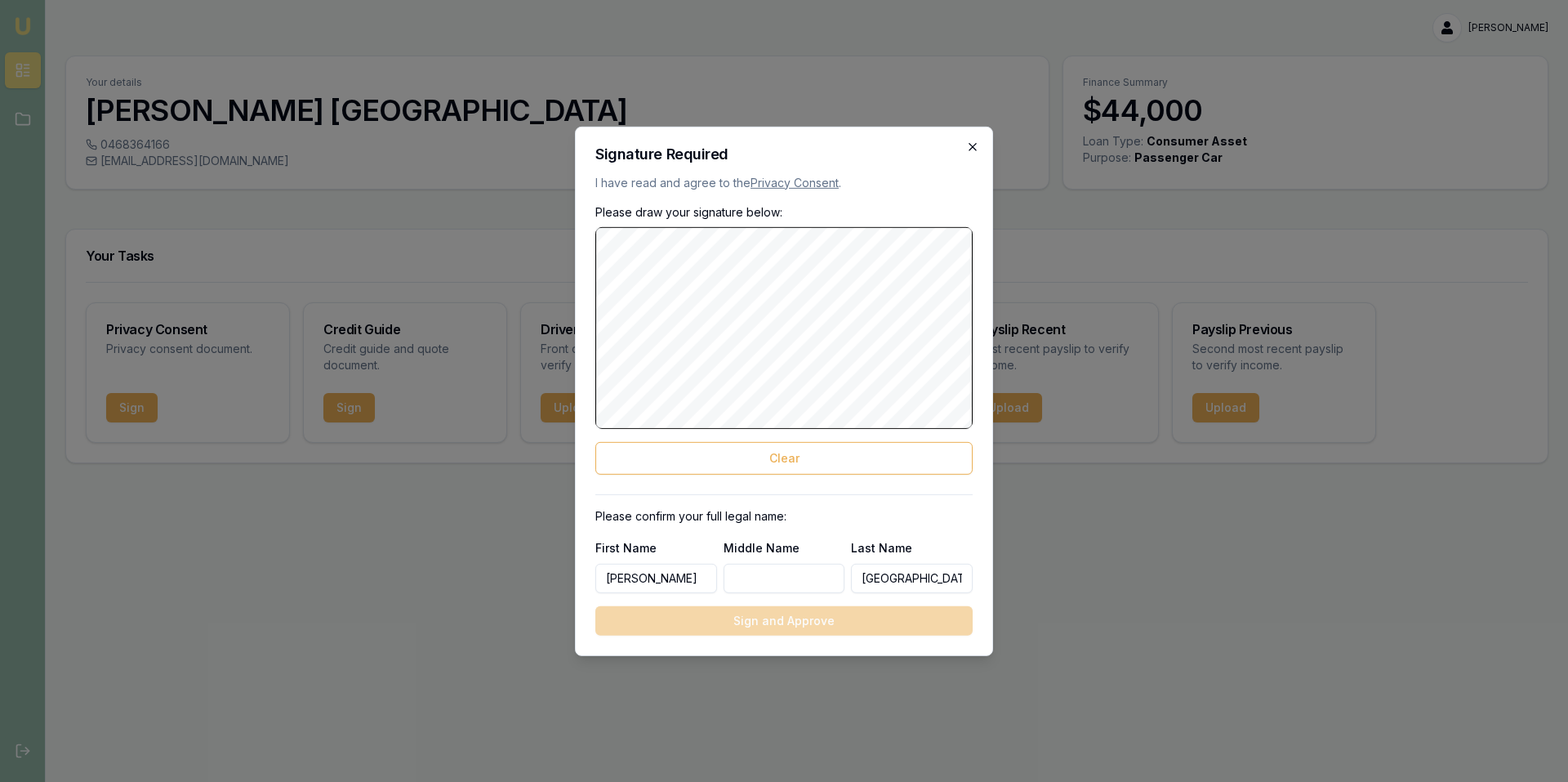
click at [977, 149] on icon "button" at bounding box center [972, 146] width 13 height 13
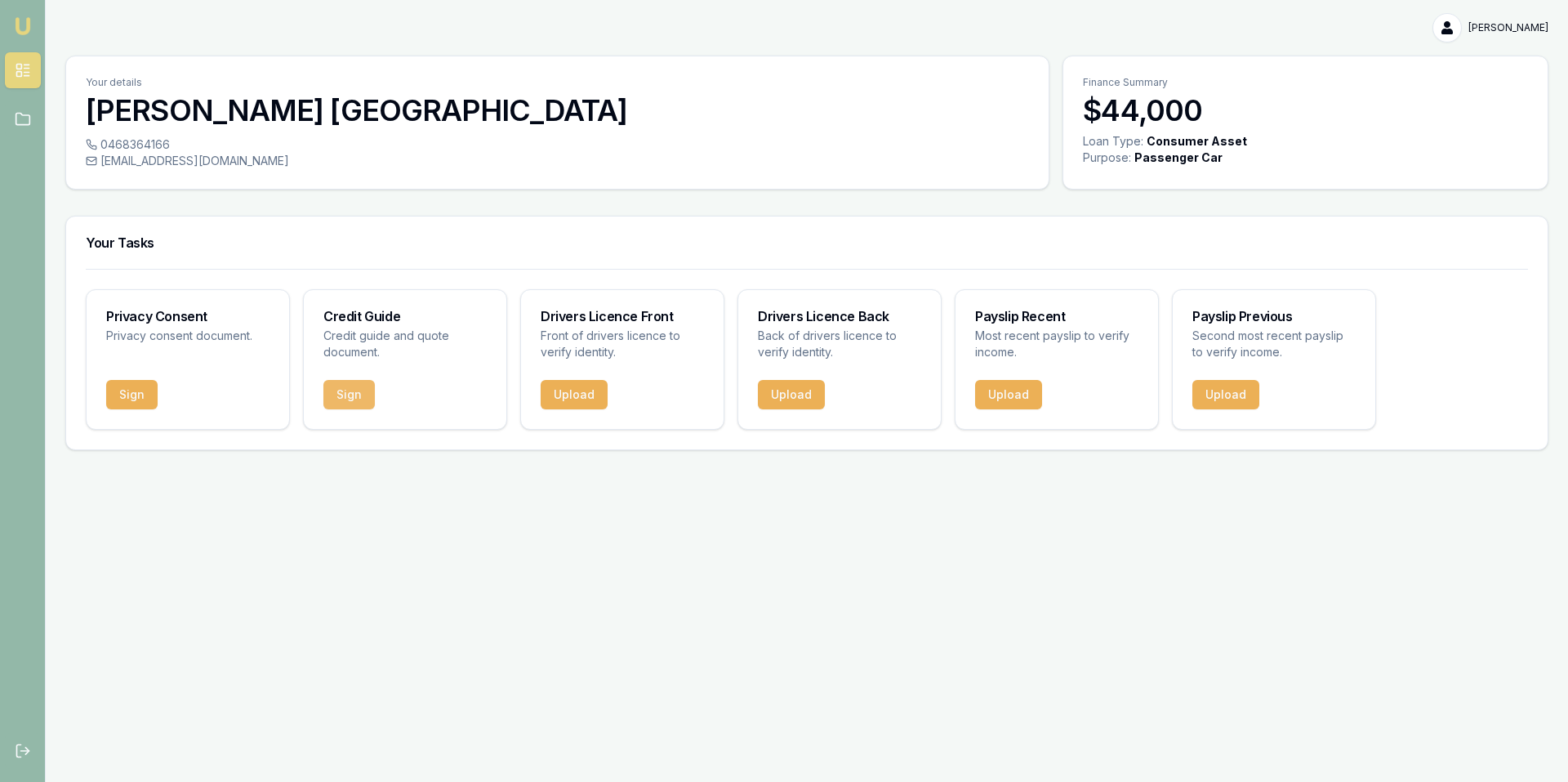
click at [356, 392] on button "Sign" at bounding box center [349, 395] width 51 height 30
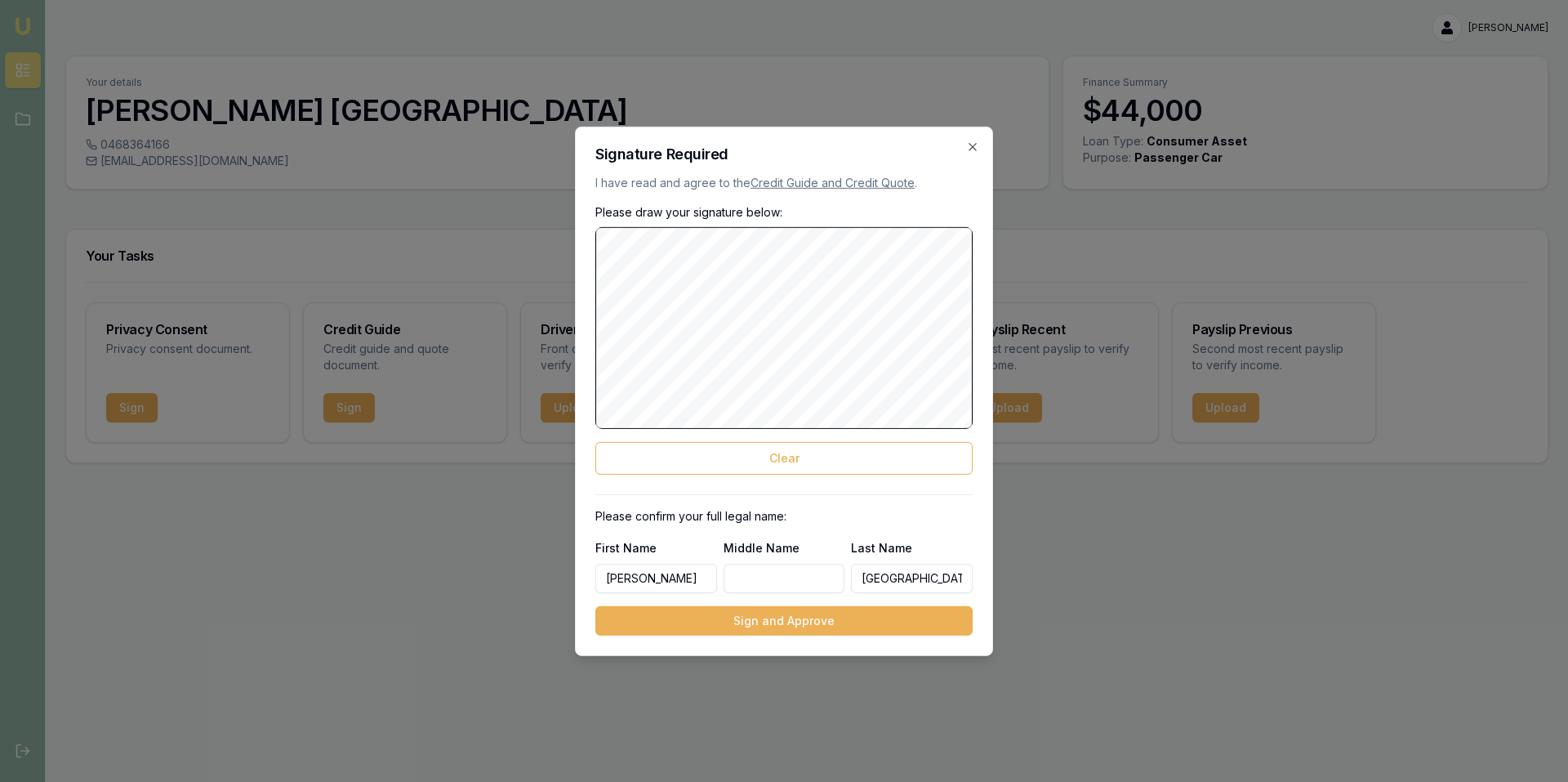
click at [593, 318] on div "Signature Required I have read and agree to the Credit Guide and Credit Quote .…" at bounding box center [784, 391] width 418 height 529
click at [804, 456] on button "Clear" at bounding box center [784, 458] width 377 height 33
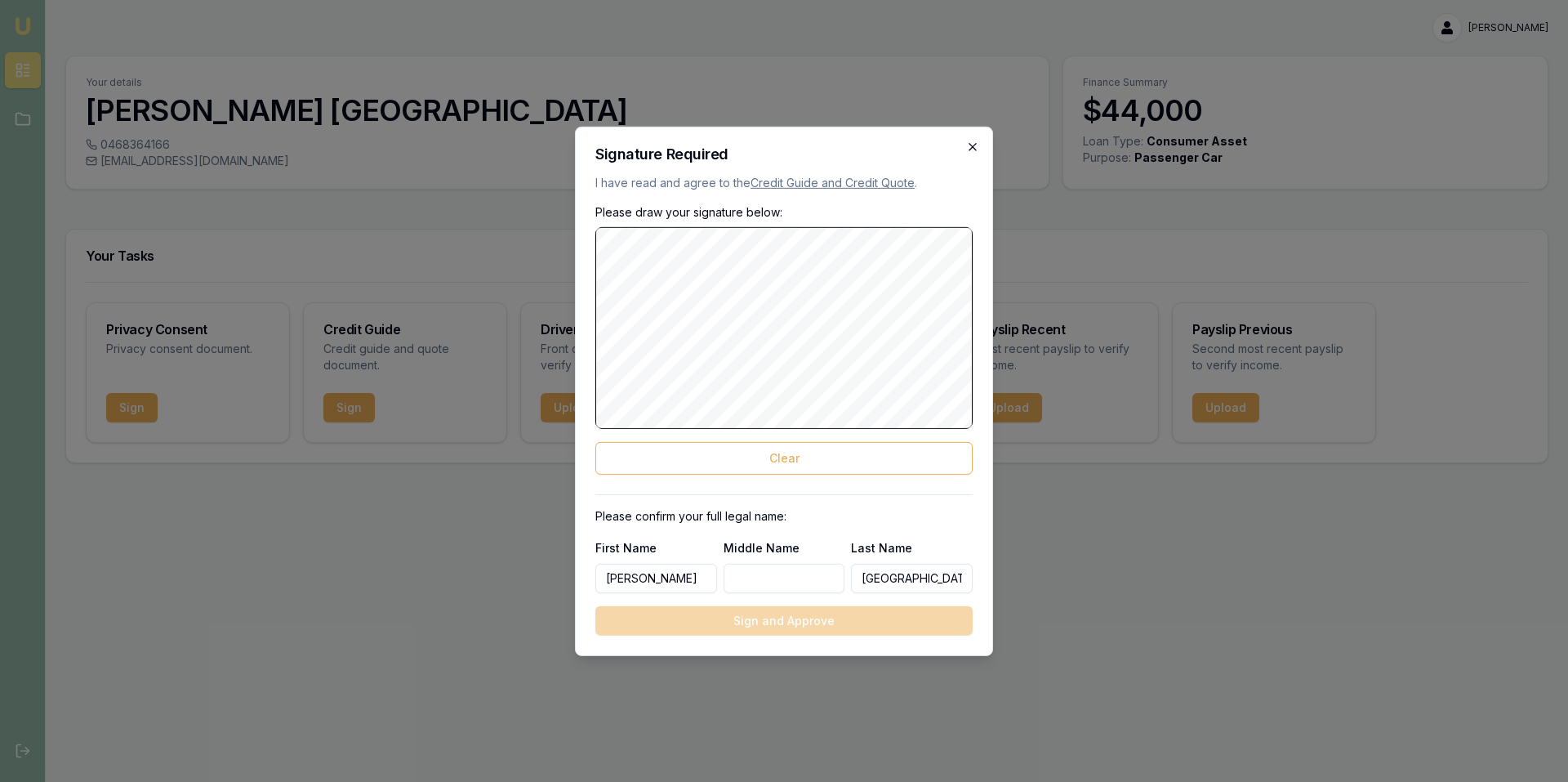
click at [971, 141] on icon "button" at bounding box center [972, 146] width 13 height 13
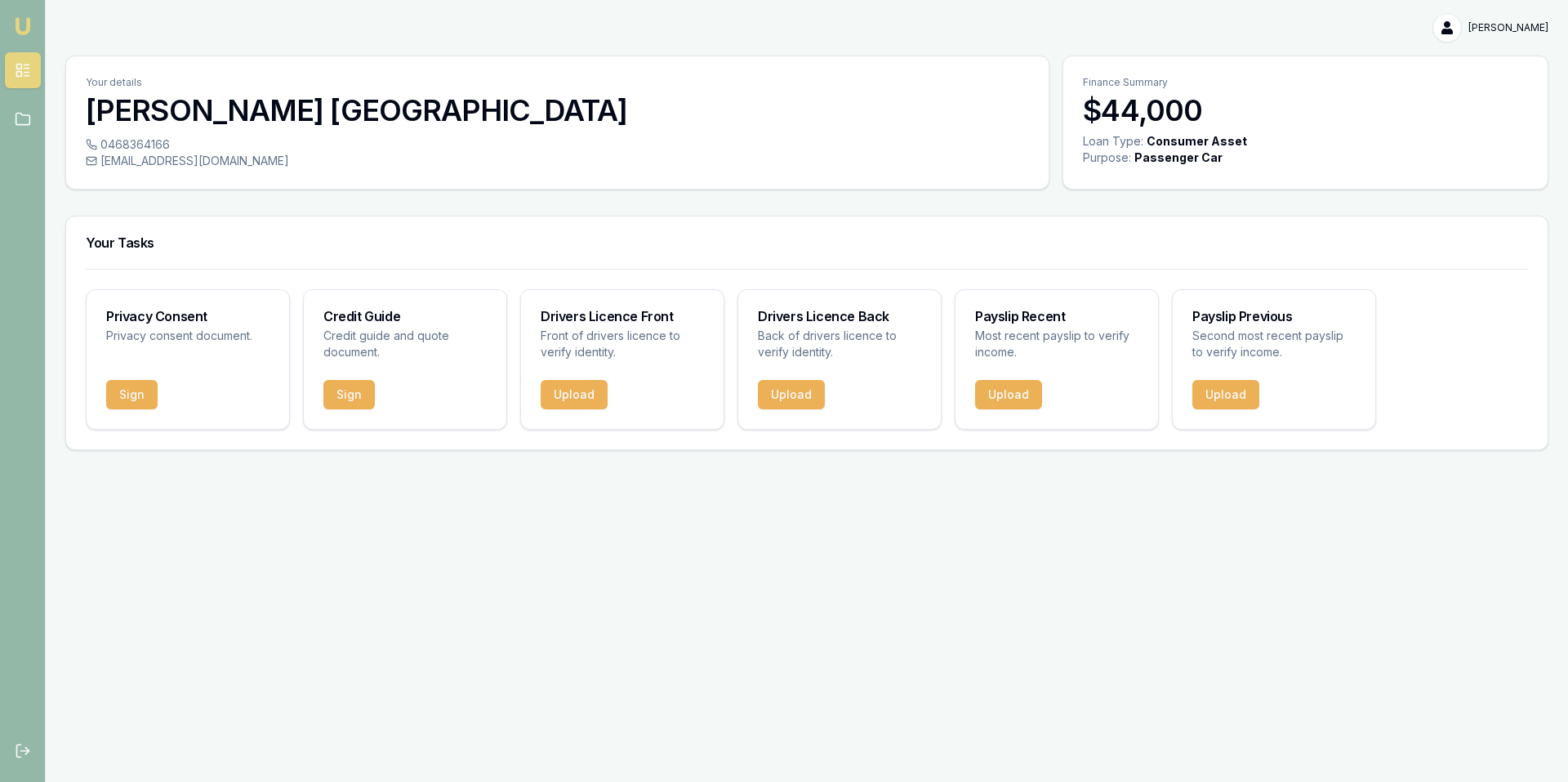
click at [1037, 555] on div "Emu Broker Darren Rossborough Toggle Menu Your details Darren Rossborough 04683…" at bounding box center [784, 391] width 1568 height 782
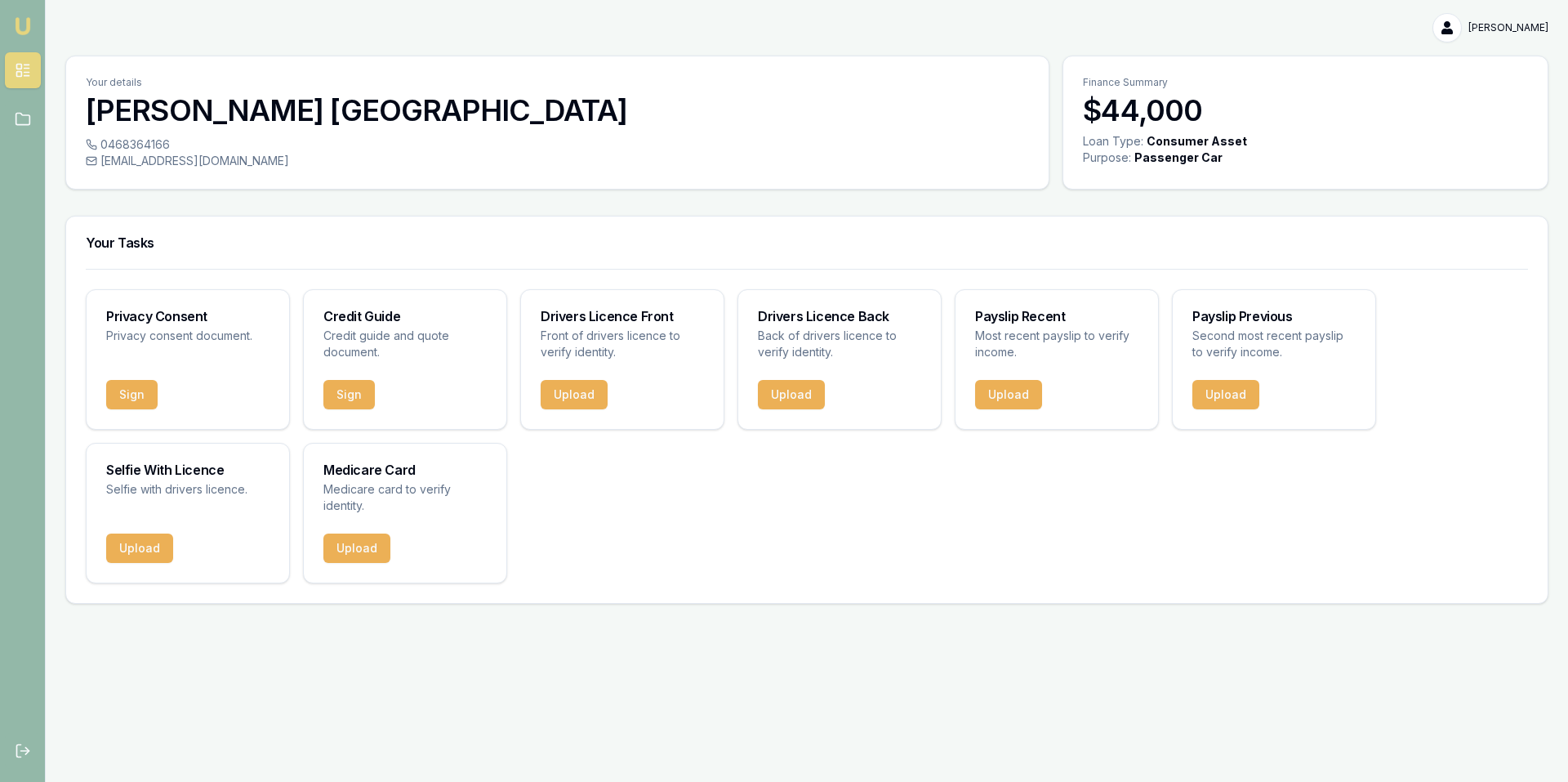
click at [615, 504] on div "Privacy Consent Privacy consent document. Sign Credit Guide Credit guide and qu…" at bounding box center [807, 436] width 1442 height 294
drag, startPoint x: 849, startPoint y: 511, endPoint x: 1104, endPoint y: 509, distance: 255.0
click at [849, 510] on div "Privacy Consent Privacy consent document. Sign Credit Guide Credit guide and qu…" at bounding box center [807, 436] width 1442 height 294
drag, startPoint x: 1058, startPoint y: 506, endPoint x: 1218, endPoint y: 505, distance: 160.0
click at [1058, 505] on div "Privacy Consent Privacy consent document. Sign Credit Guide Credit guide and qu…" at bounding box center [807, 436] width 1442 height 294
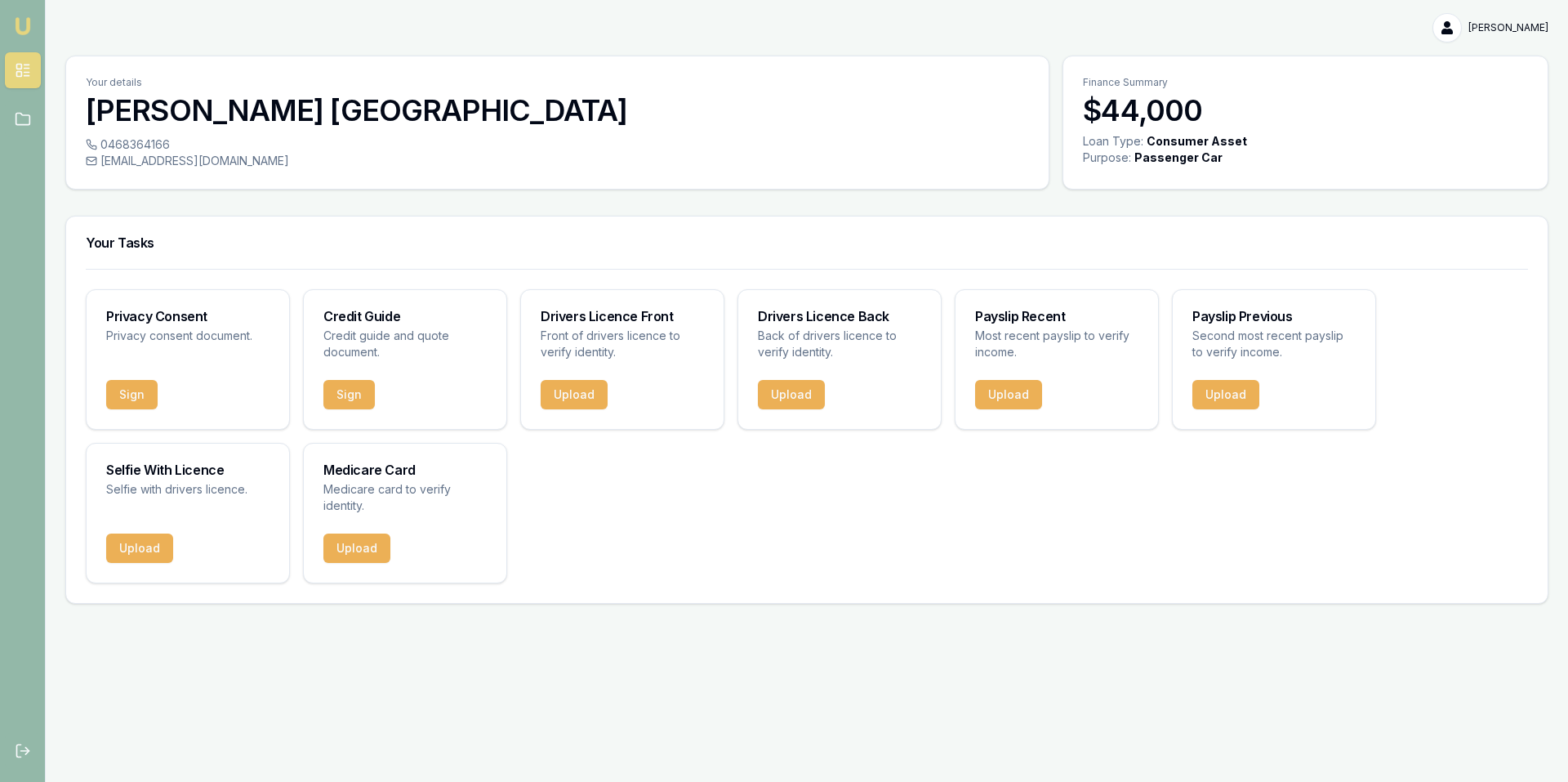
click at [1286, 506] on div "Privacy Consent Privacy consent document. Sign Credit Guide Credit guide and qu…" at bounding box center [807, 436] width 1442 height 294
click at [624, 510] on div "Privacy Consent Privacy consent document. Sign Credit Guide Credit guide and qu…" at bounding box center [807, 436] width 1442 height 294
click at [583, 130] on div "Your details [PERSON_NAME]" at bounding box center [557, 97] width 983 height 80
click at [824, 26] on div "[PERSON_NAME]" at bounding box center [806, 28] width 1483 height 30
click at [610, 29] on div "[PERSON_NAME]" at bounding box center [806, 28] width 1483 height 30
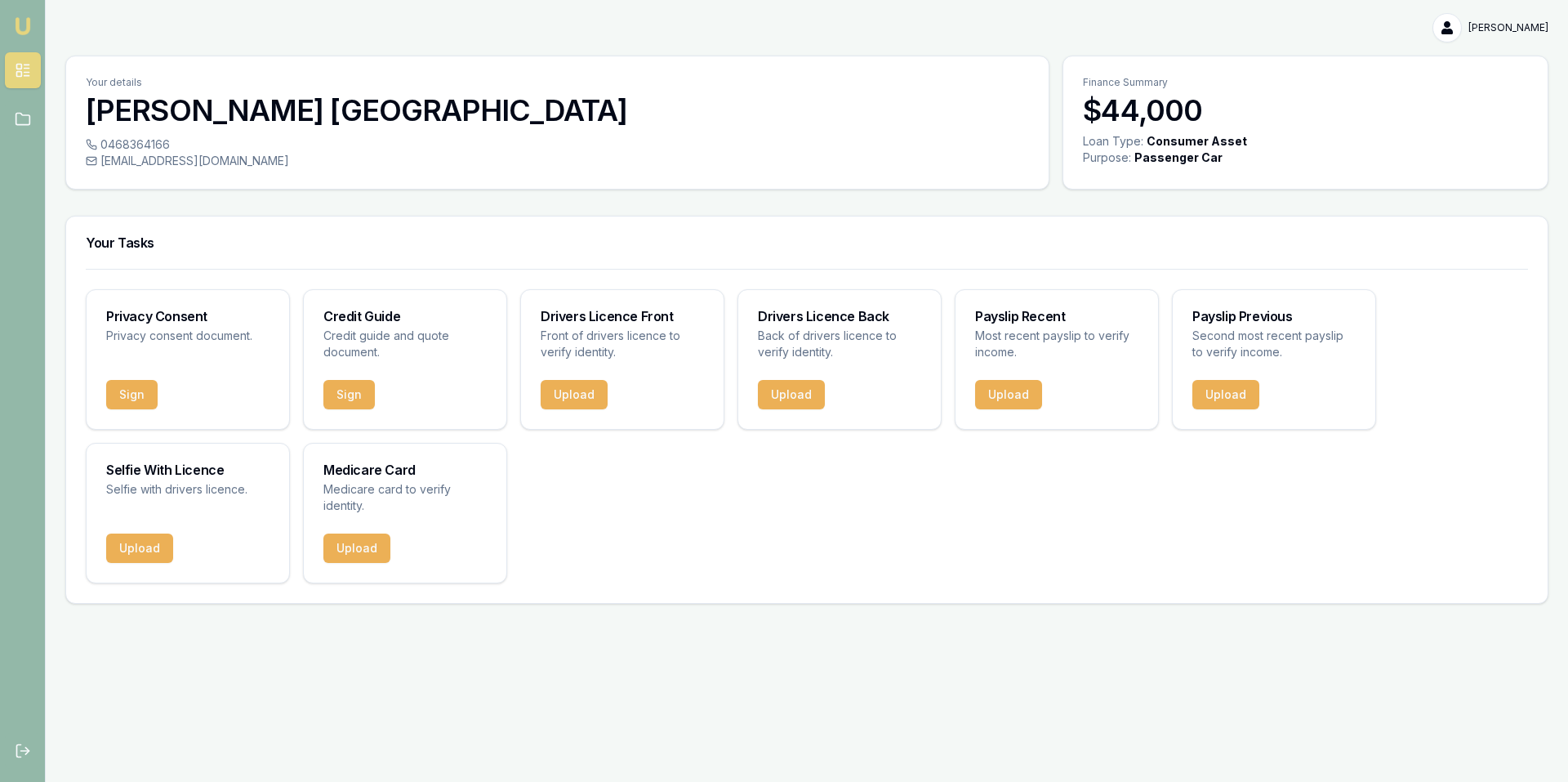
click at [611, 29] on div "[PERSON_NAME]" at bounding box center [806, 28] width 1483 height 30
click at [613, 30] on div "[PERSON_NAME]" at bounding box center [806, 28] width 1483 height 30
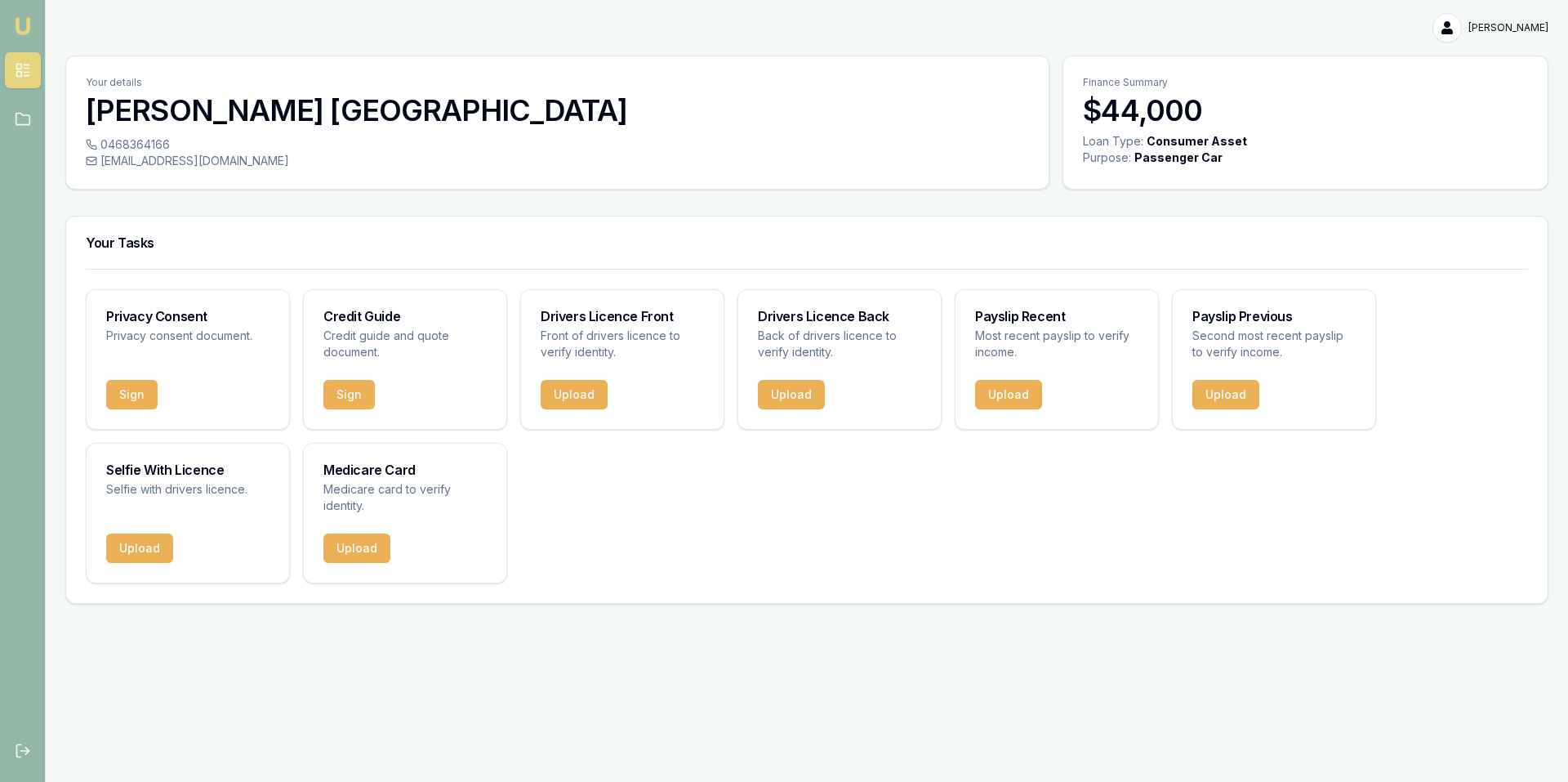
click at [824, 26] on div "[PERSON_NAME]" at bounding box center [806, 28] width 1483 height 30
click at [612, 30] on div "[PERSON_NAME]" at bounding box center [806, 28] width 1483 height 30
